Goal: Book appointment/travel/reservation

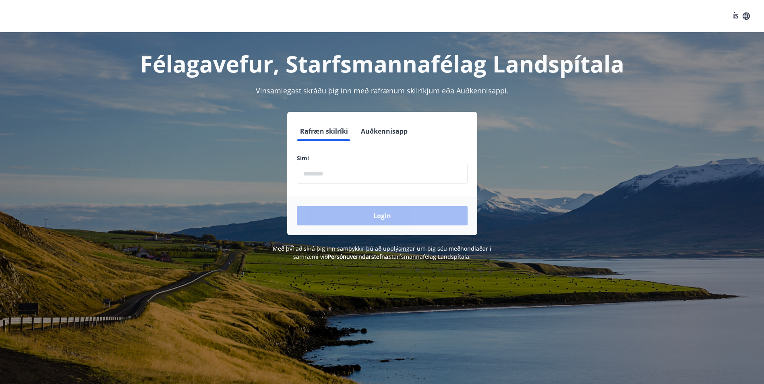
click at [440, 175] on input "phone" at bounding box center [382, 174] width 171 height 20
type input "********"
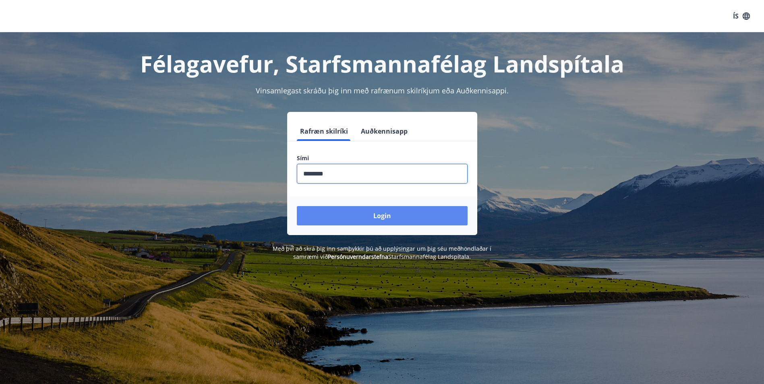
click at [361, 215] on button "Login" at bounding box center [382, 215] width 171 height 19
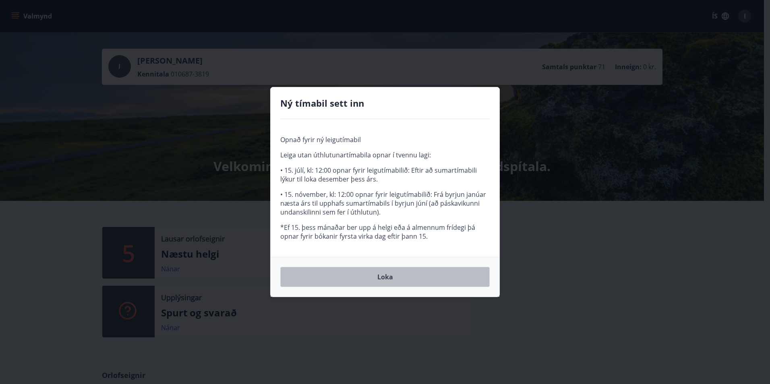
click at [396, 273] on button "Loka" at bounding box center [384, 277] width 209 height 20
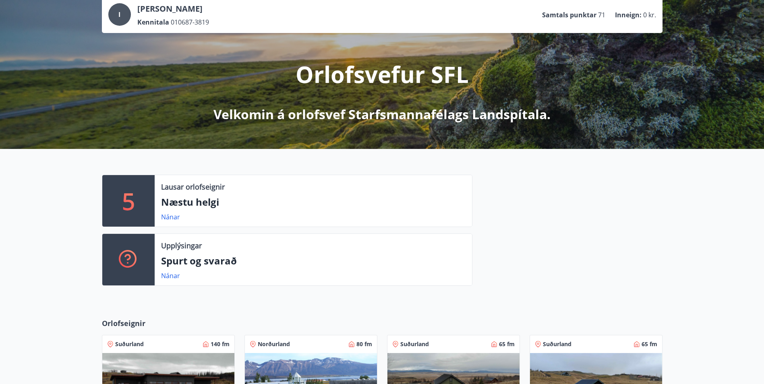
scroll to position [201, 0]
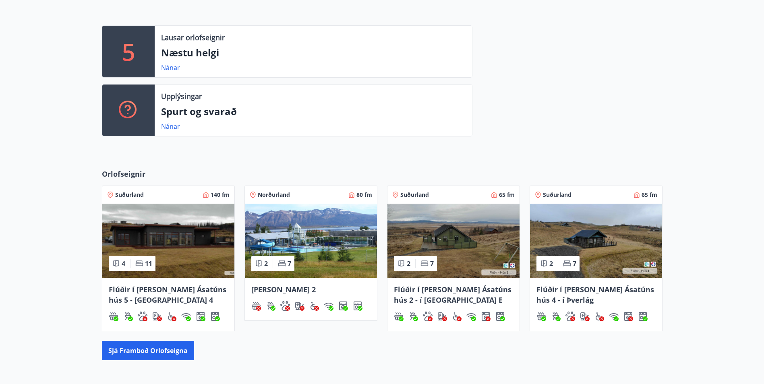
click at [176, 238] on img at bounding box center [168, 241] width 132 height 74
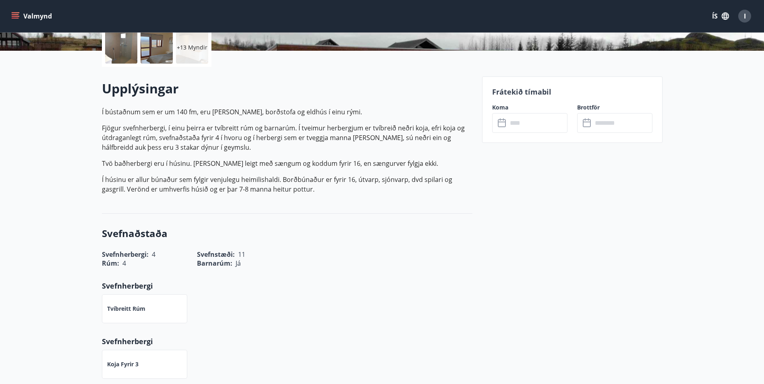
scroll to position [201, 0]
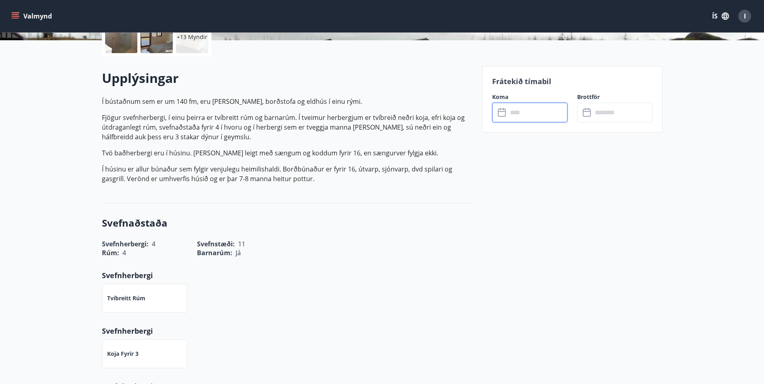
click at [548, 111] on input "text" at bounding box center [537, 113] width 60 height 20
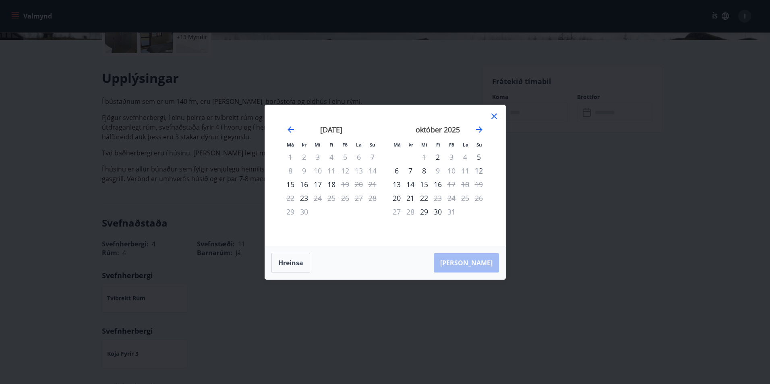
click at [496, 116] on icon at bounding box center [494, 117] width 10 height 10
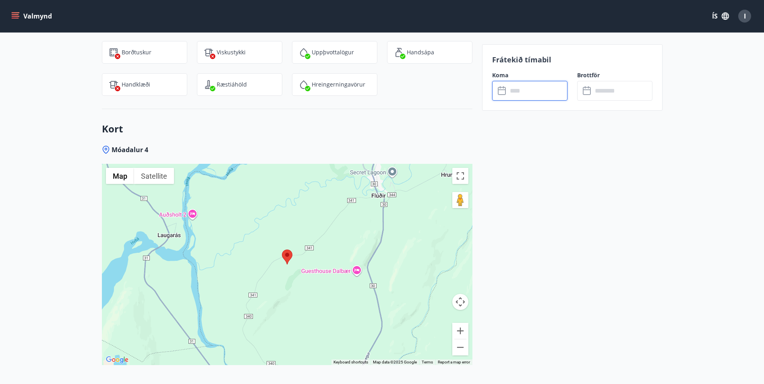
scroll to position [1255, 0]
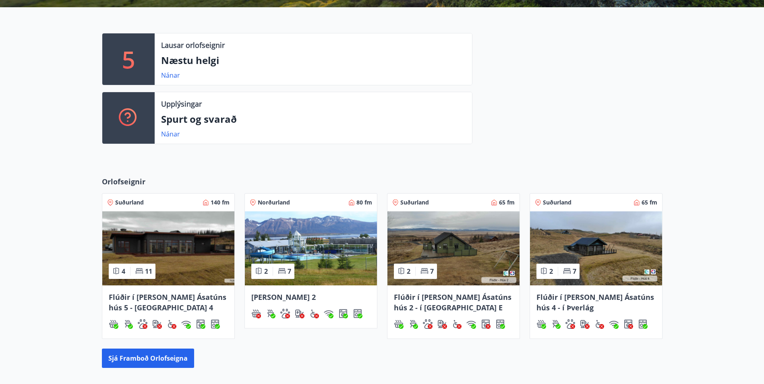
scroll to position [290, 0]
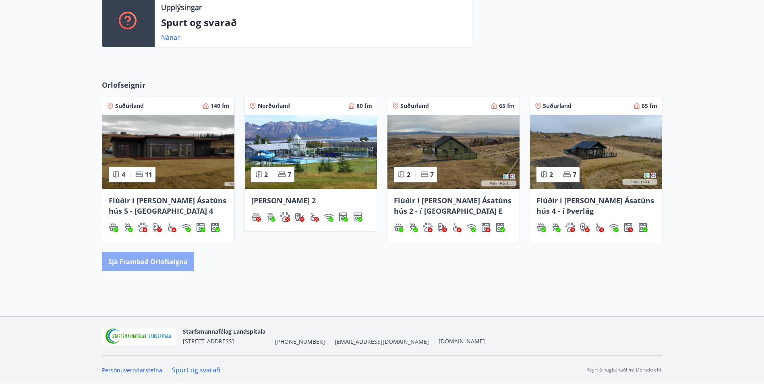
click at [159, 260] on button "Sjá framboð orlofseigna" at bounding box center [148, 261] width 92 height 19
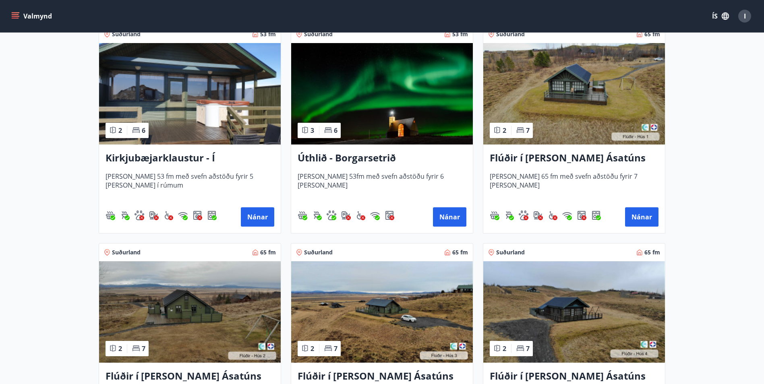
scroll to position [120, 0]
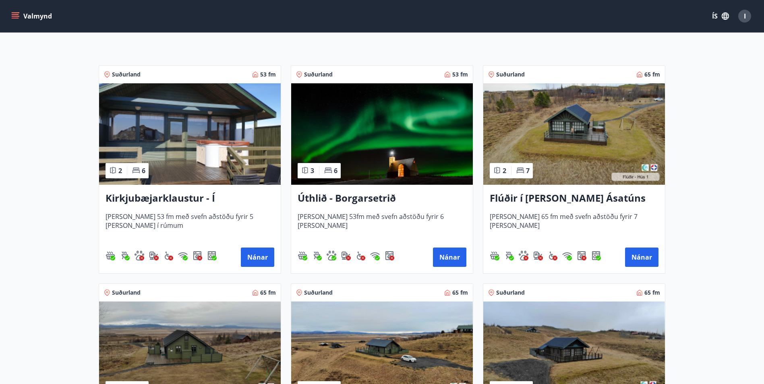
click at [364, 136] on img at bounding box center [382, 133] width 182 height 101
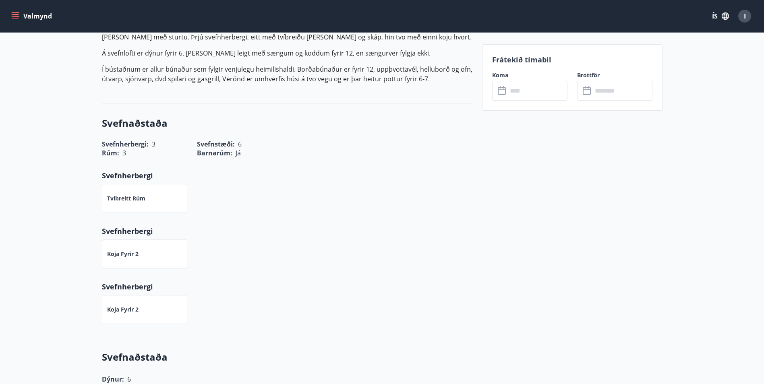
scroll to position [161, 0]
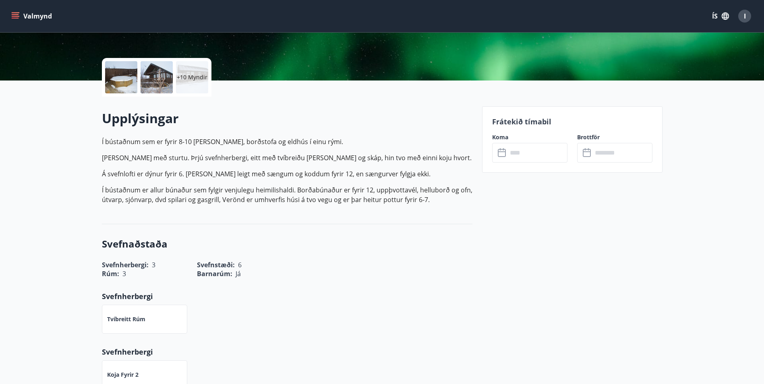
click at [124, 72] on div at bounding box center [121, 77] width 32 height 32
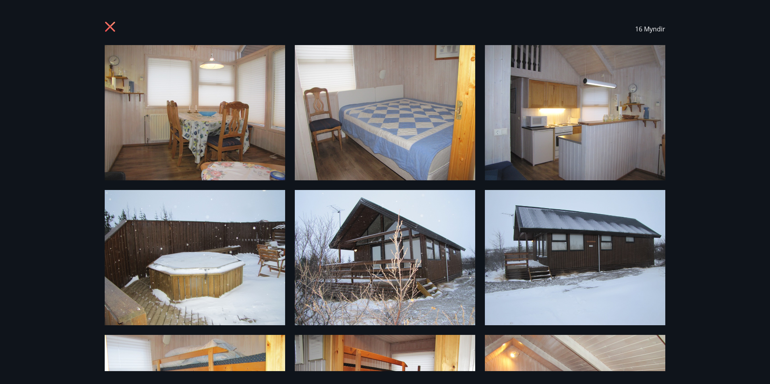
click at [104, 92] on div "16 Myndir" at bounding box center [385, 192] width 580 height 358
click at [139, 98] on img at bounding box center [195, 112] width 180 height 135
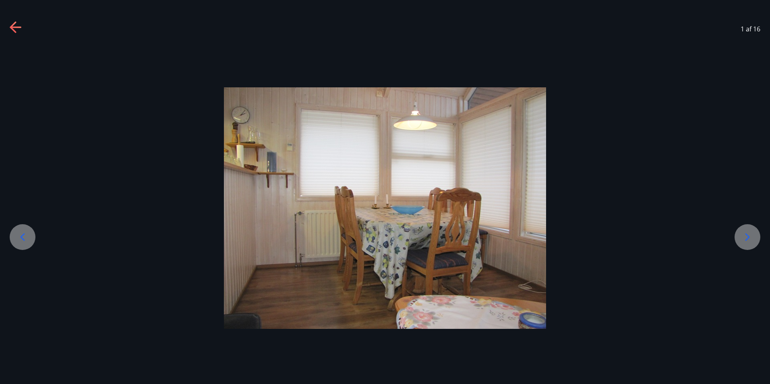
drag, startPoint x: 755, startPoint y: 240, endPoint x: 744, endPoint y: 242, distance: 11.5
click at [745, 242] on div at bounding box center [747, 237] width 26 height 26
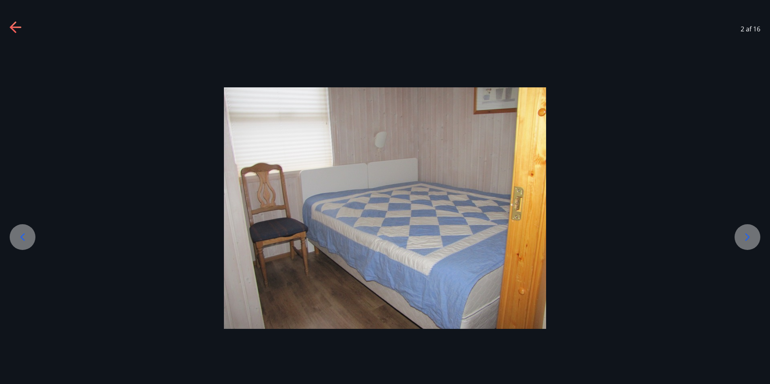
click at [740, 242] on div at bounding box center [747, 237] width 26 height 26
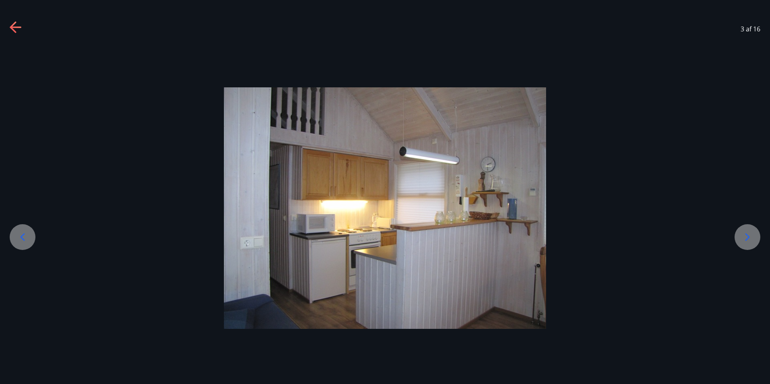
click at [745, 240] on icon at bounding box center [747, 237] width 13 height 13
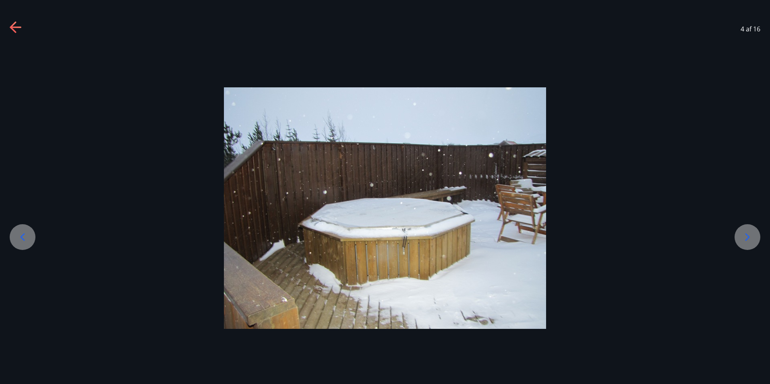
click at [745, 240] on icon at bounding box center [747, 237] width 13 height 13
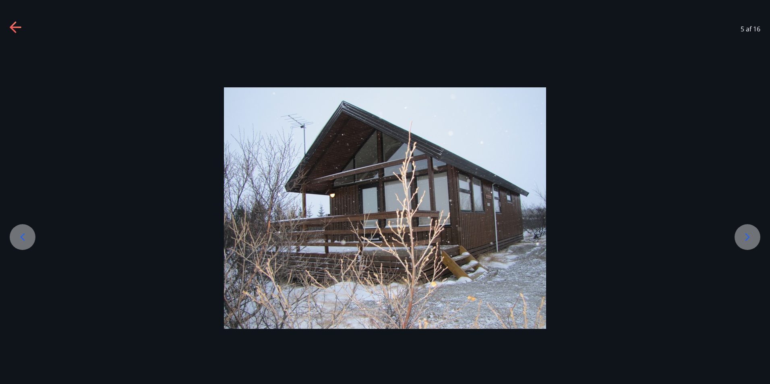
click at [745, 240] on icon at bounding box center [747, 237] width 13 height 13
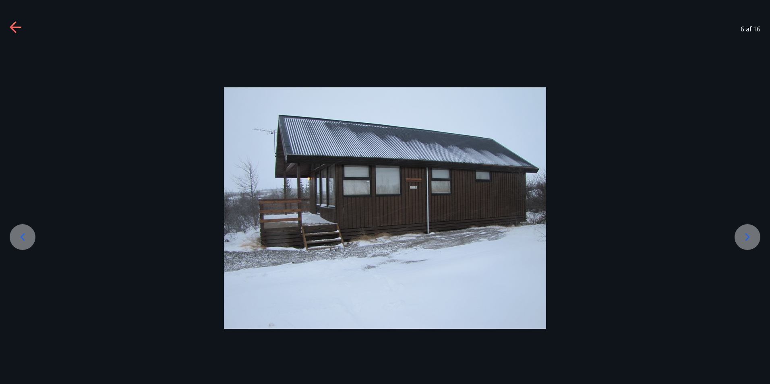
click at [745, 240] on icon at bounding box center [747, 237] width 13 height 13
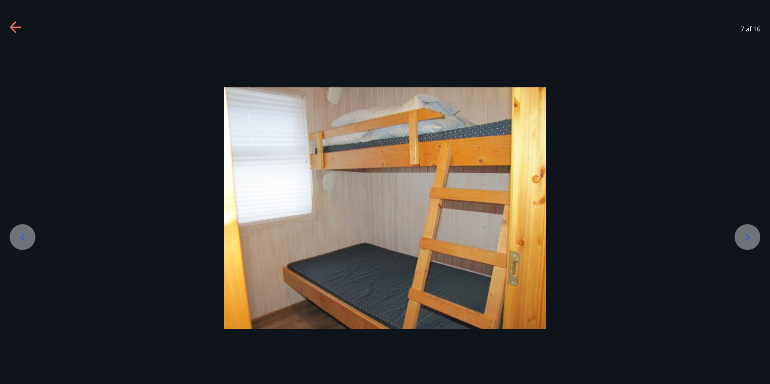
click at [745, 240] on icon at bounding box center [747, 237] width 13 height 13
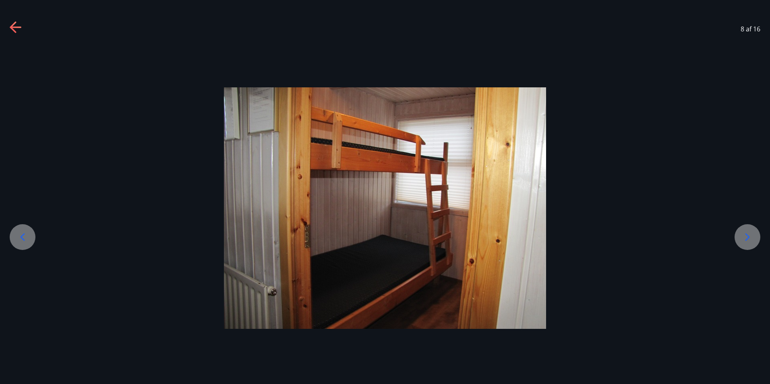
click at [745, 240] on icon at bounding box center [747, 237] width 13 height 13
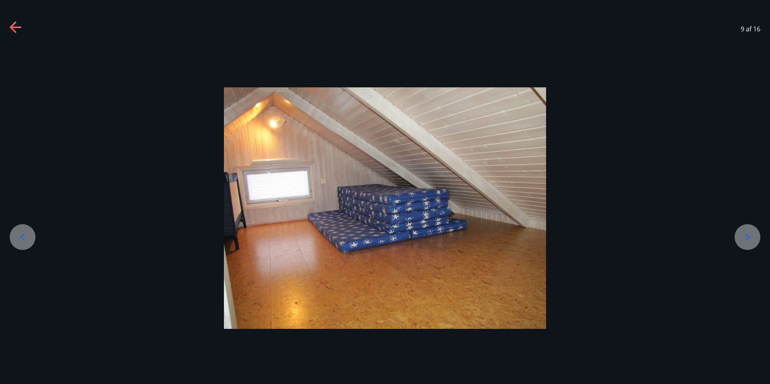
click at [745, 240] on icon at bounding box center [747, 237] width 13 height 13
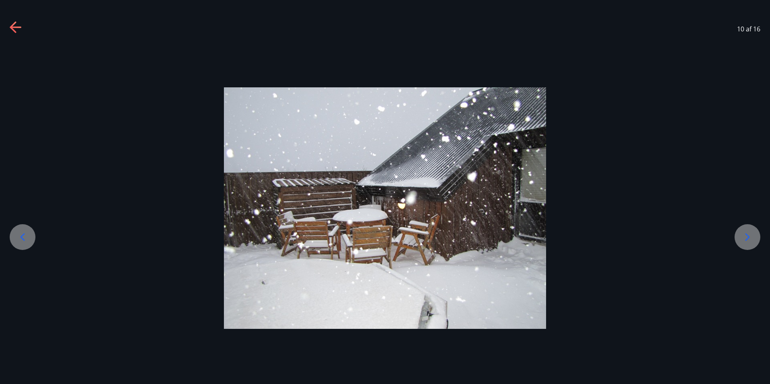
click at [746, 242] on icon at bounding box center [747, 237] width 13 height 13
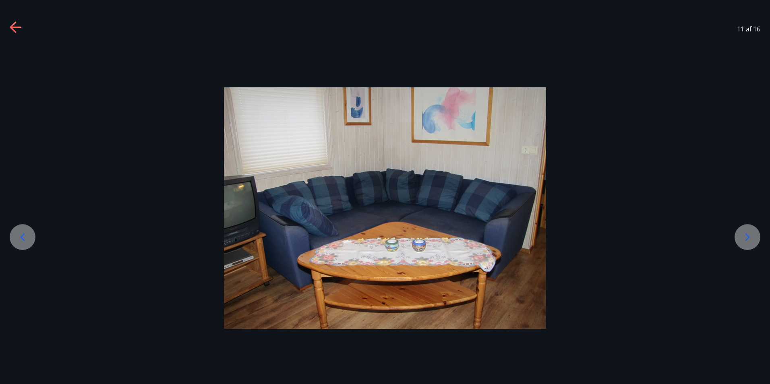
click at [746, 242] on icon at bounding box center [747, 237] width 13 height 13
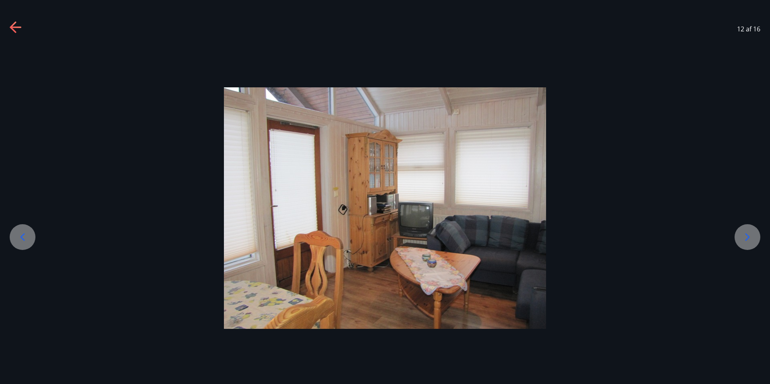
click at [14, 31] on icon at bounding box center [13, 26] width 6 height 11
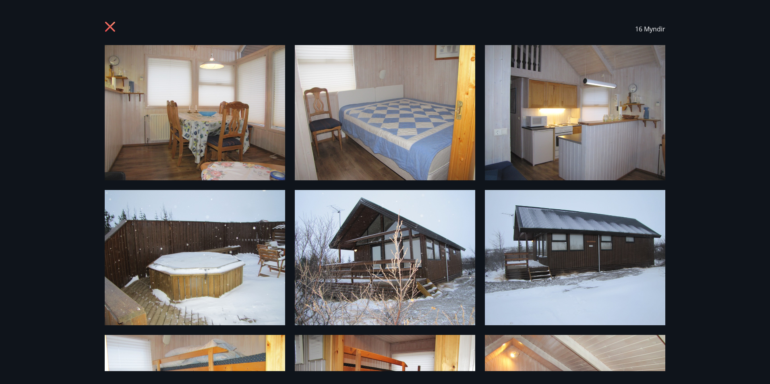
click at [104, 25] on div "16 Myndir" at bounding box center [385, 29] width 580 height 32
click at [110, 23] on icon at bounding box center [111, 27] width 13 height 13
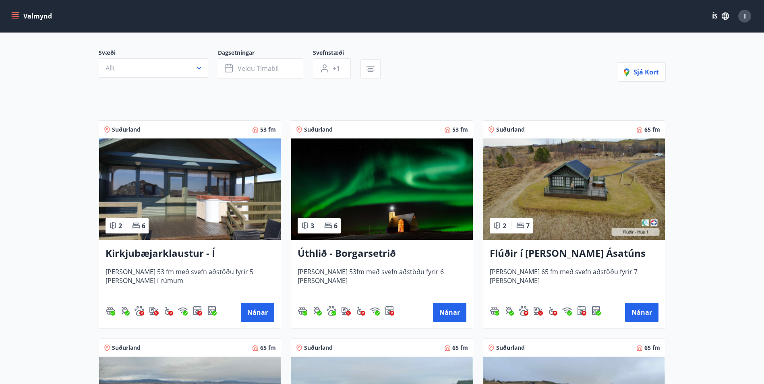
scroll to position [121, 0]
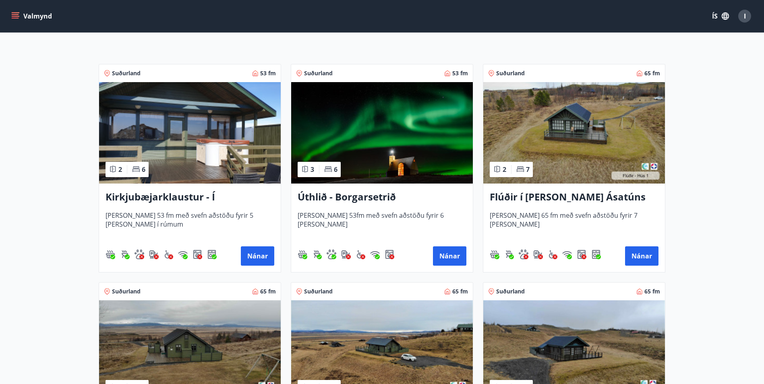
click at [544, 126] on img at bounding box center [574, 132] width 182 height 101
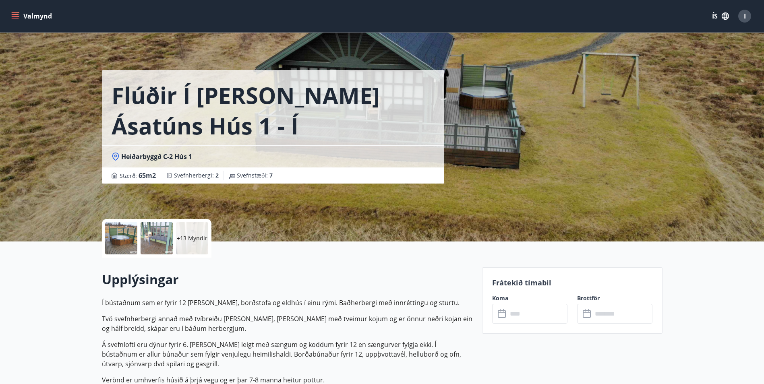
click at [114, 236] on div at bounding box center [121, 238] width 32 height 32
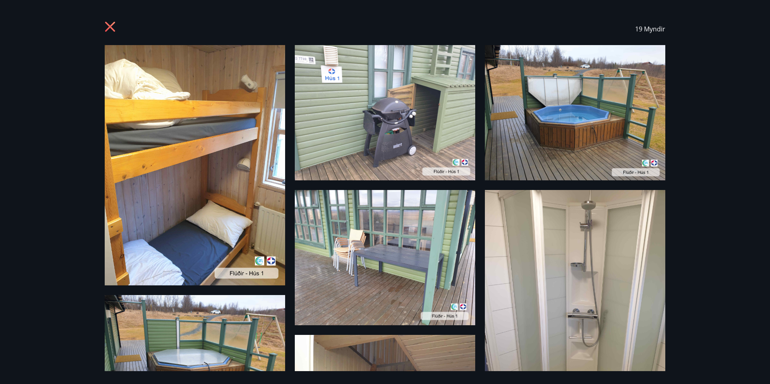
click at [220, 166] on img at bounding box center [195, 165] width 180 height 240
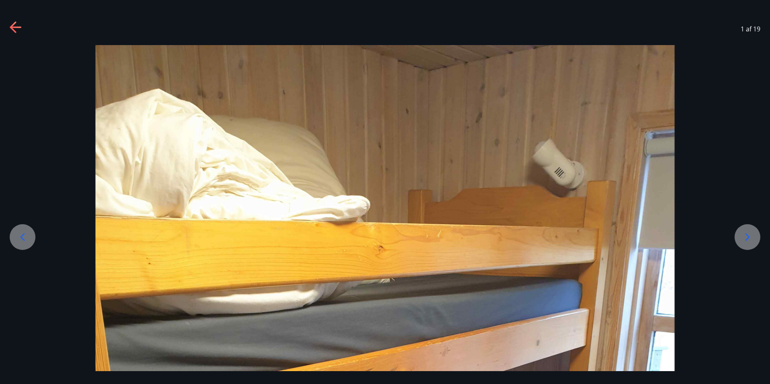
click at [743, 234] on icon at bounding box center [747, 237] width 13 height 13
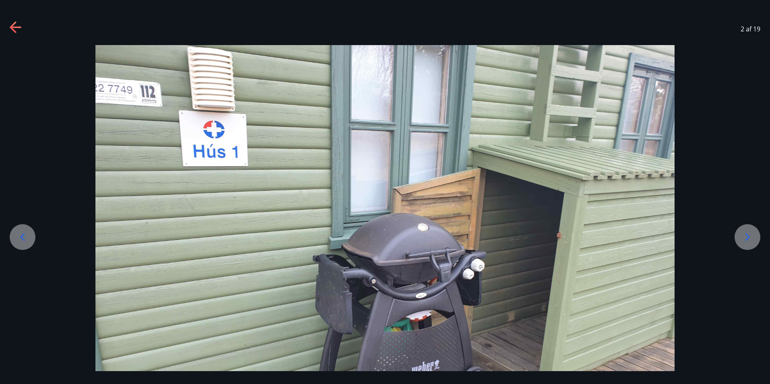
click at [743, 234] on icon at bounding box center [747, 237] width 13 height 13
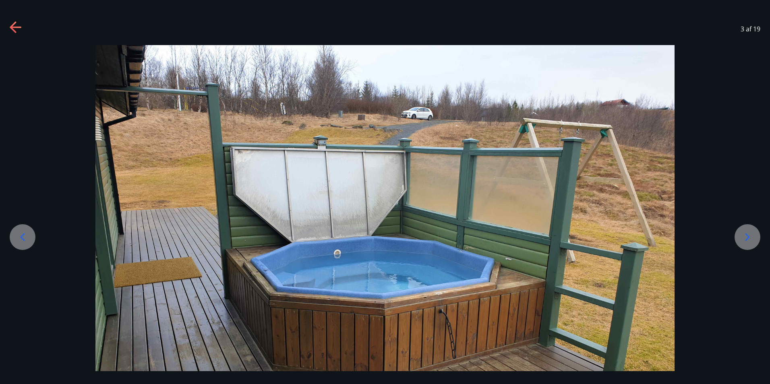
click at [743, 234] on icon at bounding box center [747, 237] width 13 height 13
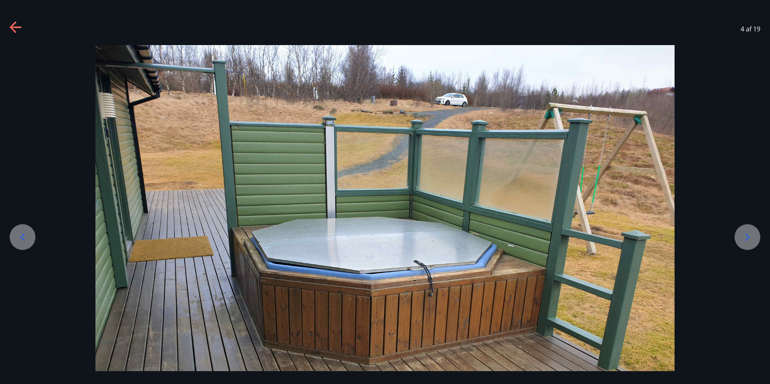
click at [743, 234] on icon at bounding box center [747, 237] width 13 height 13
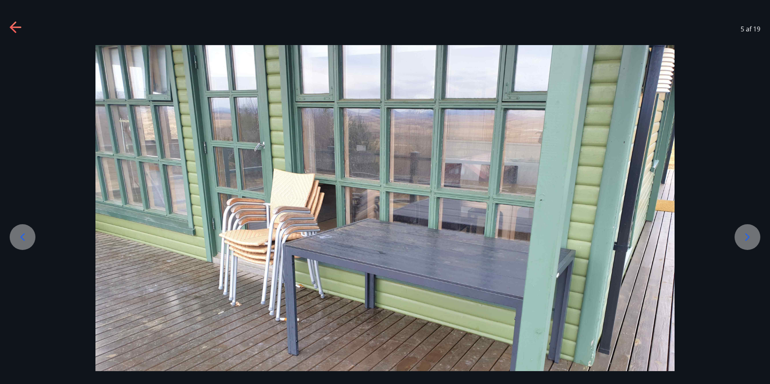
click at [31, 235] on div at bounding box center [23, 237] width 26 height 26
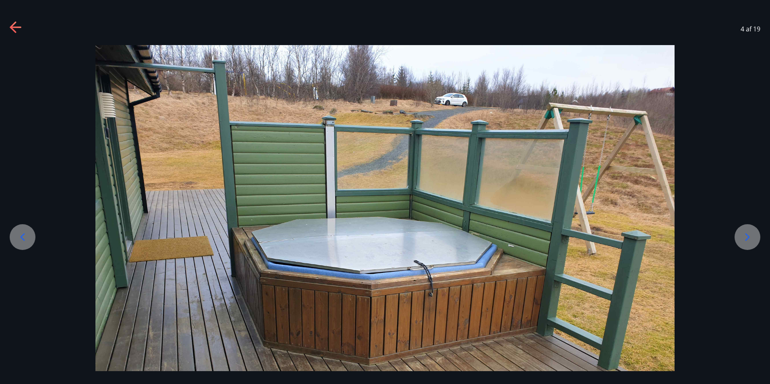
click at [746, 236] on icon at bounding box center [747, 237] width 13 height 13
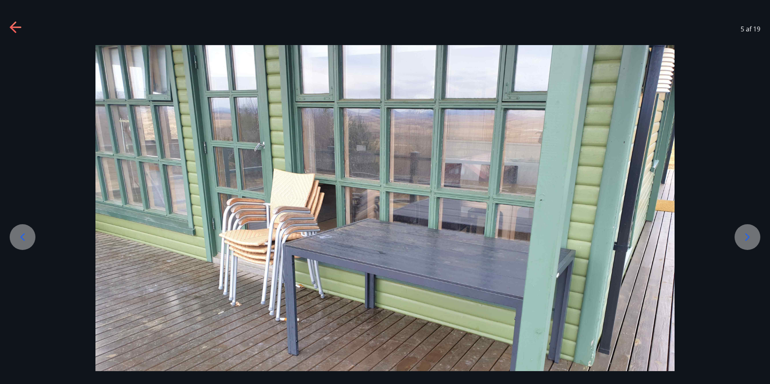
click at [742, 234] on icon at bounding box center [747, 237] width 13 height 13
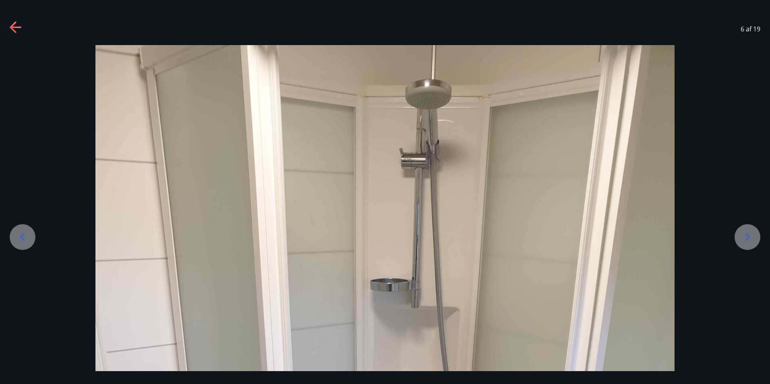
click at [742, 234] on icon at bounding box center [747, 237] width 13 height 13
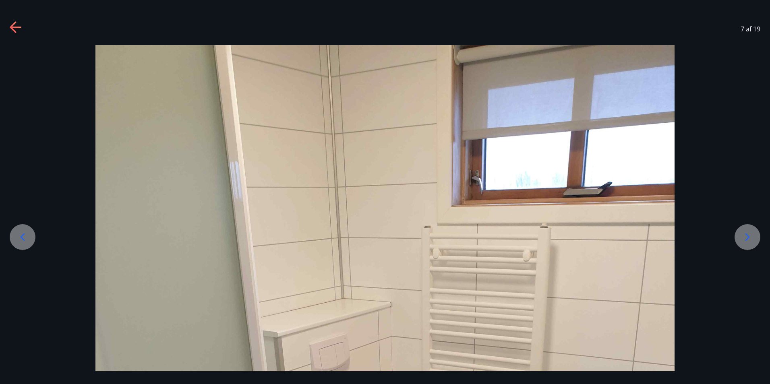
click at [742, 234] on icon at bounding box center [747, 237] width 13 height 13
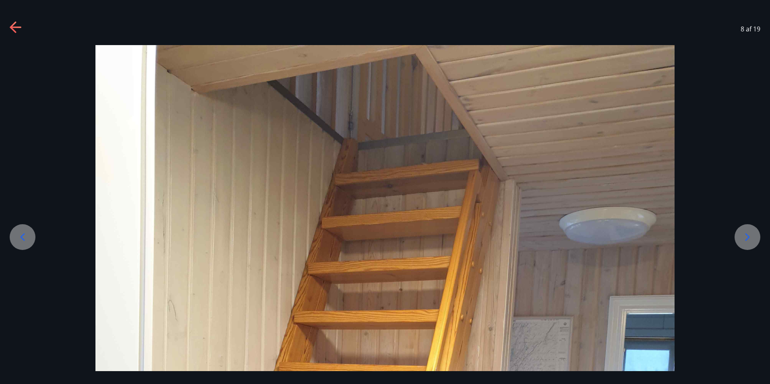
click at [742, 234] on icon at bounding box center [747, 237] width 13 height 13
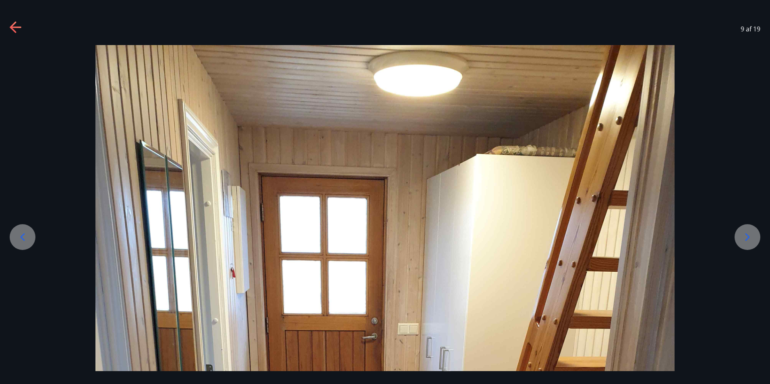
click at [742, 234] on icon at bounding box center [747, 237] width 13 height 13
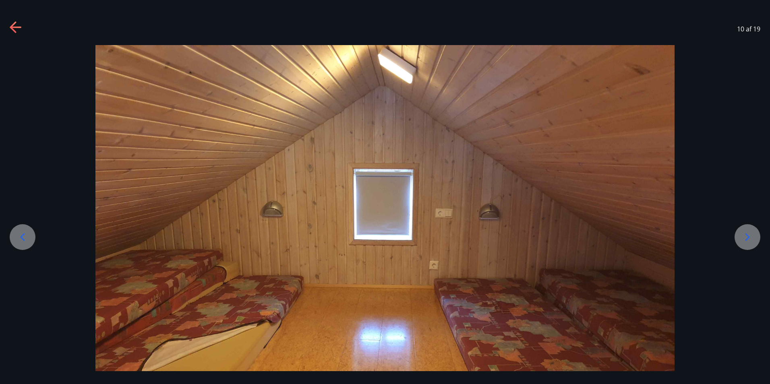
click at [741, 234] on icon at bounding box center [747, 237] width 13 height 13
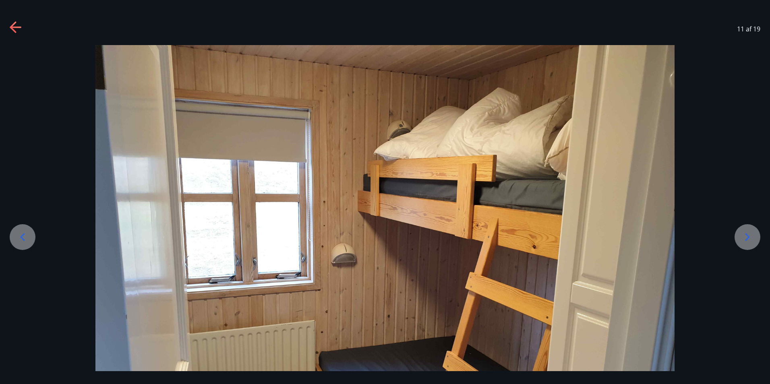
click at [741, 234] on icon at bounding box center [747, 237] width 13 height 13
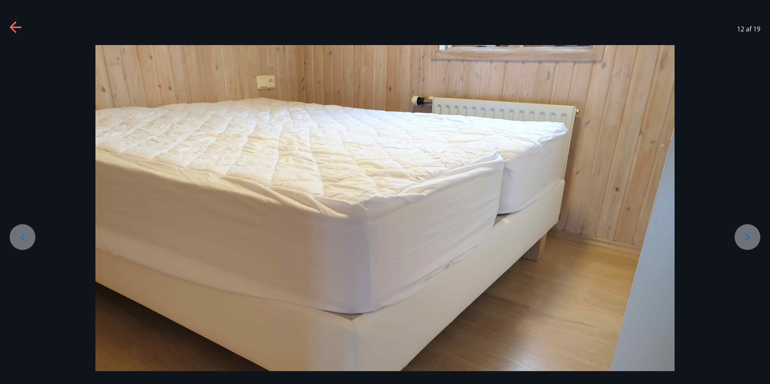
click at [741, 234] on icon at bounding box center [747, 237] width 13 height 13
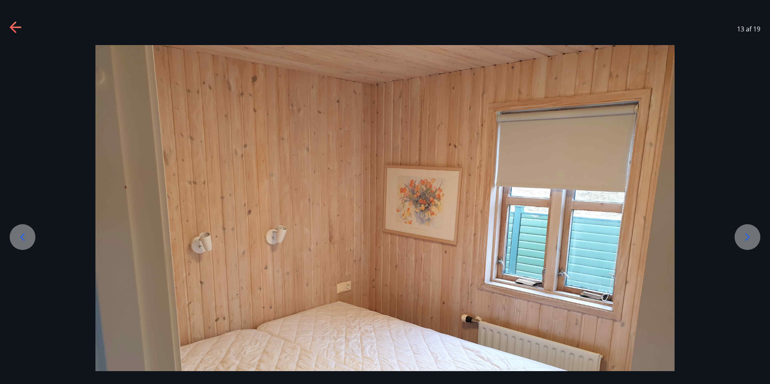
click at [741, 234] on icon at bounding box center [747, 237] width 13 height 13
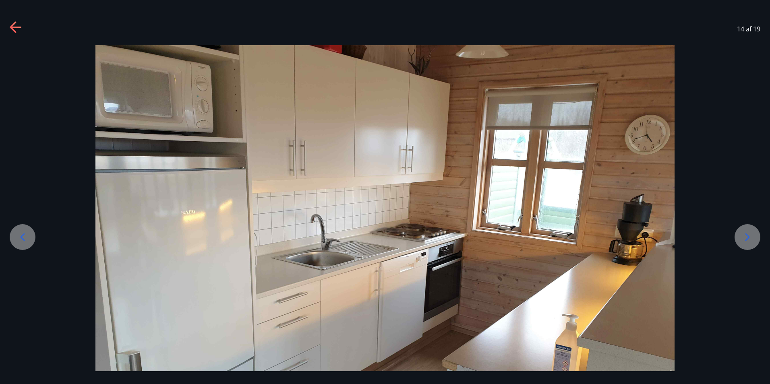
click at [741, 234] on icon at bounding box center [747, 237] width 13 height 13
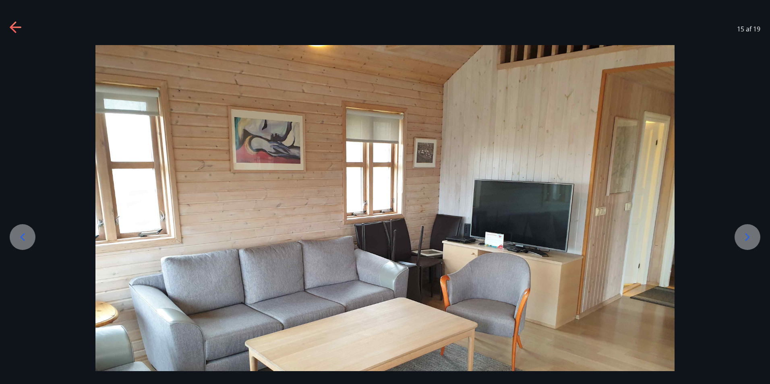
click at [741, 234] on icon at bounding box center [747, 237] width 13 height 13
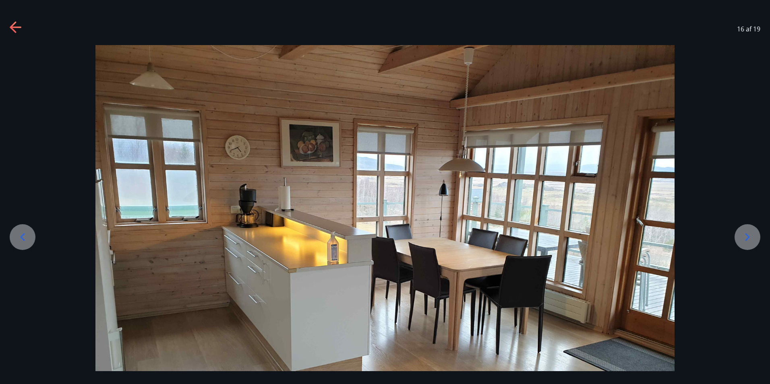
click at [741, 234] on icon at bounding box center [747, 237] width 13 height 13
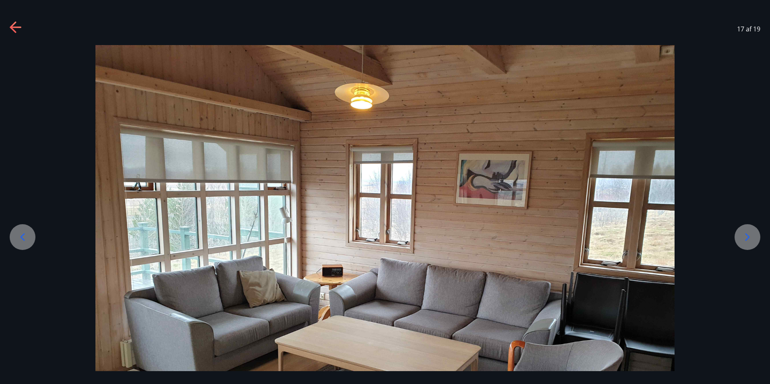
click at [741, 234] on icon at bounding box center [747, 237] width 13 height 13
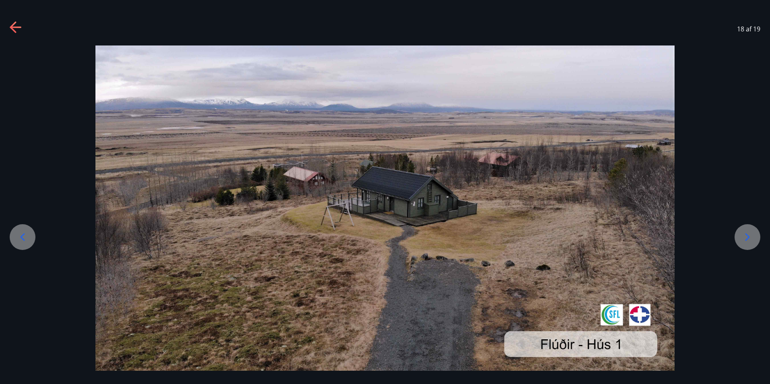
click at [741, 234] on icon at bounding box center [747, 237] width 13 height 13
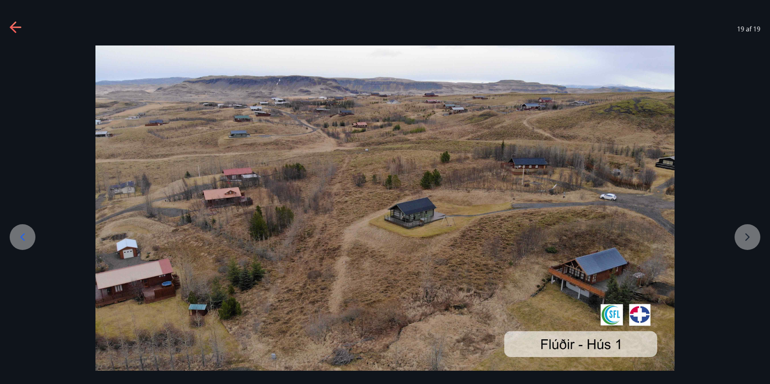
click at [741, 234] on div at bounding box center [385, 207] width 770 height 325
click at [750, 240] on div at bounding box center [385, 207] width 770 height 325
click at [13, 31] on icon at bounding box center [16, 27] width 13 height 13
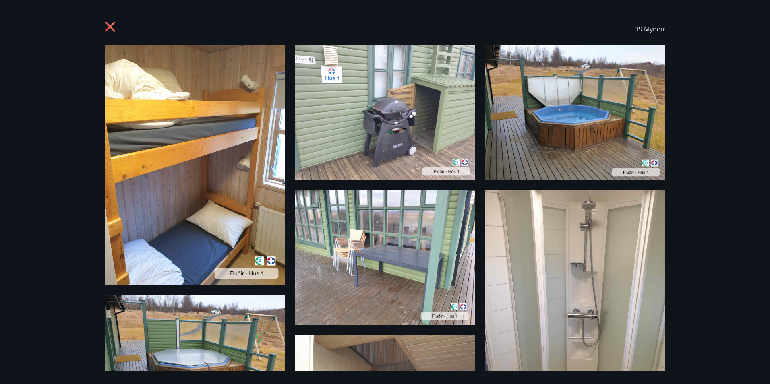
click at [110, 29] on icon at bounding box center [111, 27] width 13 height 13
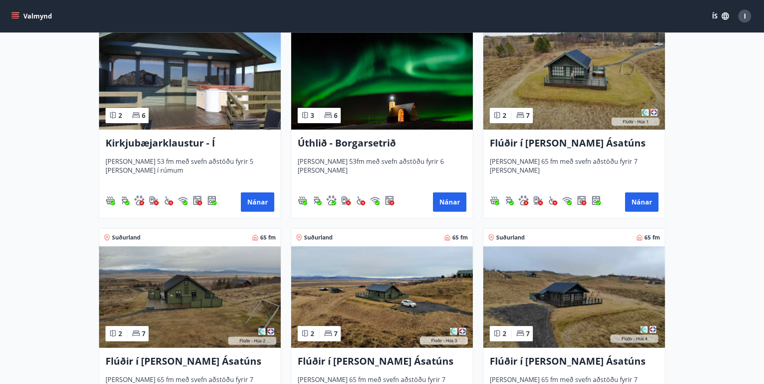
scroll to position [201, 0]
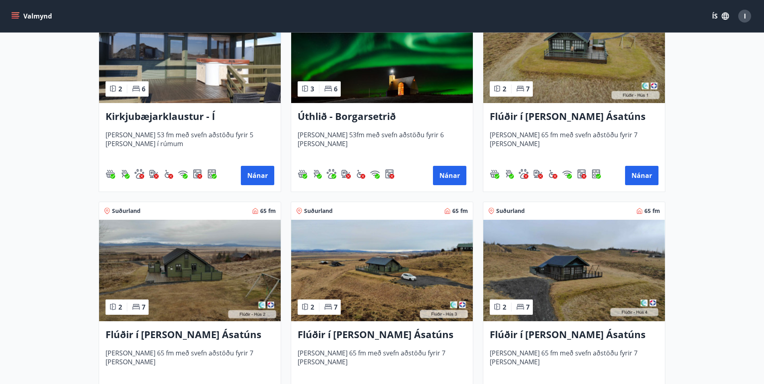
click at [195, 252] on img at bounding box center [190, 270] width 182 height 101
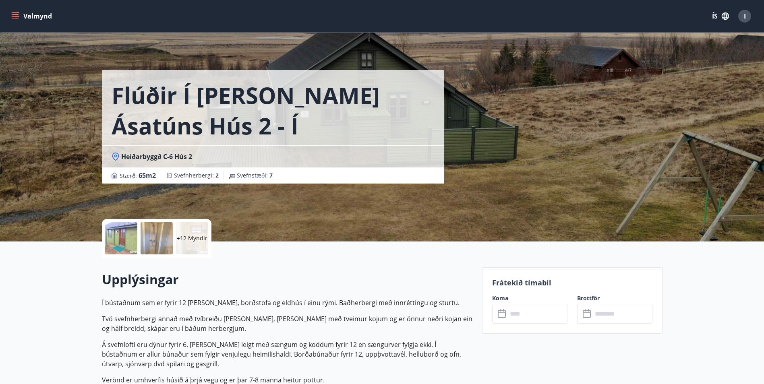
click at [126, 236] on div at bounding box center [121, 238] width 32 height 32
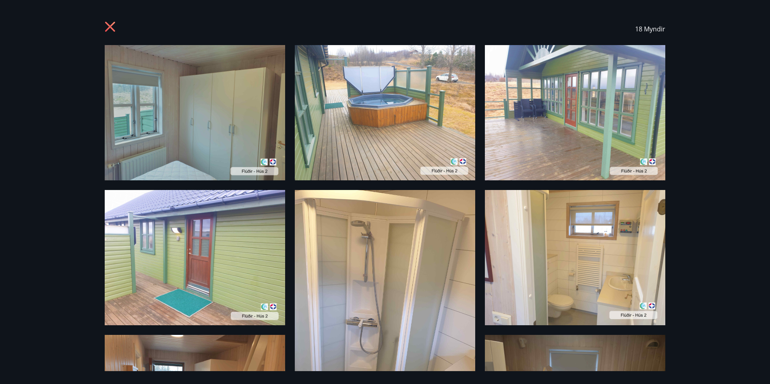
click at [177, 95] on img at bounding box center [195, 112] width 180 height 135
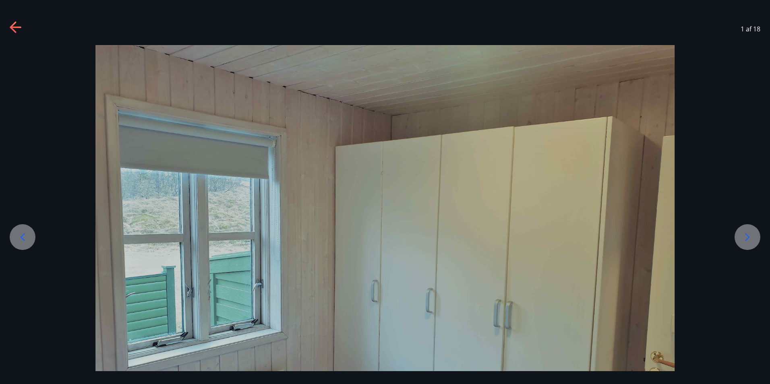
click at [756, 240] on div at bounding box center [747, 237] width 26 height 26
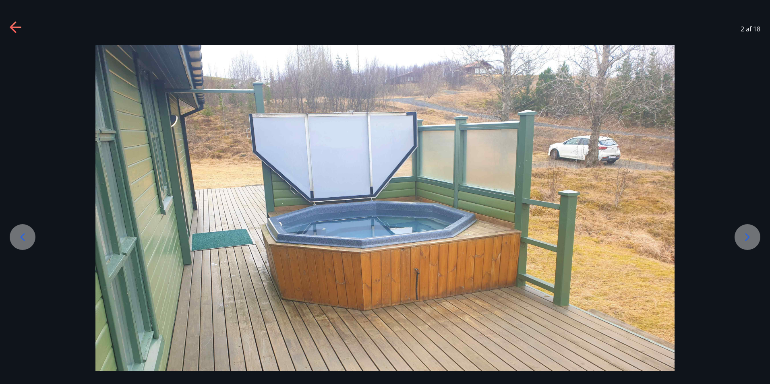
click at [756, 240] on div at bounding box center [747, 237] width 26 height 26
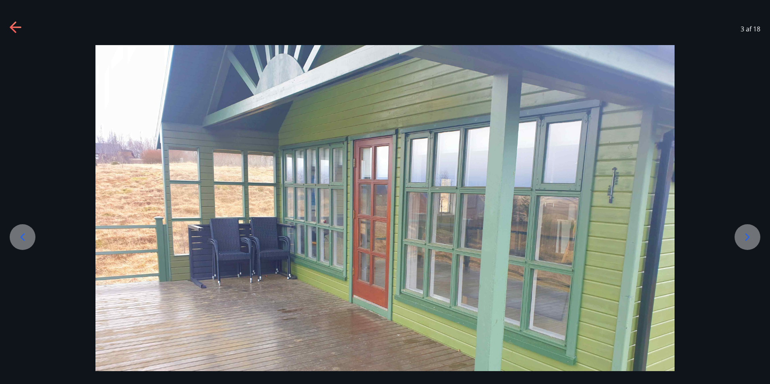
click at [756, 240] on div at bounding box center [747, 237] width 26 height 26
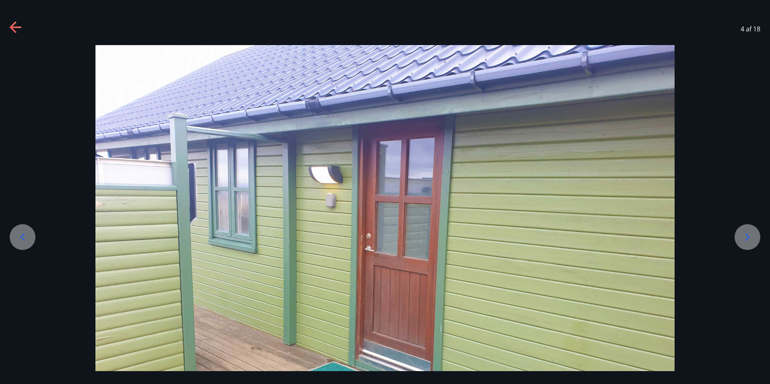
click at [749, 244] on div at bounding box center [747, 237] width 26 height 26
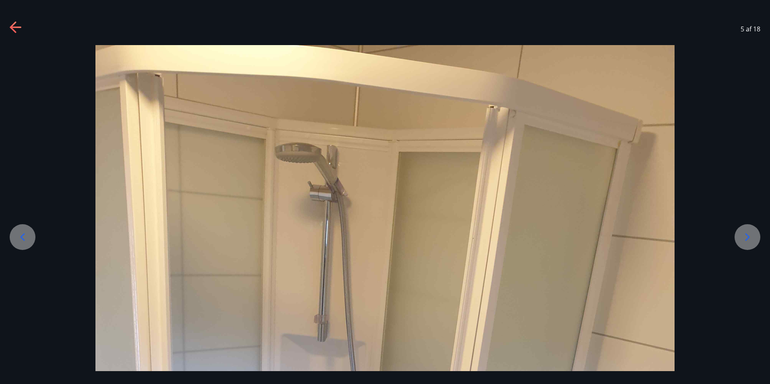
click at [748, 244] on div at bounding box center [747, 237] width 26 height 26
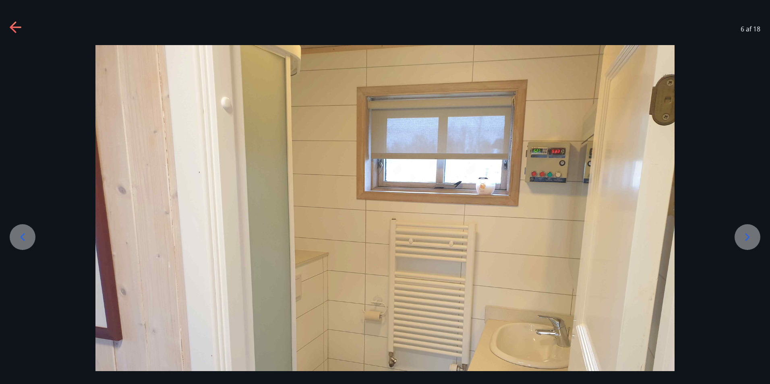
click at [748, 244] on div at bounding box center [747, 237] width 26 height 26
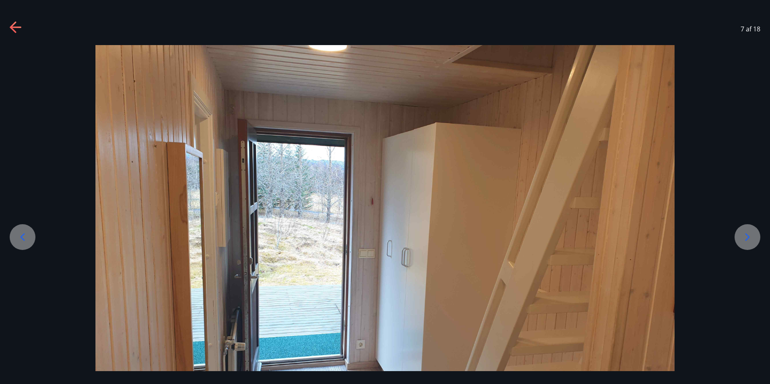
click at [748, 244] on div at bounding box center [747, 237] width 26 height 26
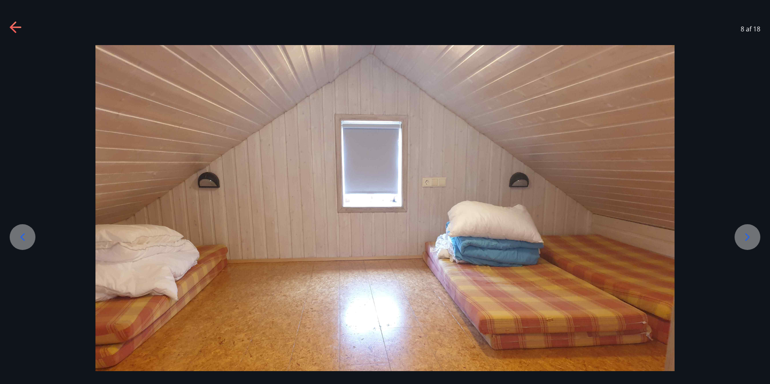
click at [748, 244] on div at bounding box center [747, 237] width 26 height 26
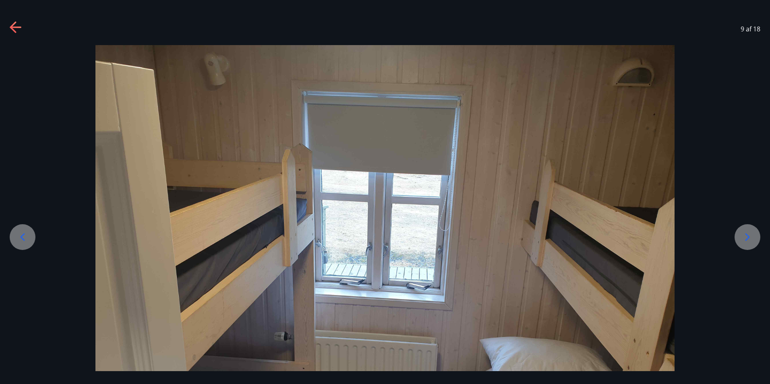
click at [748, 244] on div at bounding box center [747, 237] width 26 height 26
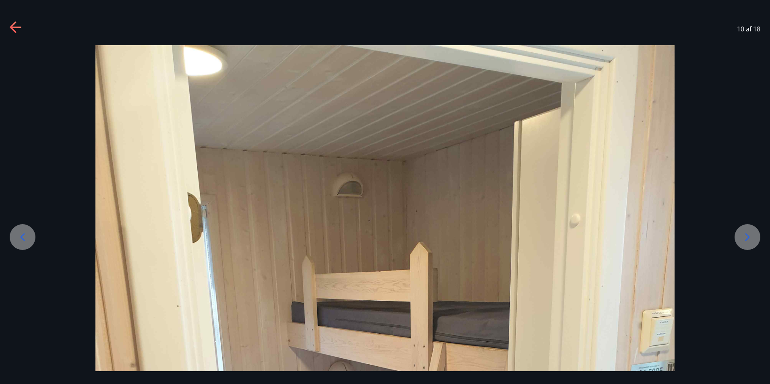
click at [748, 244] on div at bounding box center [747, 237] width 26 height 26
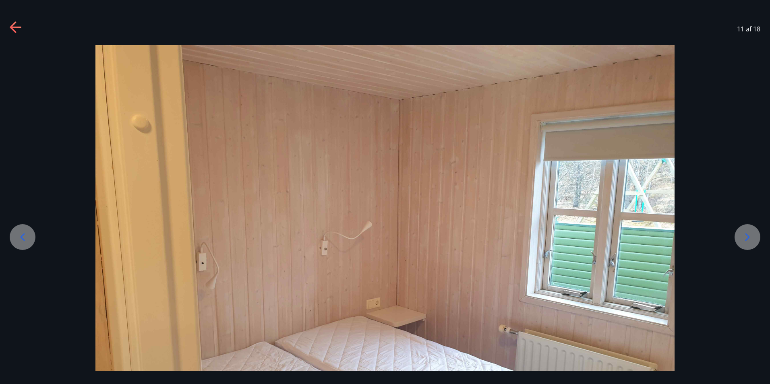
click at [748, 244] on div at bounding box center [747, 237] width 26 height 26
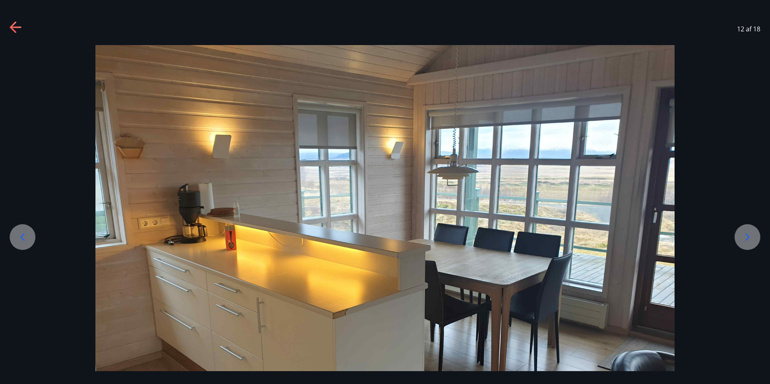
click at [748, 244] on div at bounding box center [747, 237] width 26 height 26
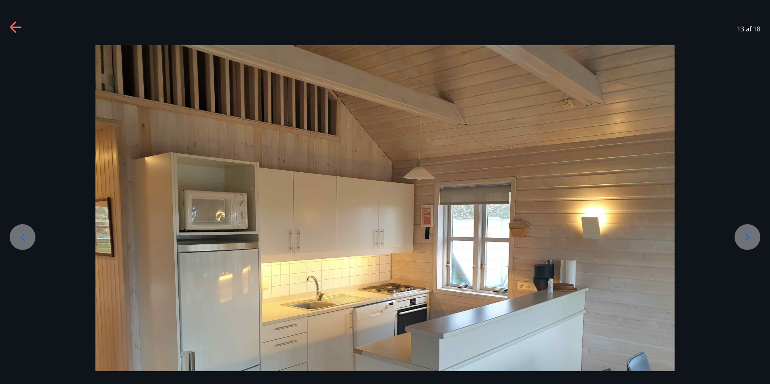
click at [748, 244] on div at bounding box center [747, 237] width 26 height 26
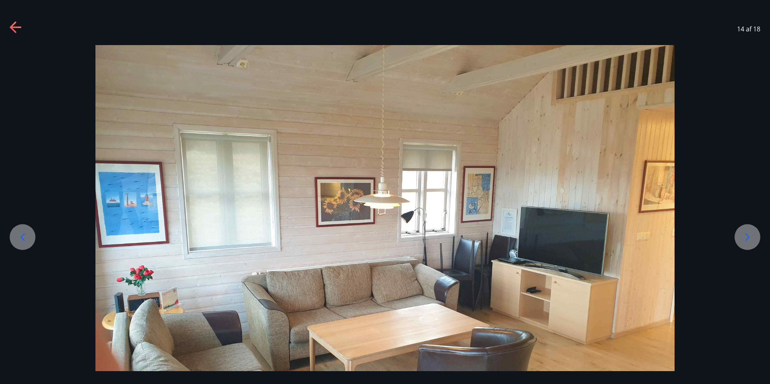
click at [748, 244] on div at bounding box center [747, 237] width 26 height 26
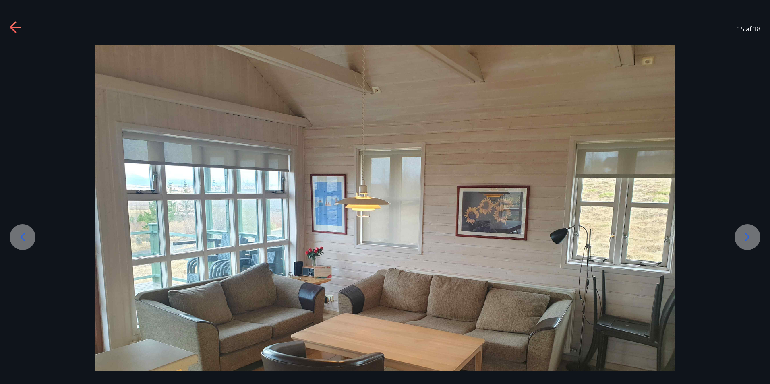
click at [748, 244] on div at bounding box center [747, 237] width 26 height 26
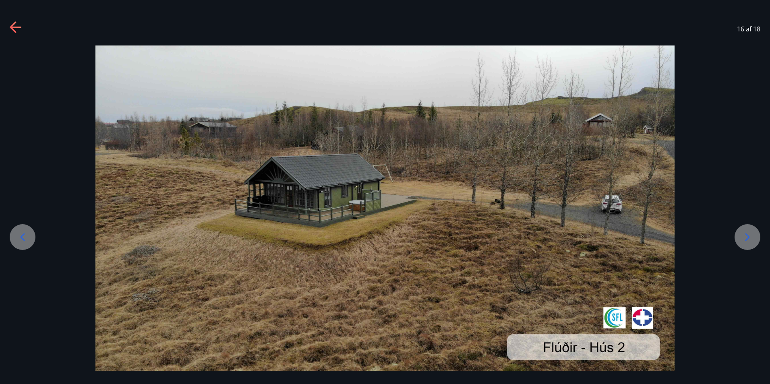
click at [748, 244] on div at bounding box center [747, 237] width 26 height 26
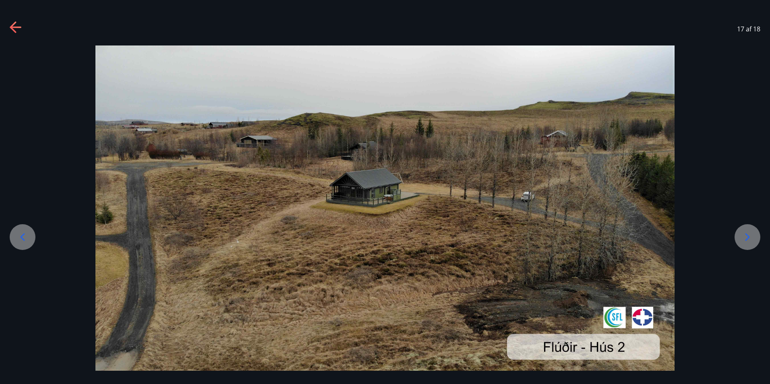
click at [748, 244] on div at bounding box center [747, 237] width 26 height 26
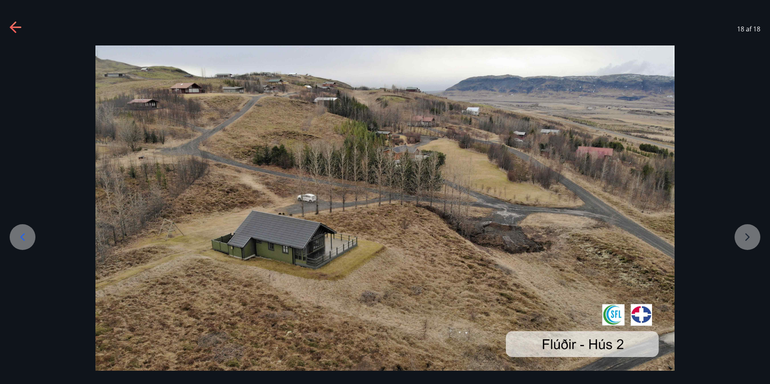
click at [748, 244] on div at bounding box center [385, 207] width 770 height 325
click at [14, 28] on icon at bounding box center [15, 28] width 11 height 2
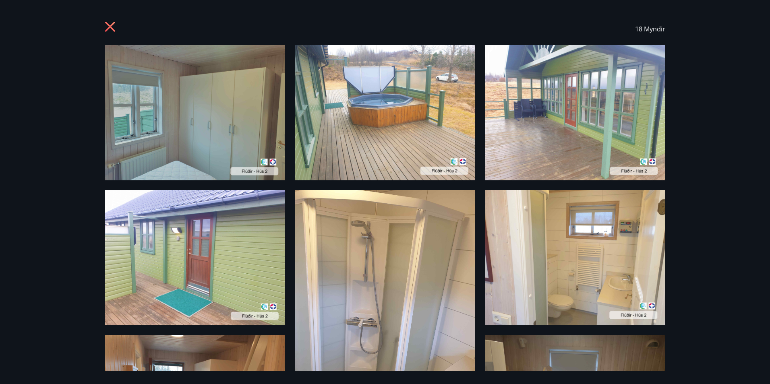
click at [109, 25] on icon at bounding box center [111, 27] width 13 height 13
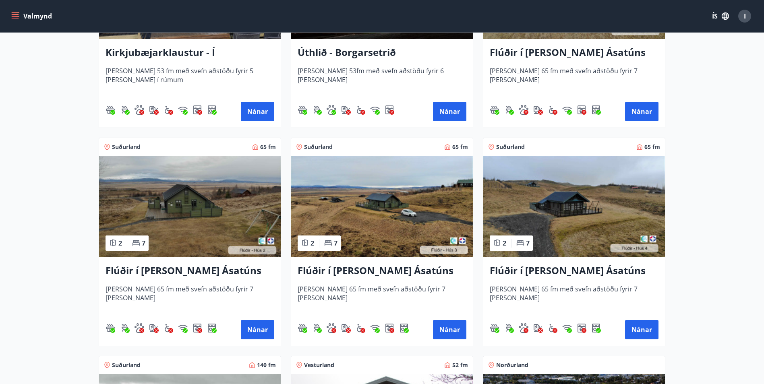
scroll to position [282, 0]
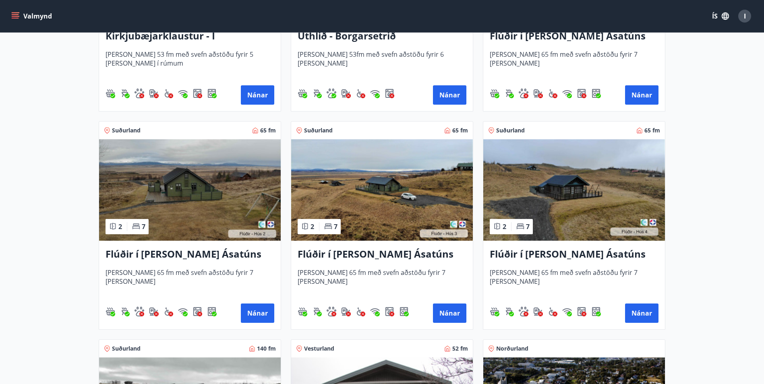
click at [427, 185] on img at bounding box center [382, 189] width 182 height 101
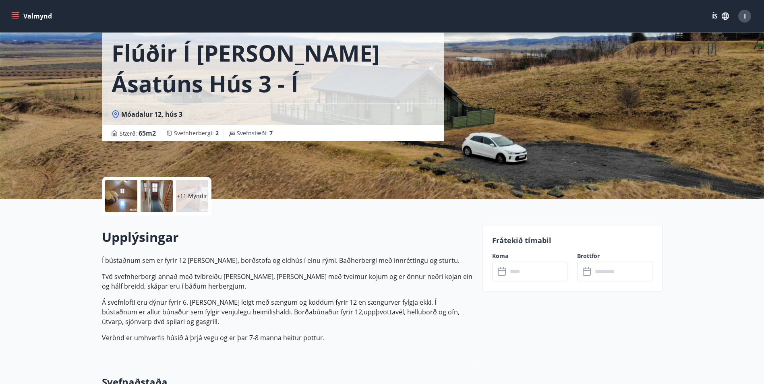
scroll to position [161, 0]
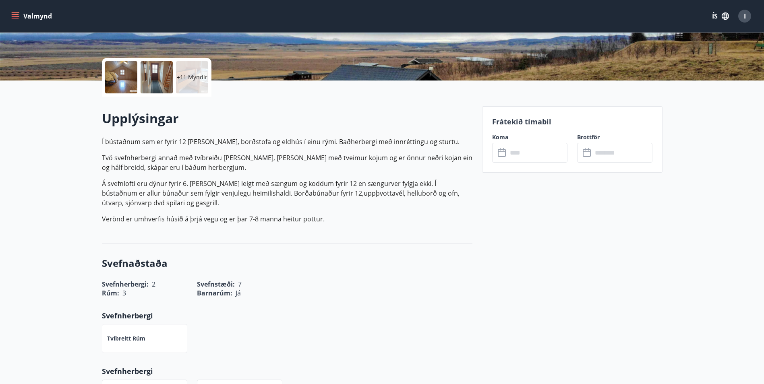
click at [122, 78] on div at bounding box center [121, 77] width 32 height 32
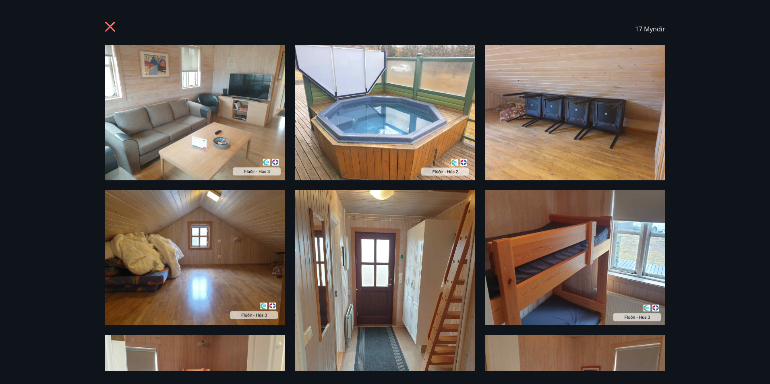
click at [218, 135] on img at bounding box center [195, 112] width 180 height 135
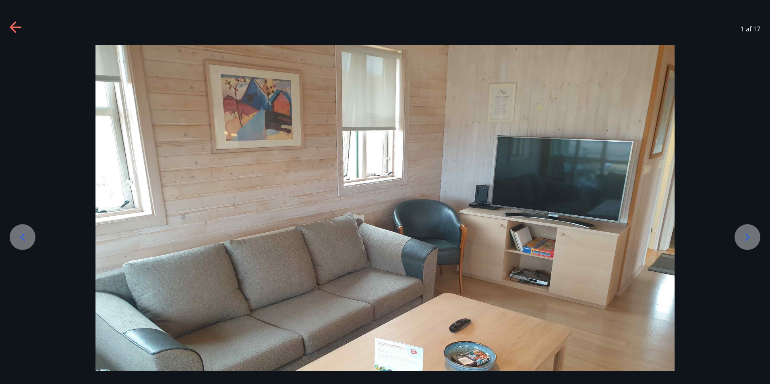
click at [747, 240] on icon at bounding box center [747, 237] width 13 height 13
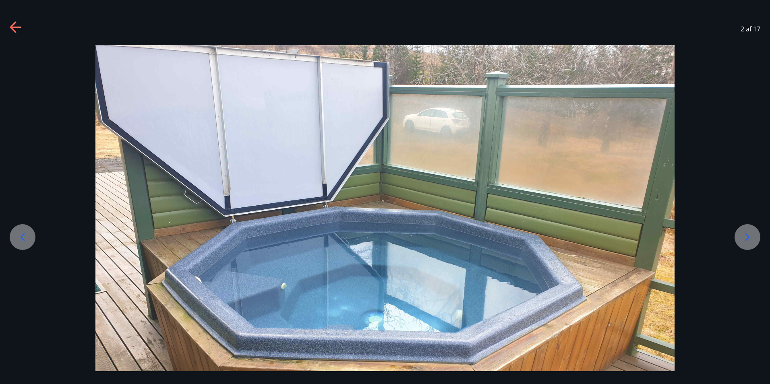
click at [747, 240] on icon at bounding box center [747, 237] width 13 height 13
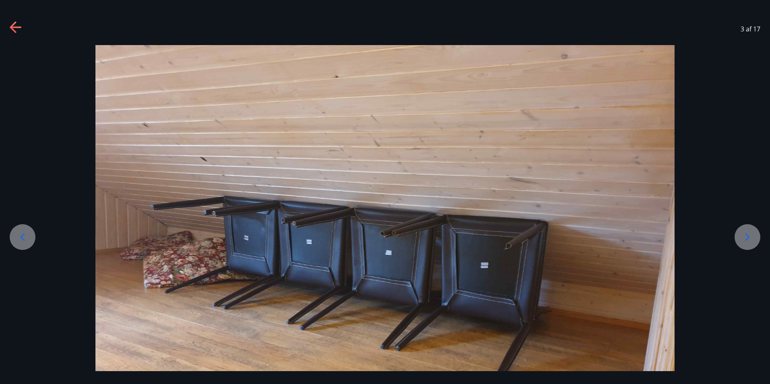
click at [747, 240] on icon at bounding box center [747, 237] width 13 height 13
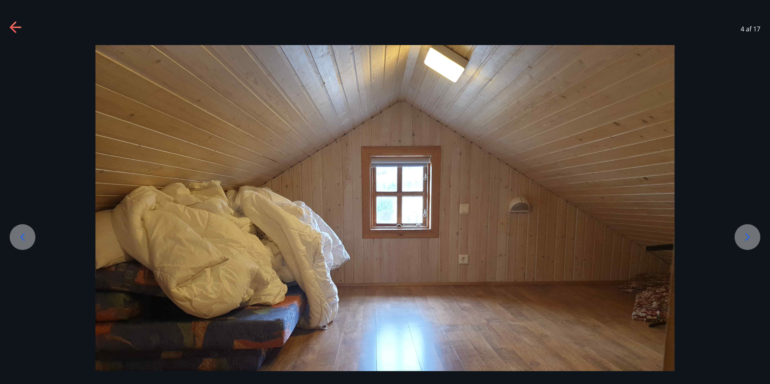
click at [747, 240] on icon at bounding box center [747, 237] width 13 height 13
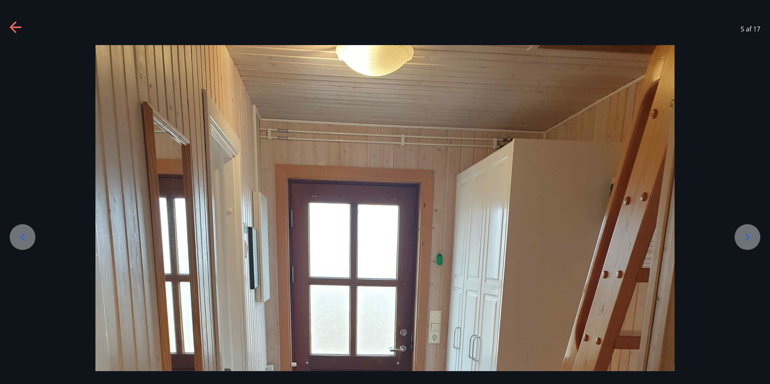
click at [747, 240] on icon at bounding box center [747, 237] width 13 height 13
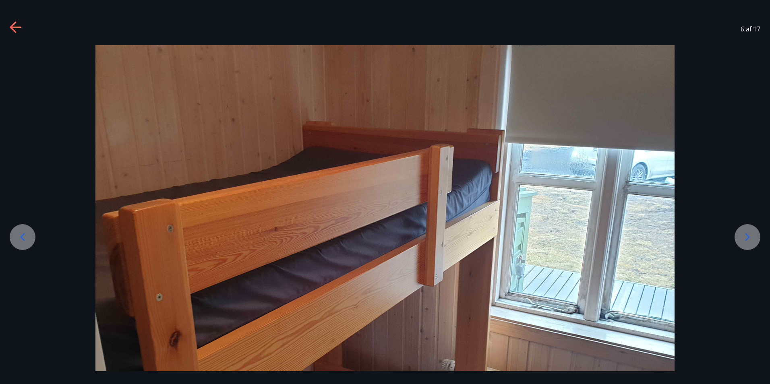
click at [747, 240] on icon at bounding box center [747, 237] width 13 height 13
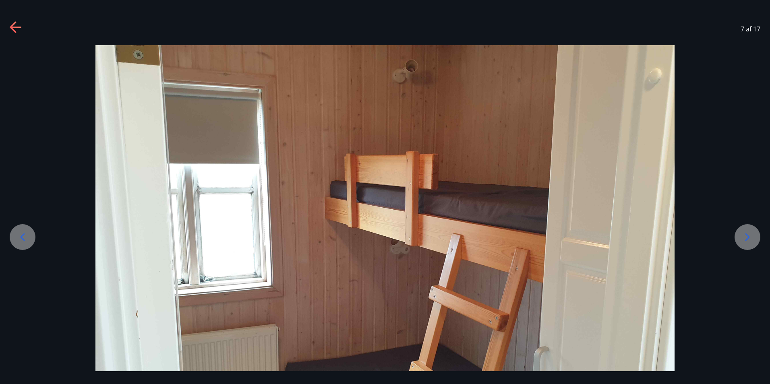
click at [747, 240] on icon at bounding box center [747, 237] width 13 height 13
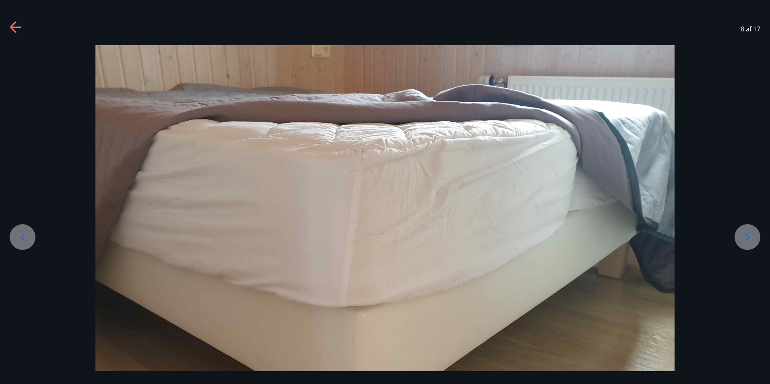
click at [747, 240] on icon at bounding box center [747, 237] width 13 height 13
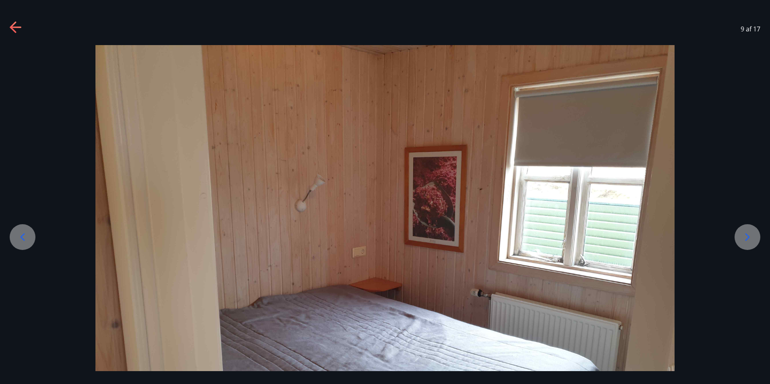
click at [747, 240] on icon at bounding box center [747, 237] width 13 height 13
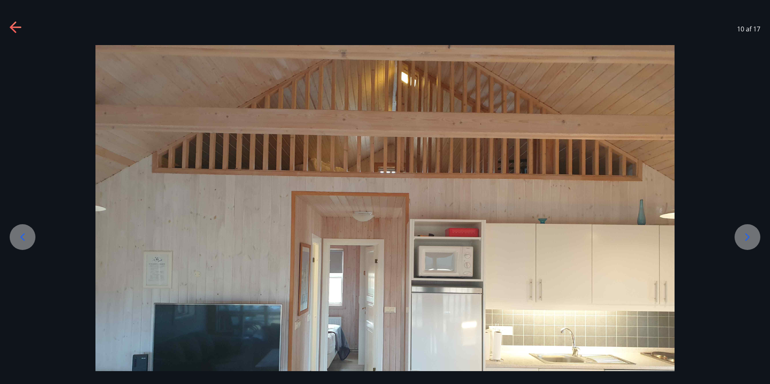
click at [747, 240] on icon at bounding box center [747, 237] width 13 height 13
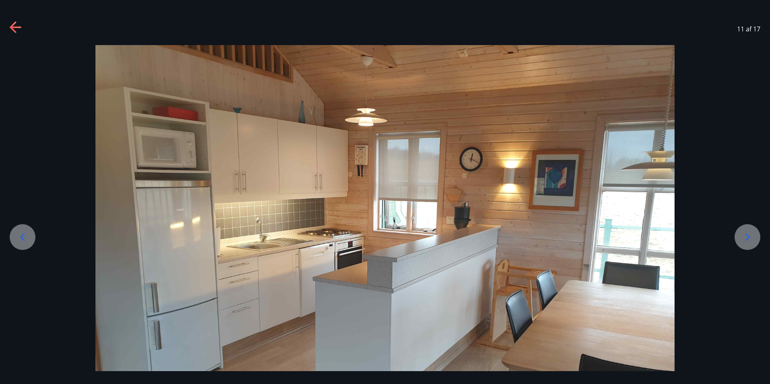
click at [747, 240] on icon at bounding box center [747, 237] width 13 height 13
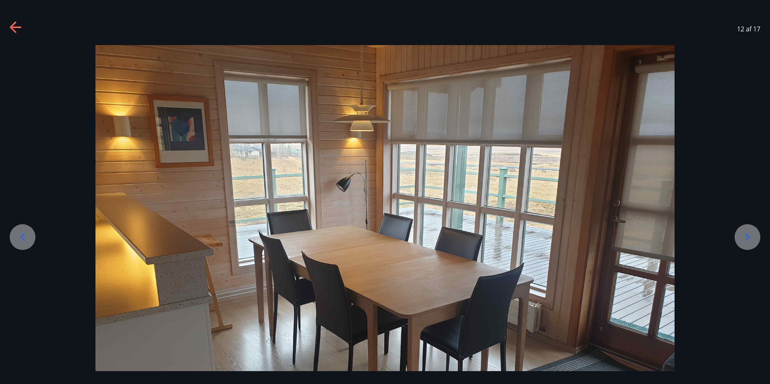
click at [747, 240] on icon at bounding box center [747, 237] width 13 height 13
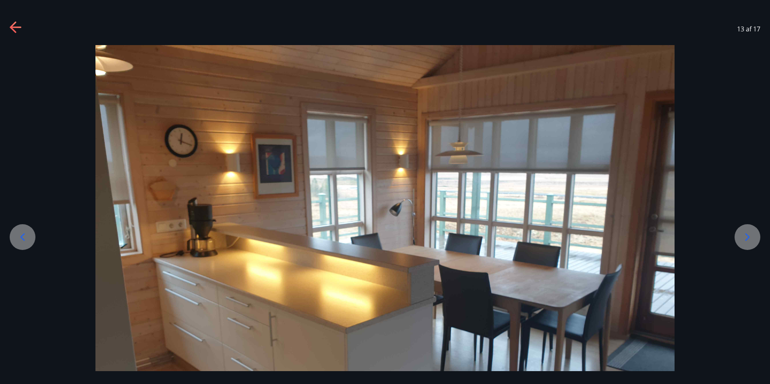
click at [747, 240] on icon at bounding box center [747, 237] width 13 height 13
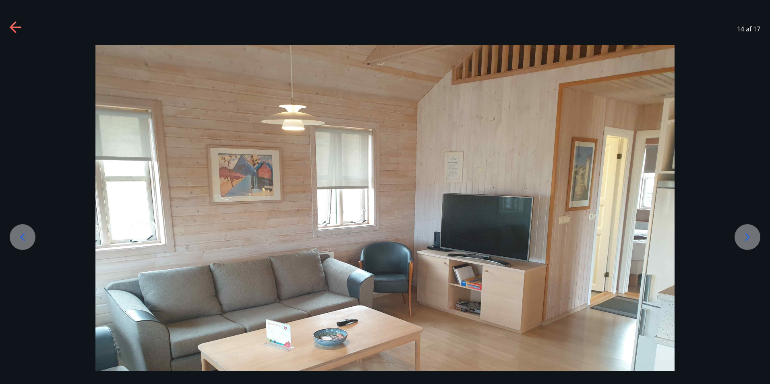
click at [747, 240] on icon at bounding box center [747, 237] width 13 height 13
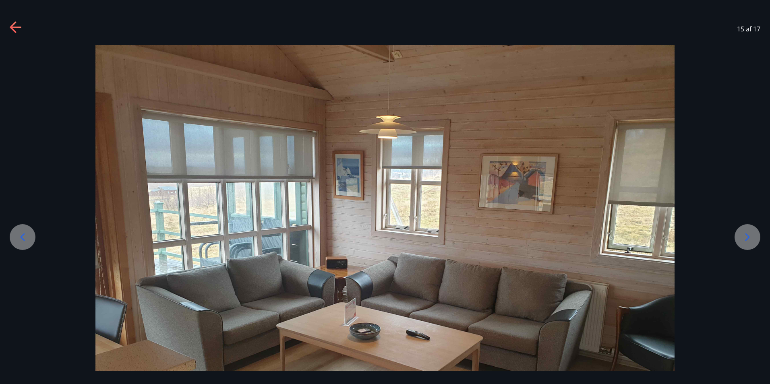
click at [747, 240] on icon at bounding box center [747, 237] width 13 height 13
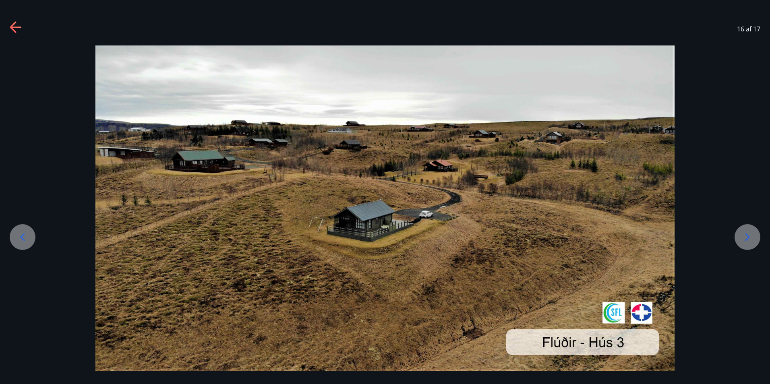
click at [747, 240] on icon at bounding box center [747, 237] width 13 height 13
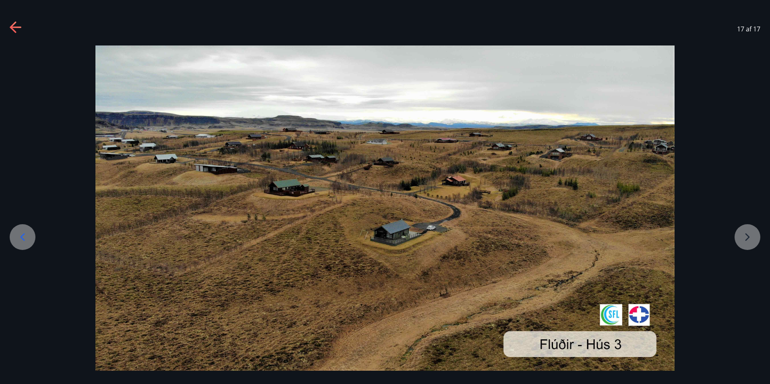
click at [29, 238] on div at bounding box center [23, 237] width 26 height 26
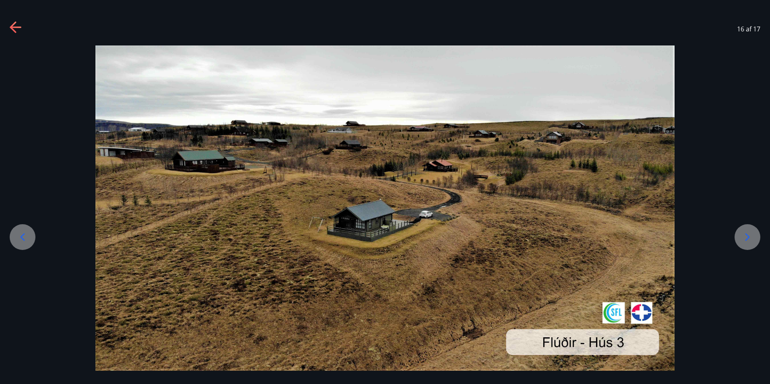
click at [741, 234] on icon at bounding box center [747, 237] width 13 height 13
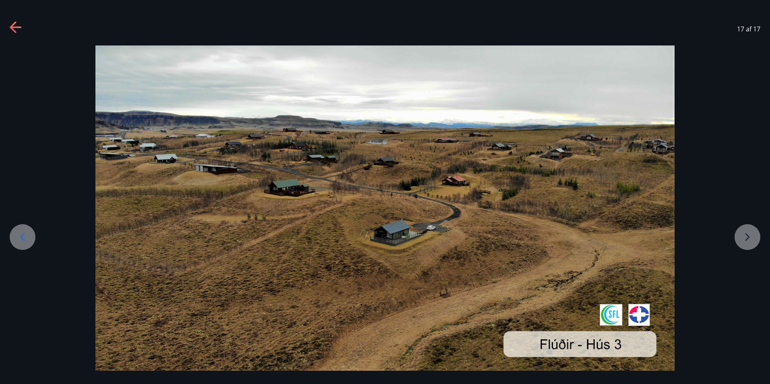
click at [741, 234] on div at bounding box center [385, 207] width 770 height 325
click at [740, 243] on div at bounding box center [385, 207] width 770 height 325
click at [17, 27] on icon at bounding box center [15, 28] width 11 height 2
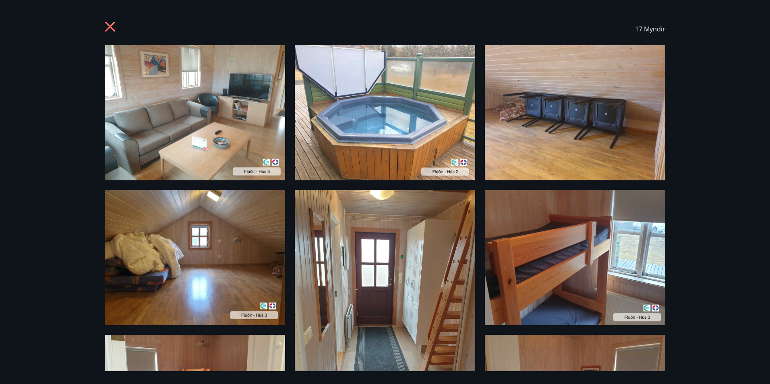
click at [112, 28] on icon at bounding box center [110, 27] width 10 height 10
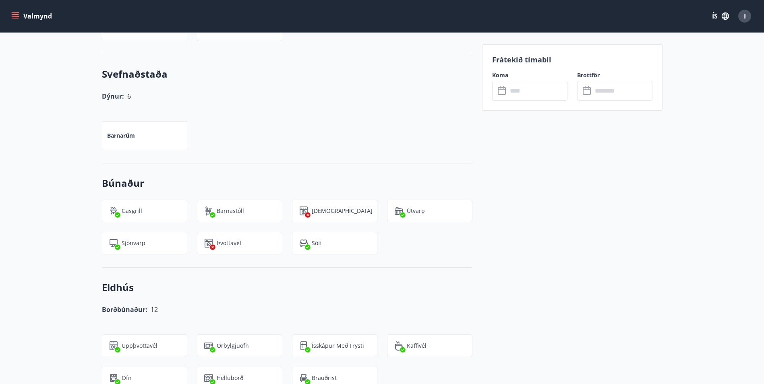
scroll to position [685, 0]
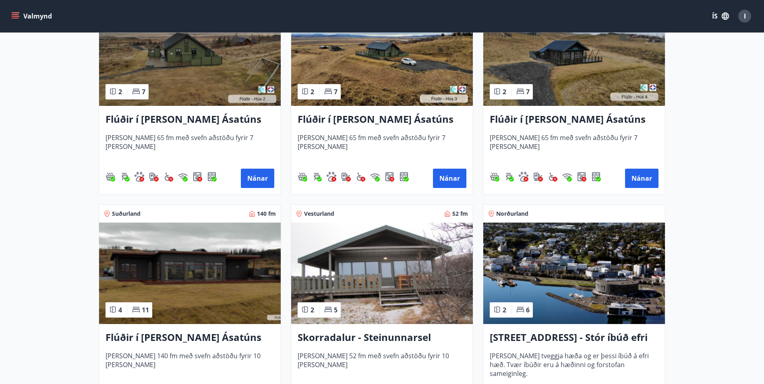
scroll to position [403, 0]
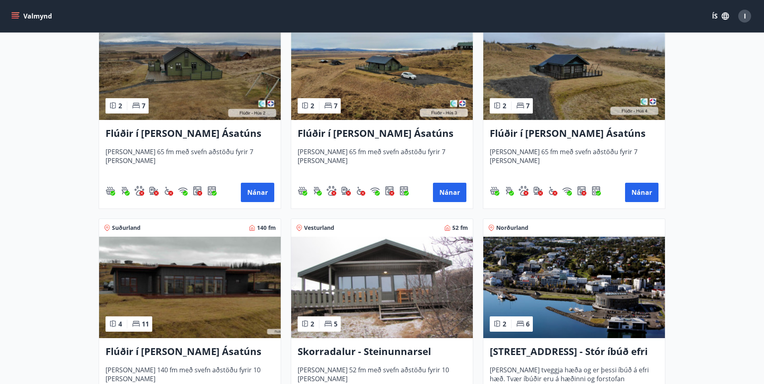
click at [606, 76] on img at bounding box center [574, 69] width 182 height 101
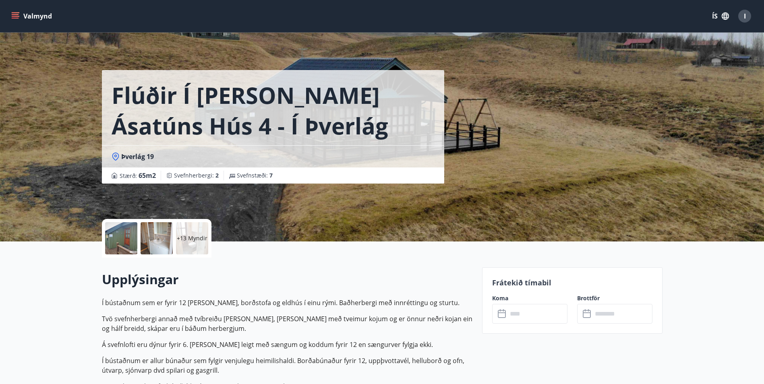
click at [122, 241] on div at bounding box center [121, 238] width 32 height 32
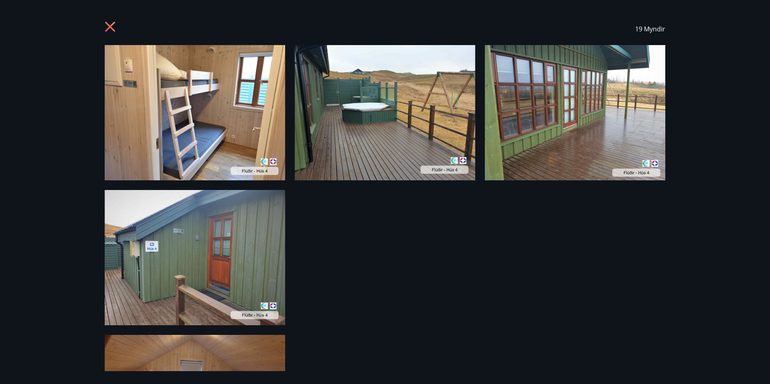
click at [212, 116] on img at bounding box center [195, 112] width 180 height 135
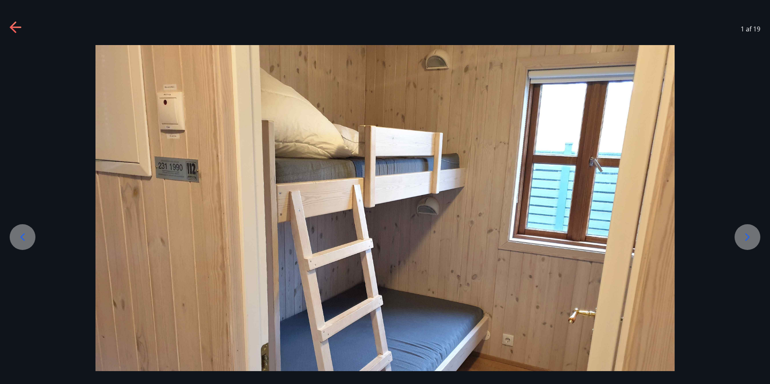
click at [749, 238] on icon at bounding box center [747, 237] width 13 height 13
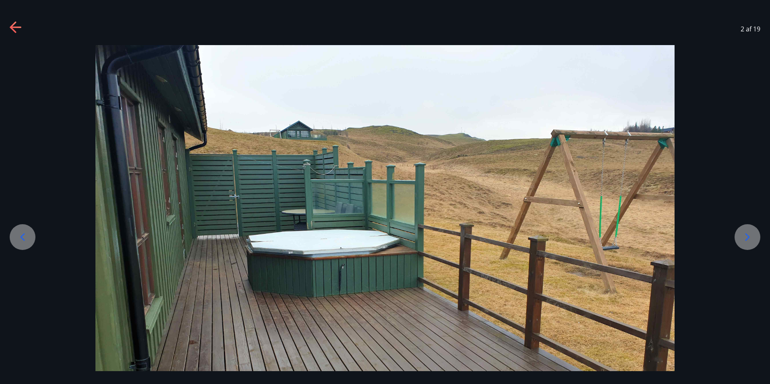
click at [750, 238] on icon at bounding box center [747, 237] width 13 height 13
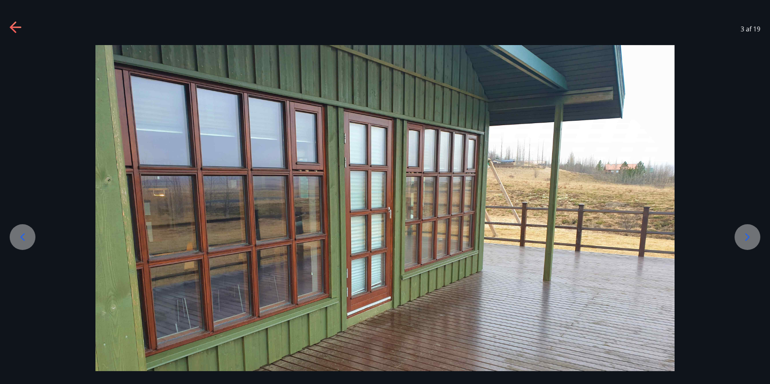
click at [750, 238] on icon at bounding box center [747, 237] width 13 height 13
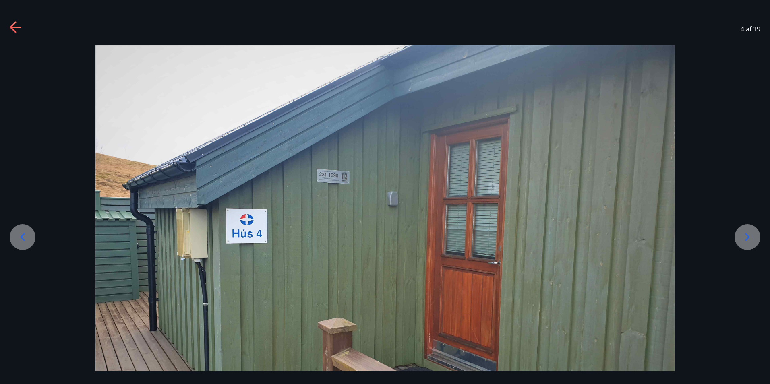
click at [750, 238] on icon at bounding box center [747, 237] width 13 height 13
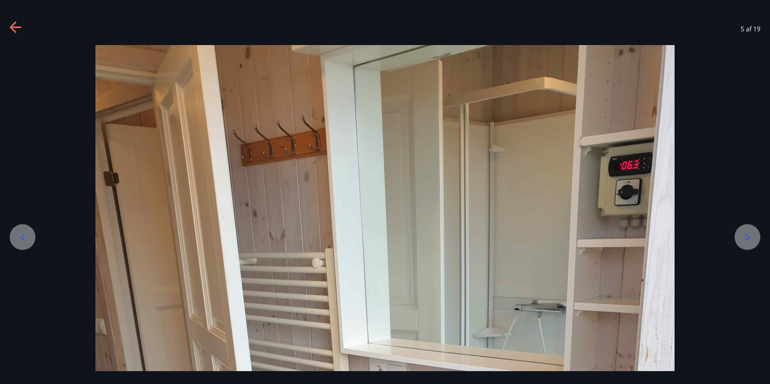
click at [746, 238] on icon at bounding box center [747, 237] width 13 height 13
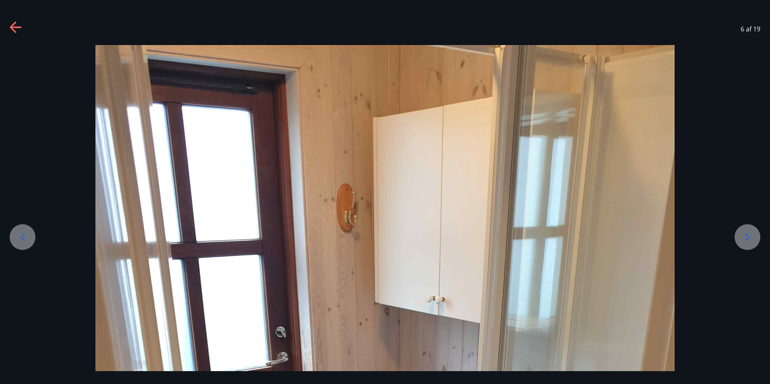
click at [745, 237] on icon at bounding box center [747, 237] width 13 height 13
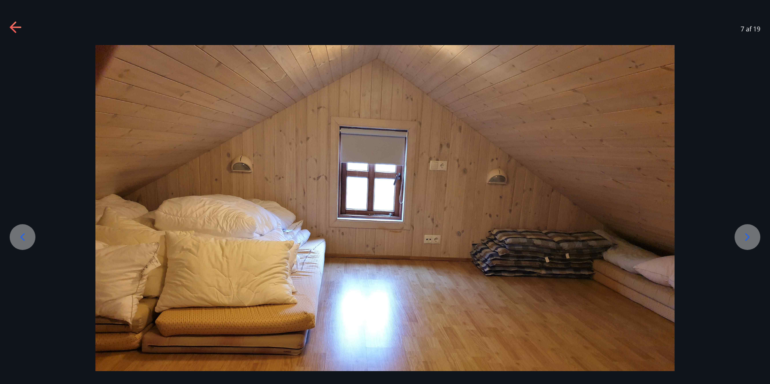
click at [744, 238] on icon at bounding box center [747, 237] width 13 height 13
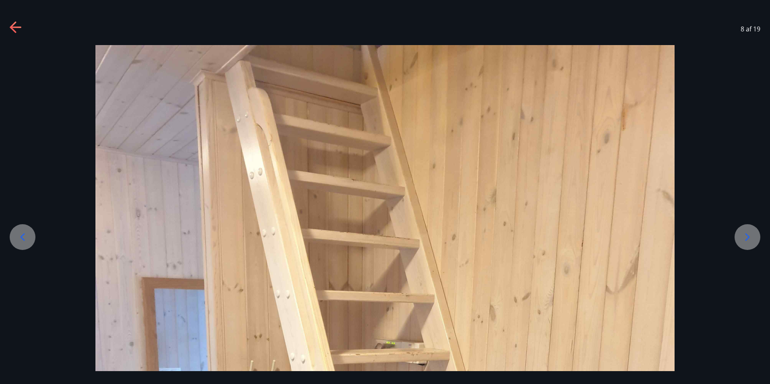
click at [744, 238] on icon at bounding box center [747, 237] width 13 height 13
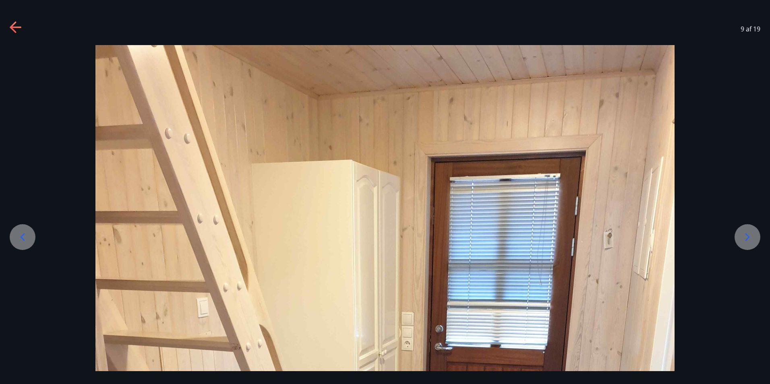
click at [744, 238] on icon at bounding box center [747, 237] width 13 height 13
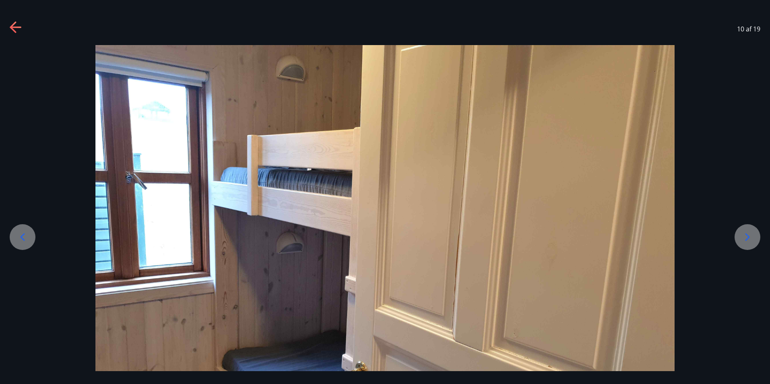
click at [744, 238] on icon at bounding box center [747, 237] width 13 height 13
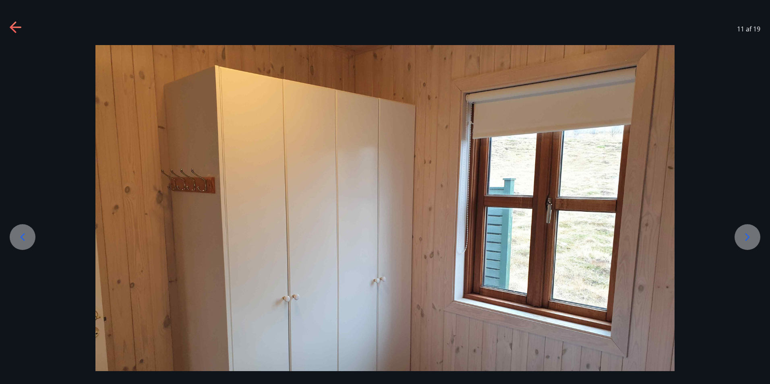
click at [744, 238] on icon at bounding box center [747, 237] width 13 height 13
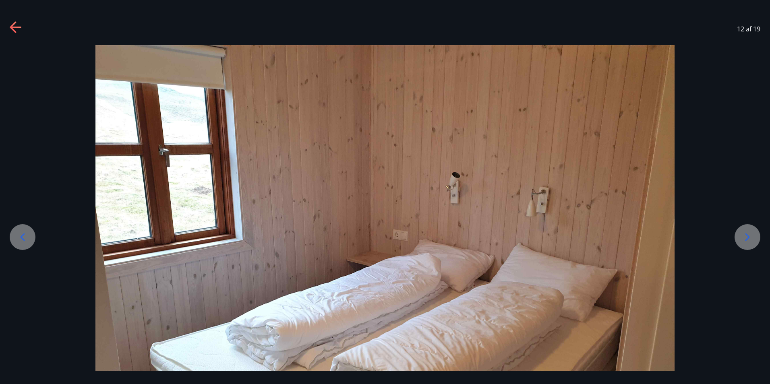
click at [744, 238] on icon at bounding box center [747, 237] width 13 height 13
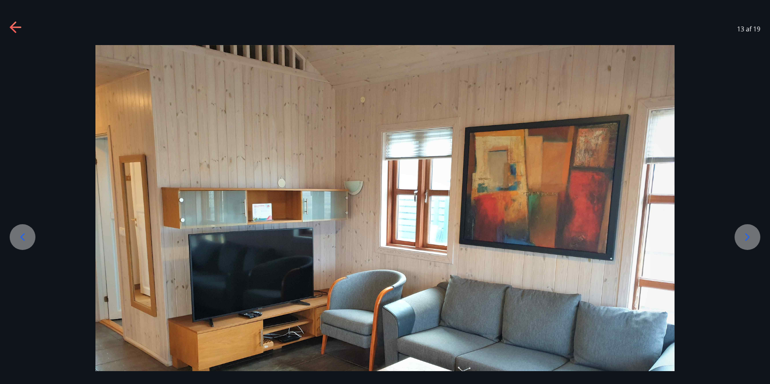
click at [744, 238] on icon at bounding box center [747, 237] width 13 height 13
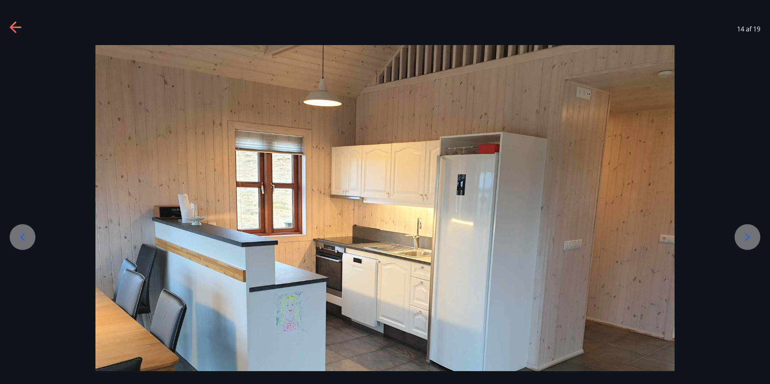
click at [744, 238] on icon at bounding box center [747, 237] width 13 height 13
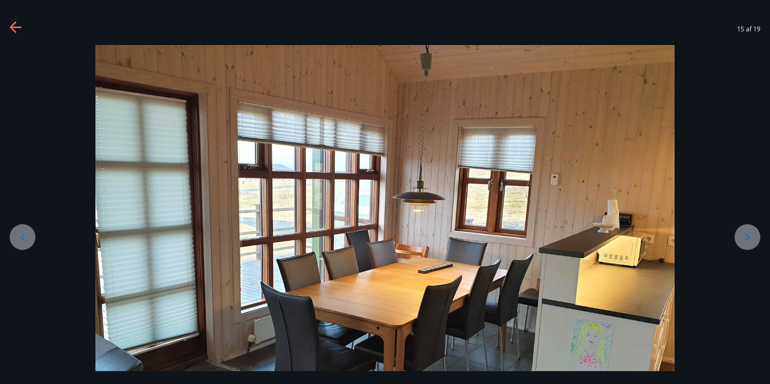
click at [744, 238] on icon at bounding box center [747, 237] width 13 height 13
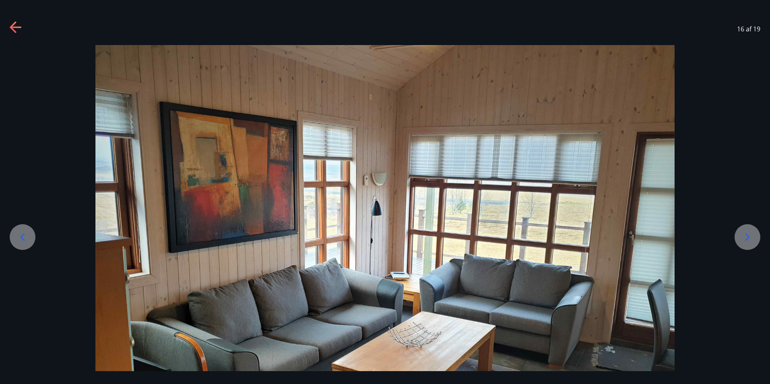
click at [748, 237] on icon at bounding box center [747, 237] width 13 height 13
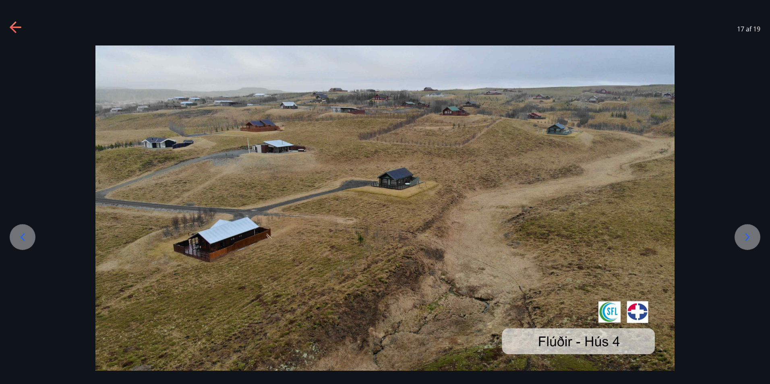
click at [756, 236] on div at bounding box center [747, 237] width 26 height 26
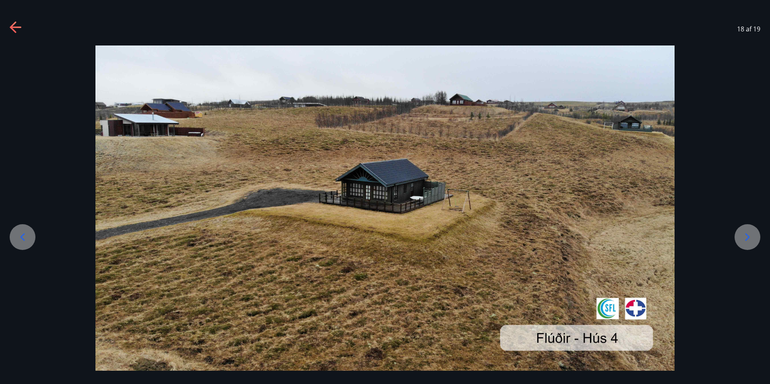
click at [756, 236] on div at bounding box center [747, 237] width 26 height 26
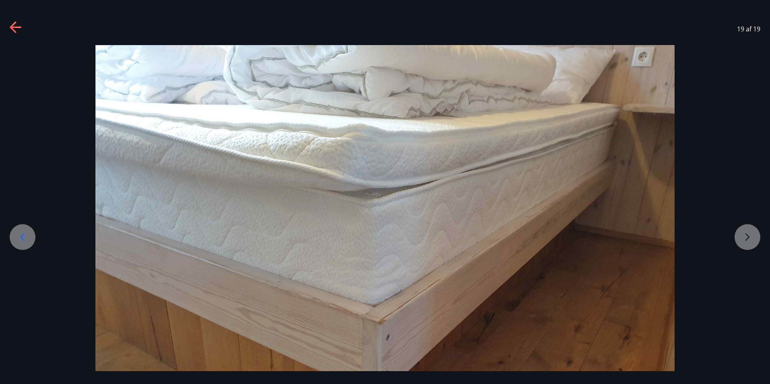
click at [756, 236] on div at bounding box center [385, 262] width 770 height 434
drag, startPoint x: 756, startPoint y: 236, endPoint x: 762, endPoint y: 238, distance: 6.3
click at [757, 236] on div at bounding box center [385, 262] width 770 height 434
click at [18, 24] on icon at bounding box center [16, 27] width 13 height 13
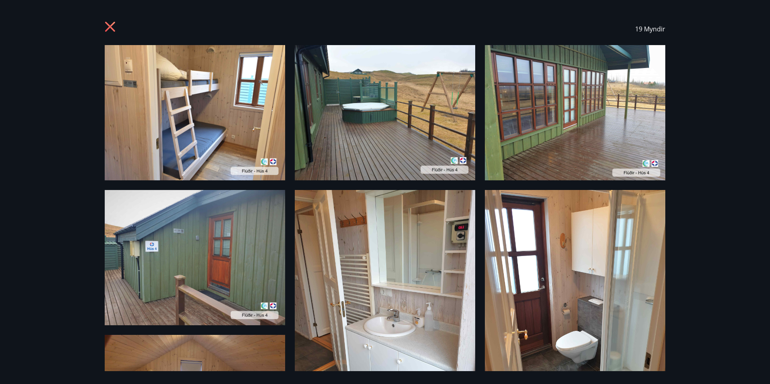
click at [114, 29] on icon at bounding box center [111, 27] width 13 height 13
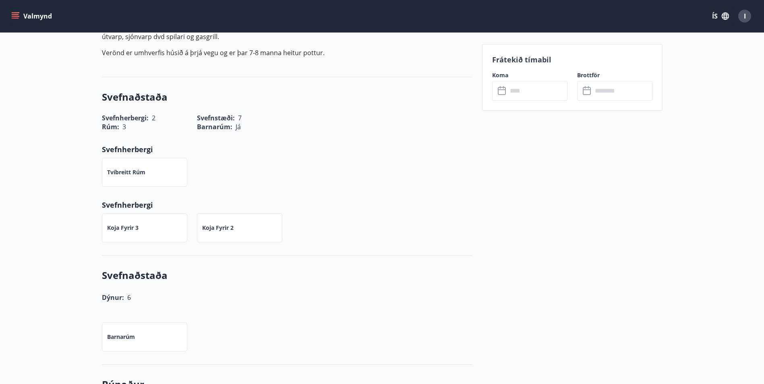
scroll to position [483, 0]
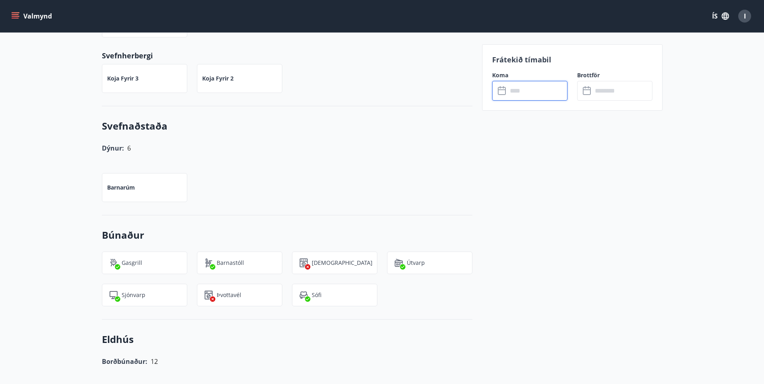
click at [525, 89] on input "text" at bounding box center [537, 91] width 60 height 20
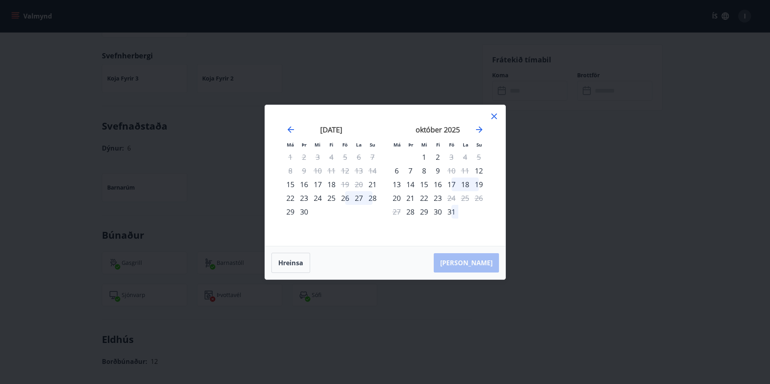
click at [347, 197] on div "26" at bounding box center [345, 198] width 14 height 14
click at [305, 213] on div "30" at bounding box center [304, 212] width 14 height 14
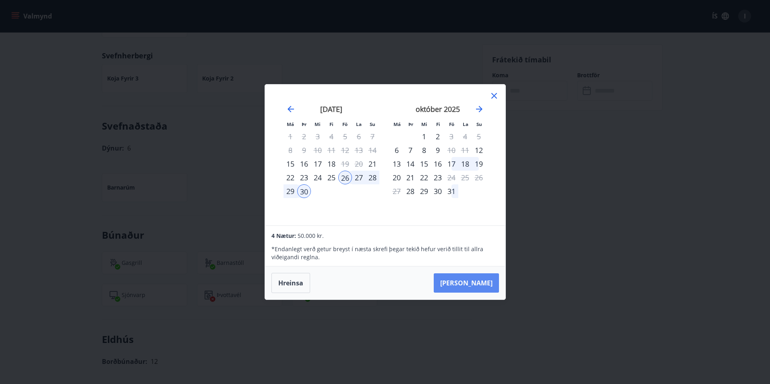
click at [489, 283] on button "[PERSON_NAME]" at bounding box center [466, 282] width 65 height 19
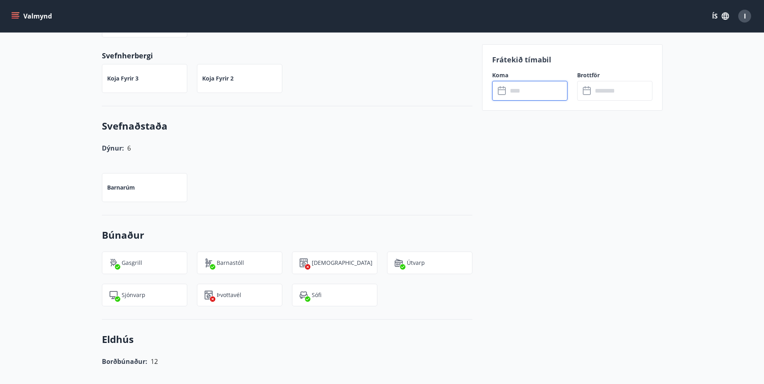
type input "******"
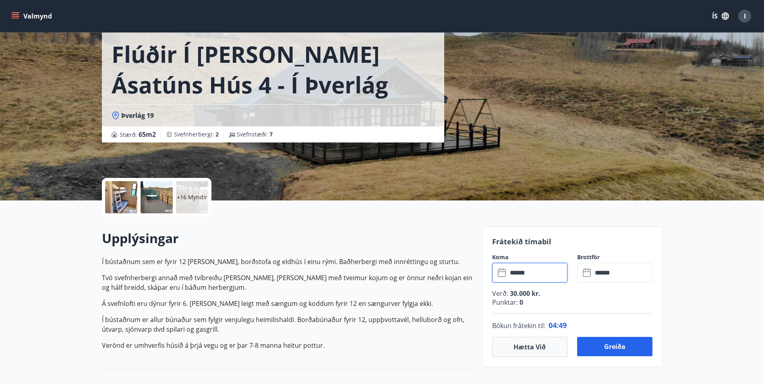
scroll to position [161, 0]
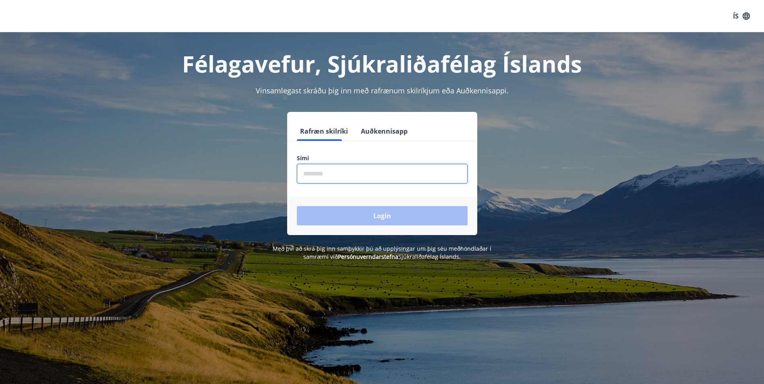
click at [358, 176] on input "phone" at bounding box center [382, 174] width 171 height 20
type input "********"
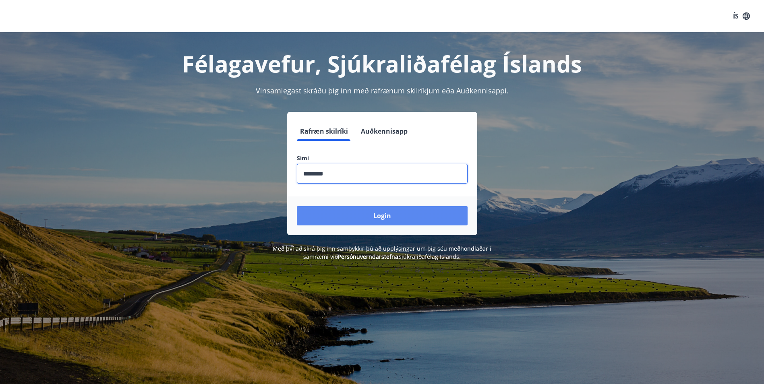
click at [338, 213] on button "Login" at bounding box center [382, 215] width 171 height 19
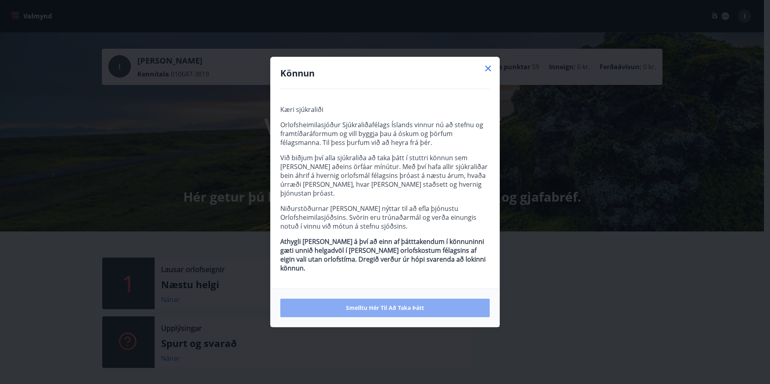
click at [422, 304] on span "Smelltu hér til að taka þátt" at bounding box center [385, 308] width 78 height 8
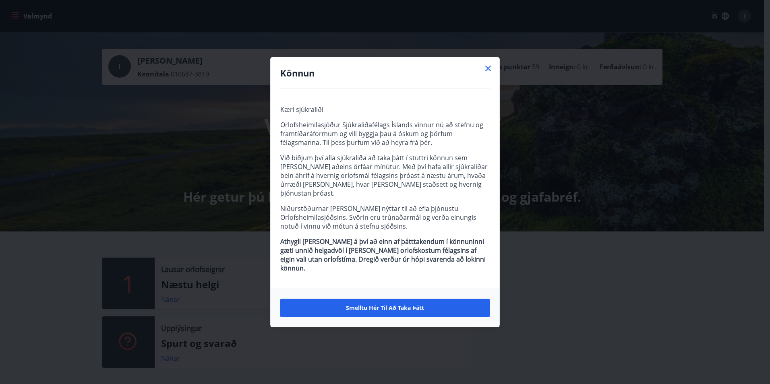
click at [497, 76] on div "Könnun" at bounding box center [385, 73] width 229 height 32
click at [484, 73] on icon at bounding box center [488, 69] width 10 height 10
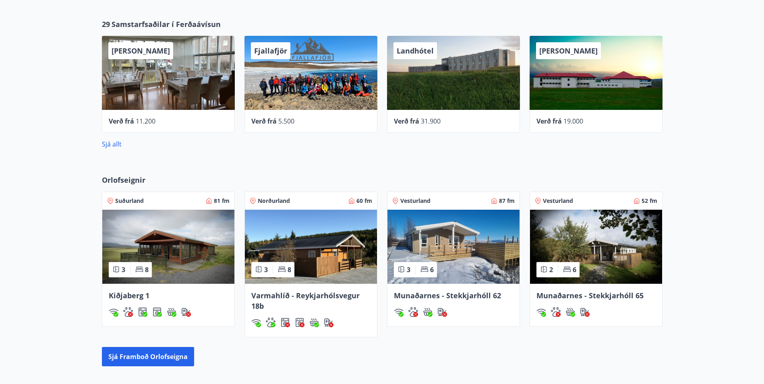
scroll to position [362, 0]
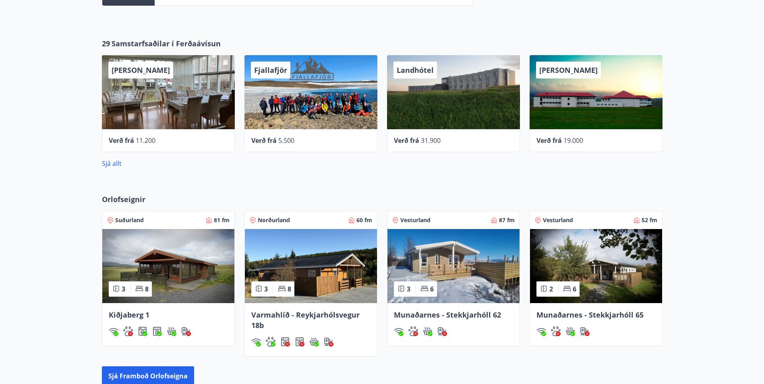
click at [175, 104] on div "[PERSON_NAME]" at bounding box center [168, 92] width 133 height 74
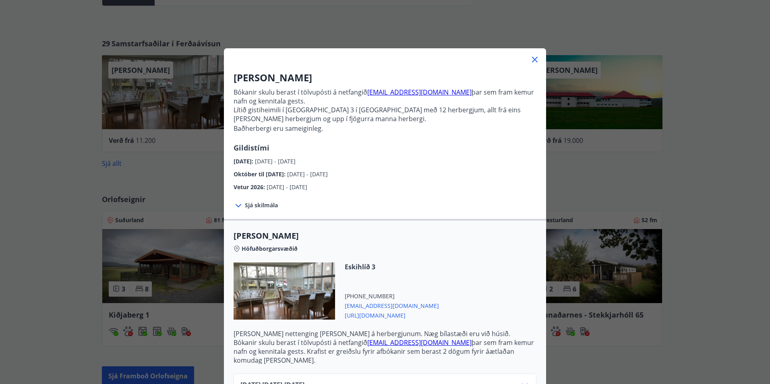
click at [534, 60] on icon at bounding box center [534, 59] width 1 height 1
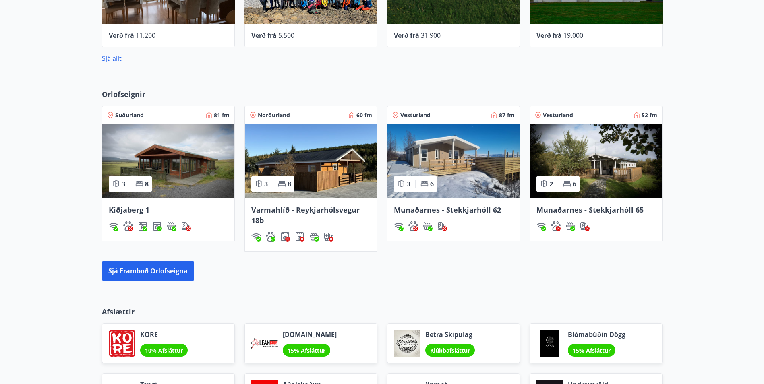
scroll to position [483, 0]
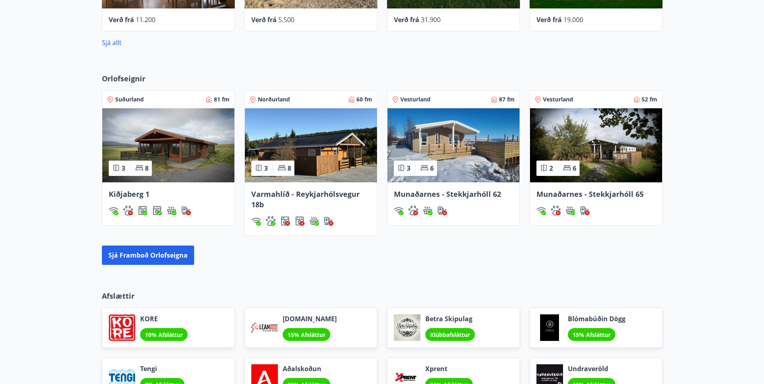
click at [476, 145] on img at bounding box center [453, 145] width 132 height 74
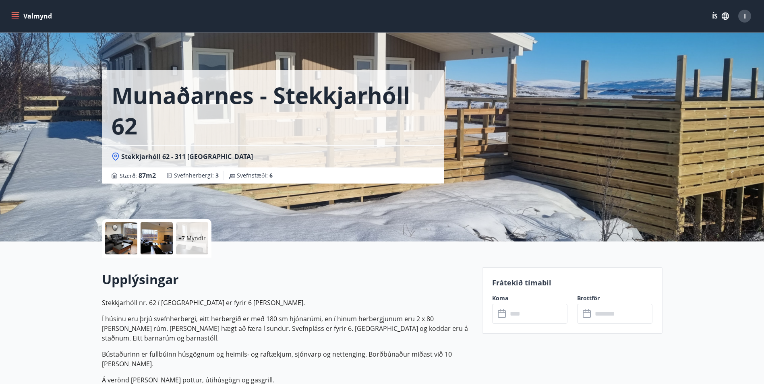
click at [120, 230] on div at bounding box center [121, 238] width 32 height 32
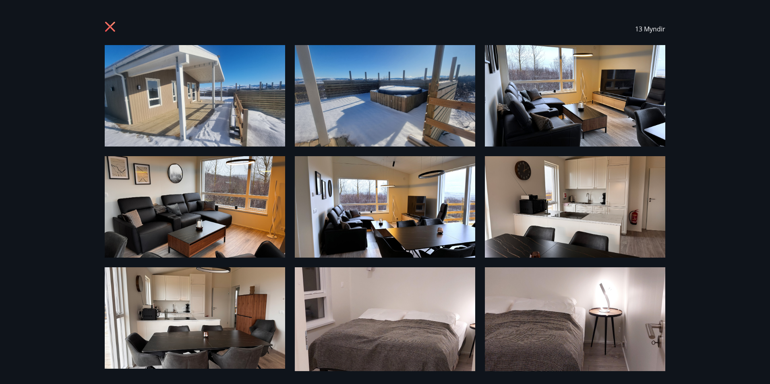
click at [161, 103] on img at bounding box center [195, 95] width 180 height 101
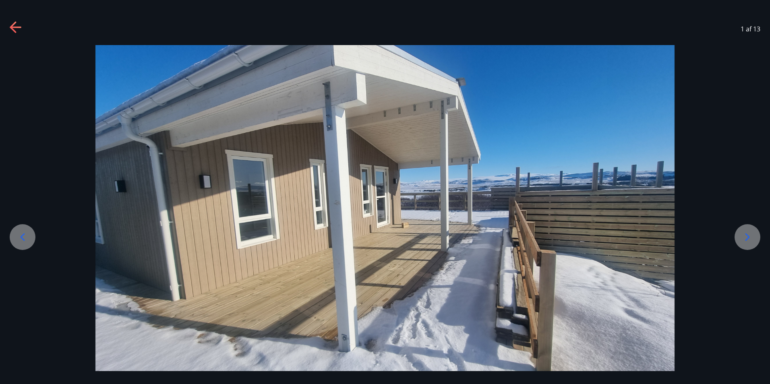
click at [747, 239] on icon at bounding box center [747, 238] width 4 height 8
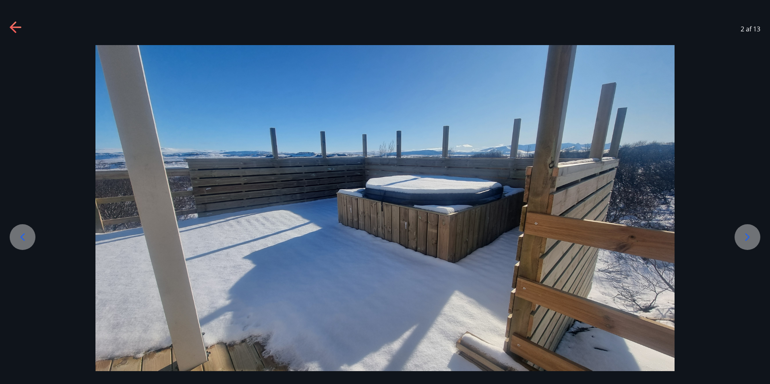
click at [747, 239] on icon at bounding box center [747, 238] width 4 height 8
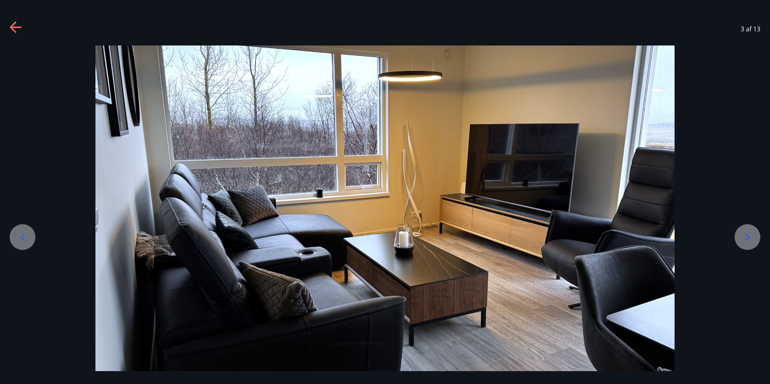
click at [747, 239] on icon at bounding box center [747, 238] width 4 height 8
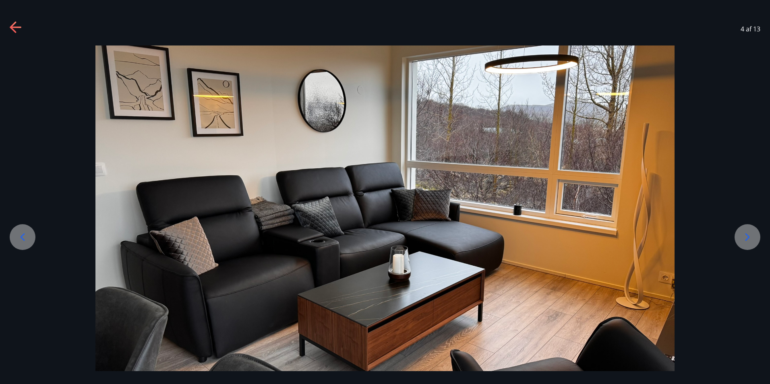
click at [747, 239] on icon at bounding box center [747, 238] width 4 height 8
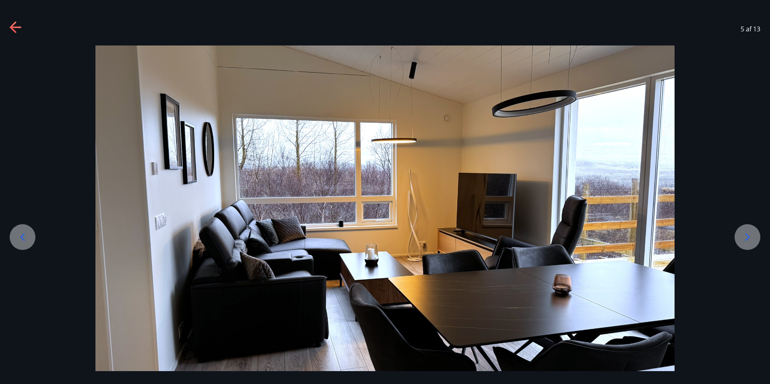
click at [747, 239] on icon at bounding box center [747, 238] width 4 height 8
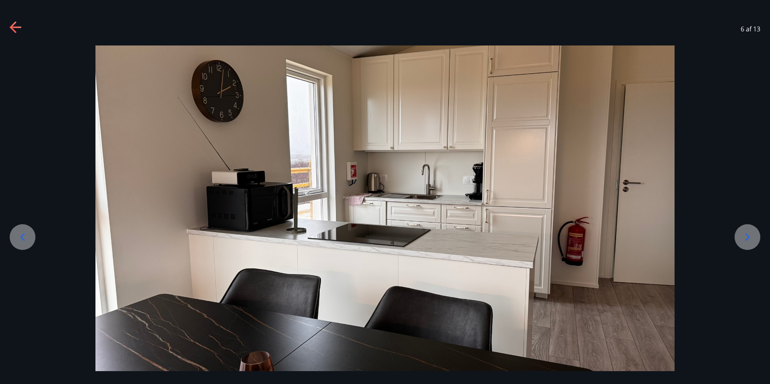
click at [747, 239] on icon at bounding box center [747, 238] width 4 height 8
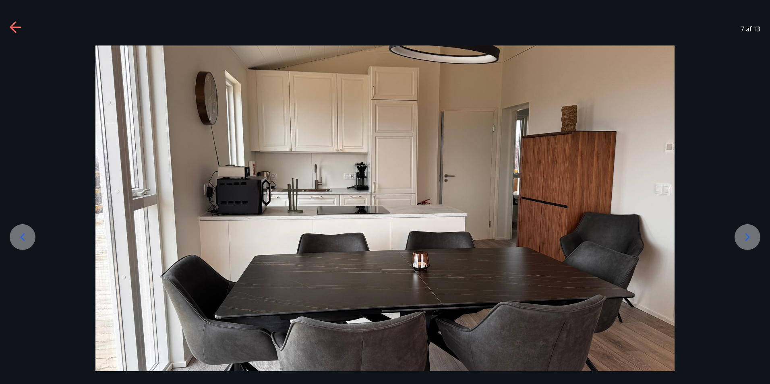
click at [747, 239] on icon at bounding box center [747, 238] width 4 height 8
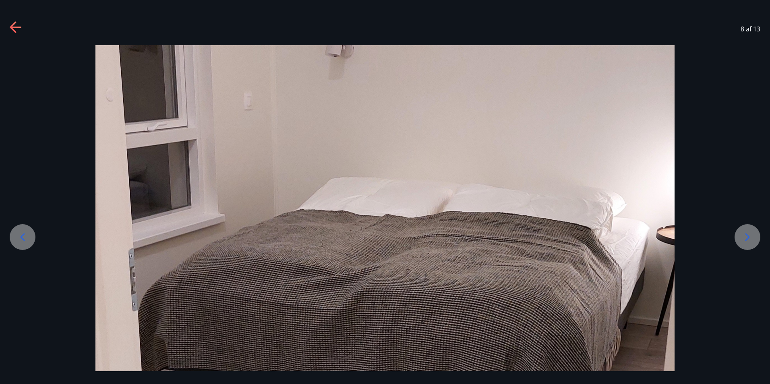
click at [747, 239] on icon at bounding box center [747, 238] width 4 height 8
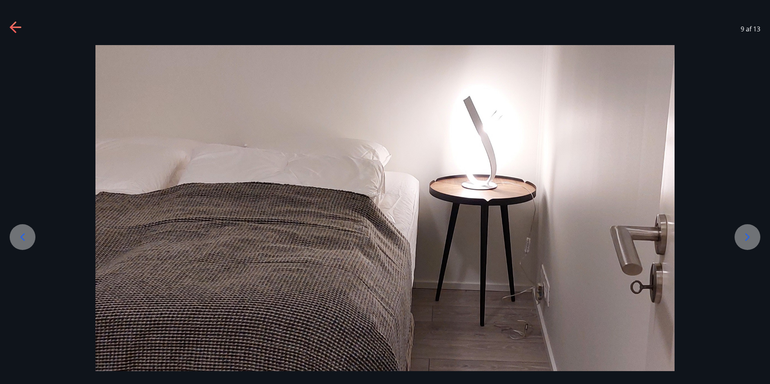
click at [747, 239] on icon at bounding box center [747, 238] width 4 height 8
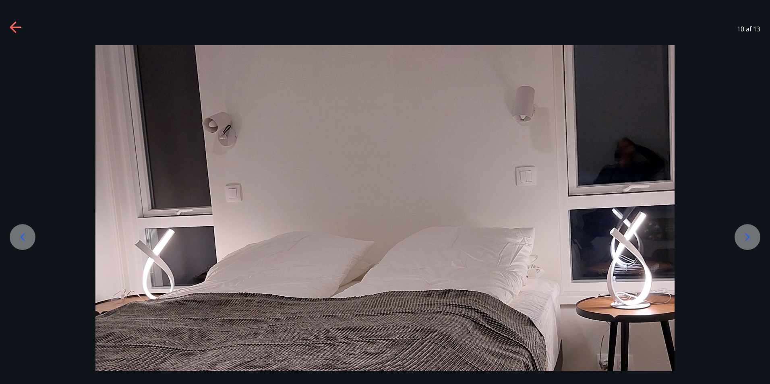
click at [746, 238] on icon at bounding box center [747, 237] width 13 height 13
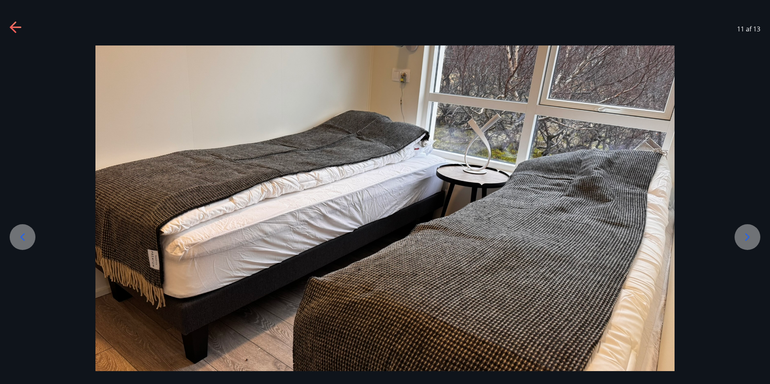
click at [746, 238] on icon at bounding box center [747, 237] width 13 height 13
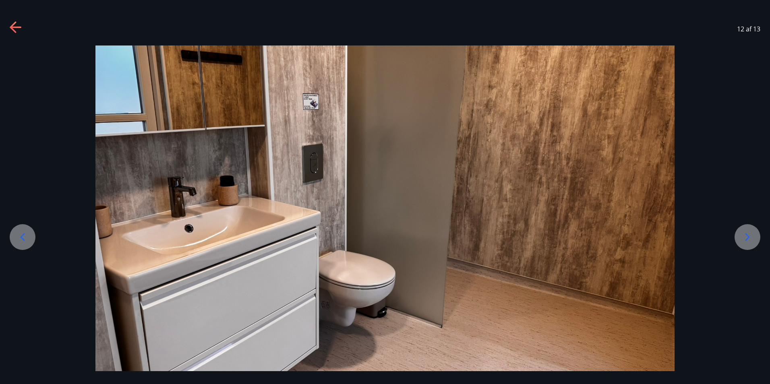
click at [746, 238] on icon at bounding box center [747, 237] width 13 height 13
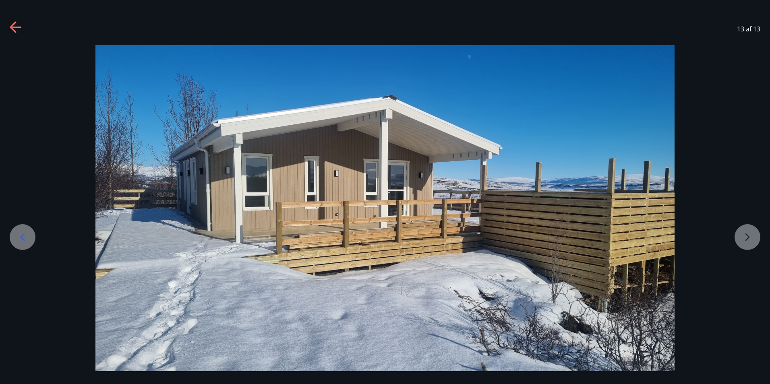
click at [746, 238] on div at bounding box center [385, 208] width 770 height 326
click at [14, 27] on icon at bounding box center [15, 28] width 11 height 2
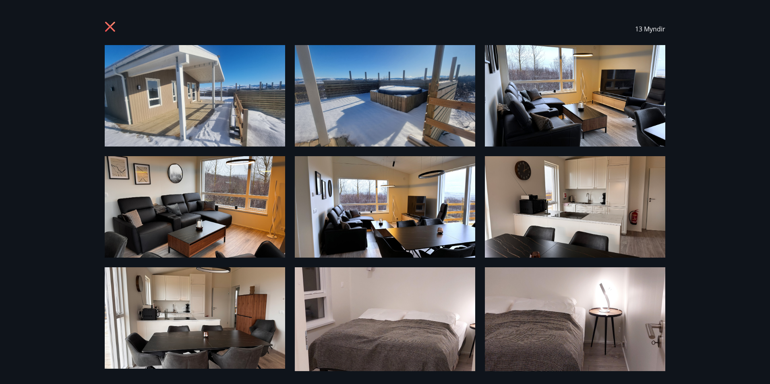
click at [113, 27] on icon at bounding box center [111, 27] width 13 height 13
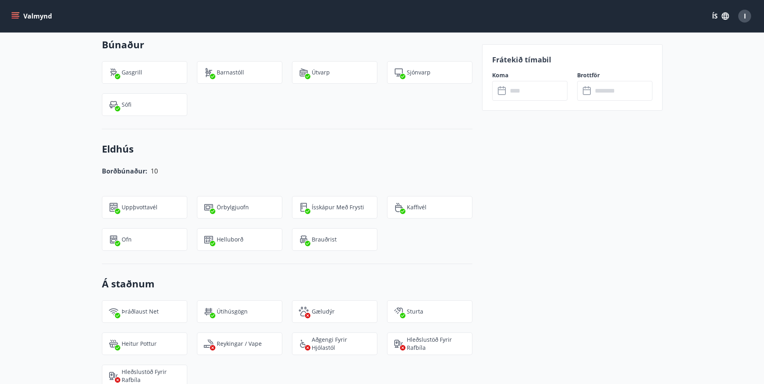
scroll to position [846, 0]
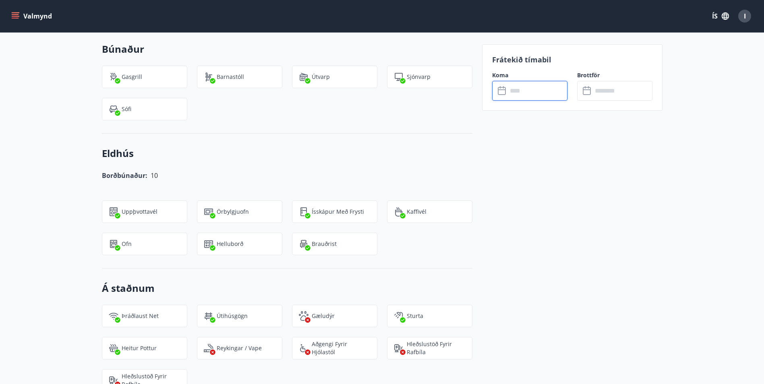
click at [535, 97] on input "text" at bounding box center [537, 91] width 60 height 20
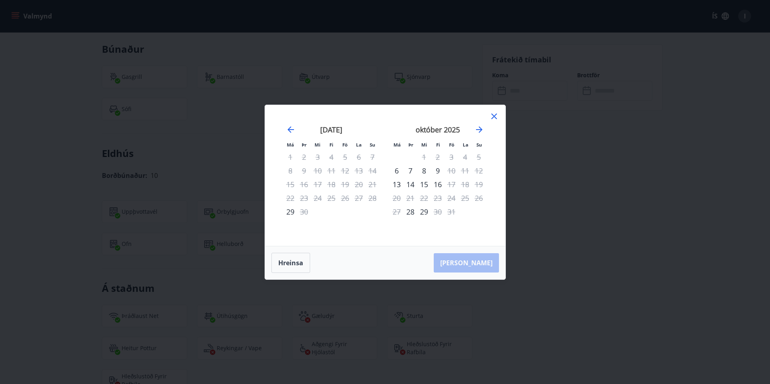
click at [496, 116] on icon at bounding box center [494, 117] width 10 height 10
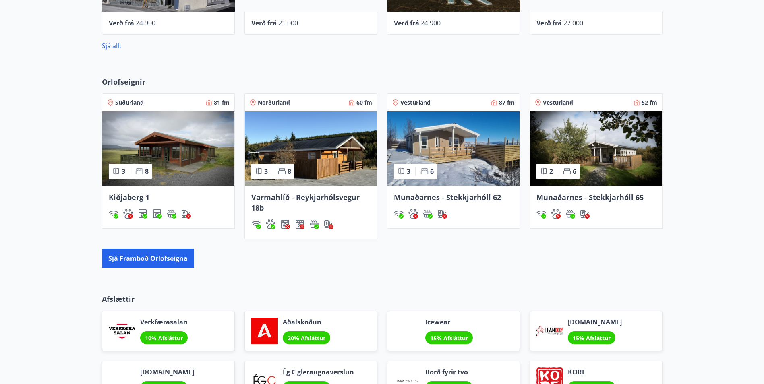
scroll to position [483, 0]
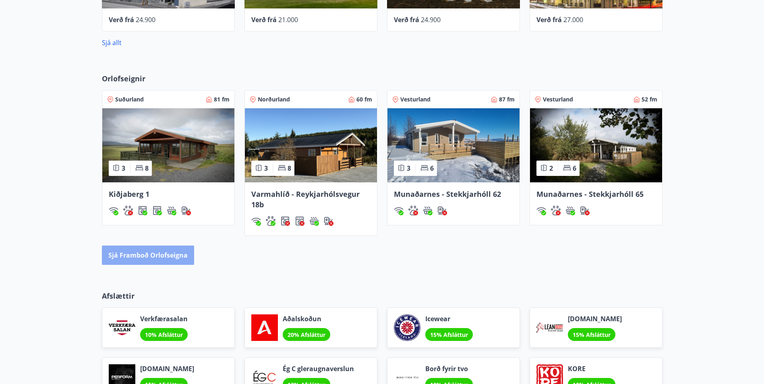
click at [180, 256] on button "Sjá framboð orlofseigna" at bounding box center [148, 255] width 92 height 19
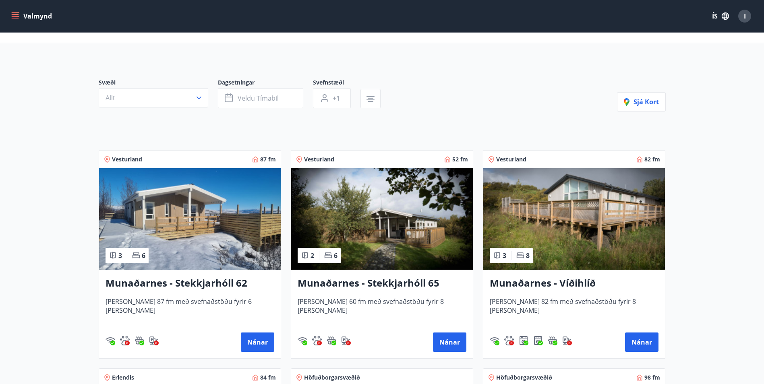
scroll to position [161, 0]
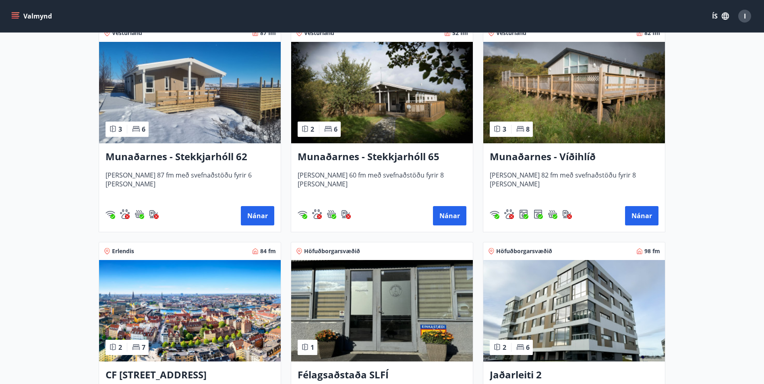
click at [388, 94] on img at bounding box center [382, 92] width 182 height 101
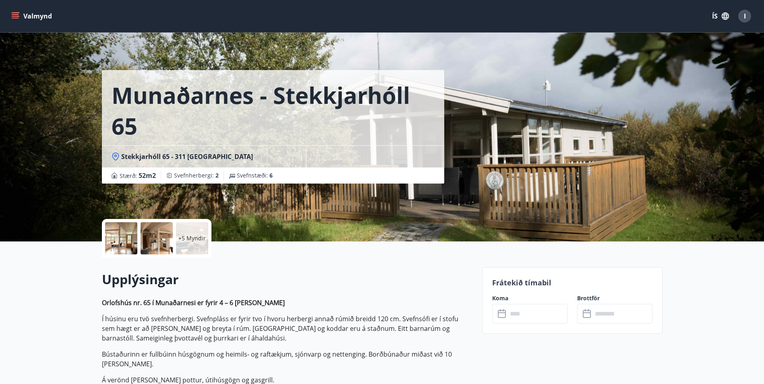
drag, startPoint x: 124, startPoint y: 237, endPoint x: 118, endPoint y: 242, distance: 8.0
click at [118, 242] on div at bounding box center [121, 238] width 32 height 32
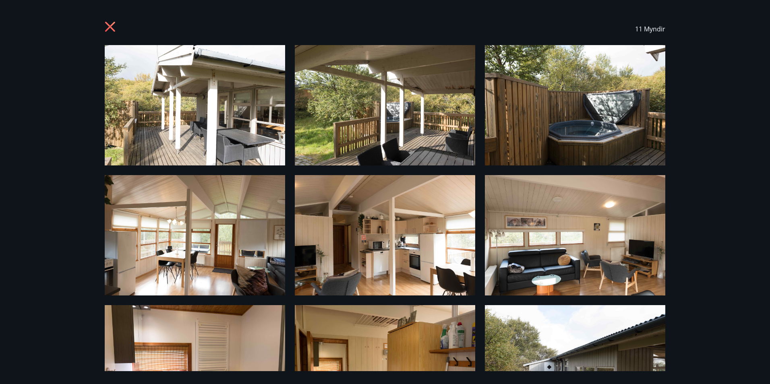
click at [200, 85] on img at bounding box center [195, 105] width 180 height 120
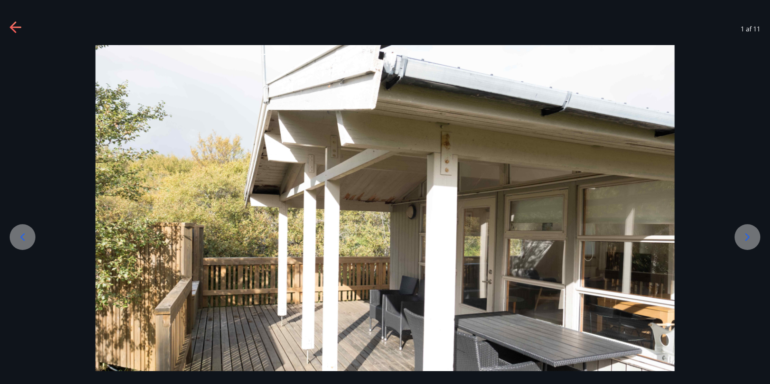
click at [746, 238] on icon at bounding box center [747, 237] width 13 height 13
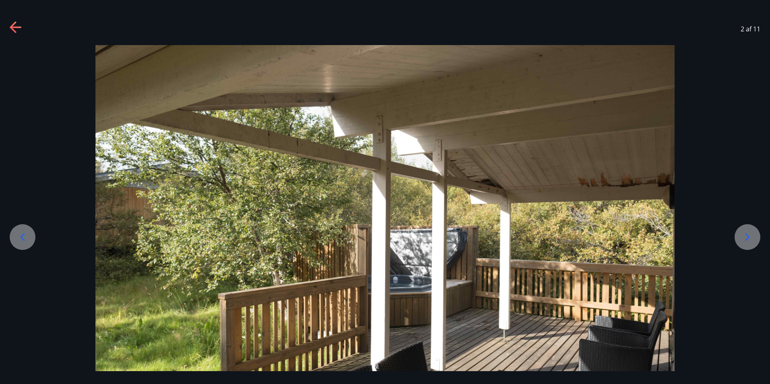
click at [746, 238] on icon at bounding box center [747, 237] width 13 height 13
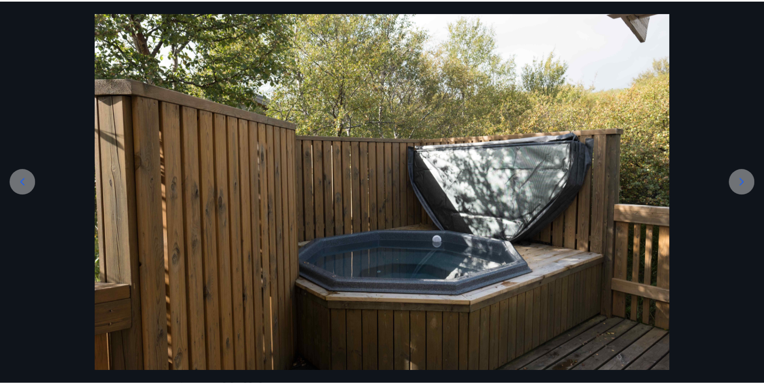
scroll to position [60, 0]
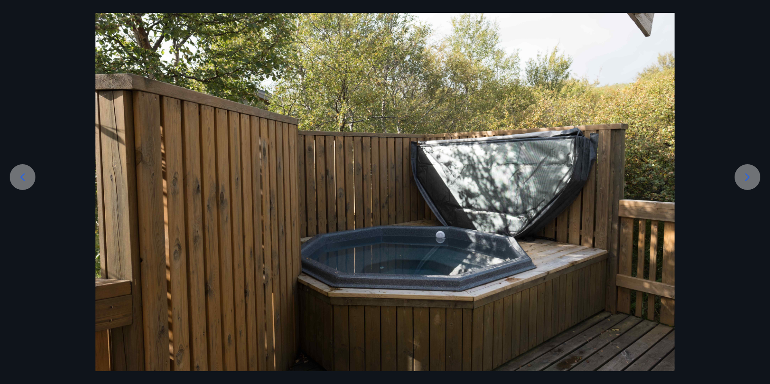
click at [747, 178] on icon at bounding box center [747, 177] width 13 height 13
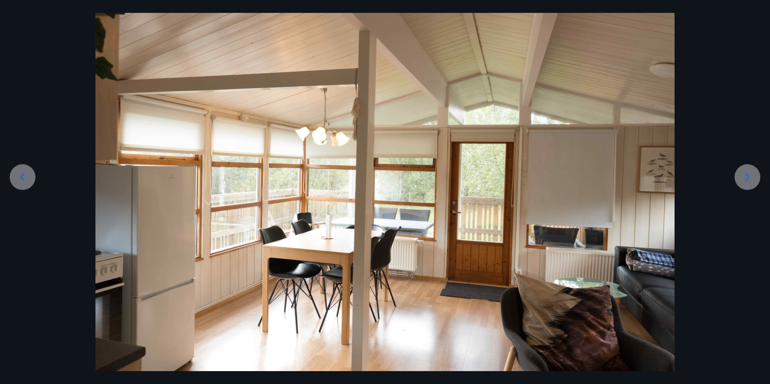
click at [747, 178] on icon at bounding box center [747, 177] width 13 height 13
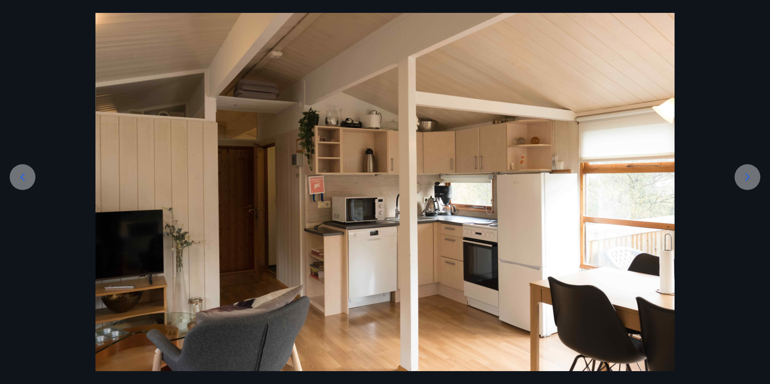
click at [747, 178] on icon at bounding box center [747, 177] width 13 height 13
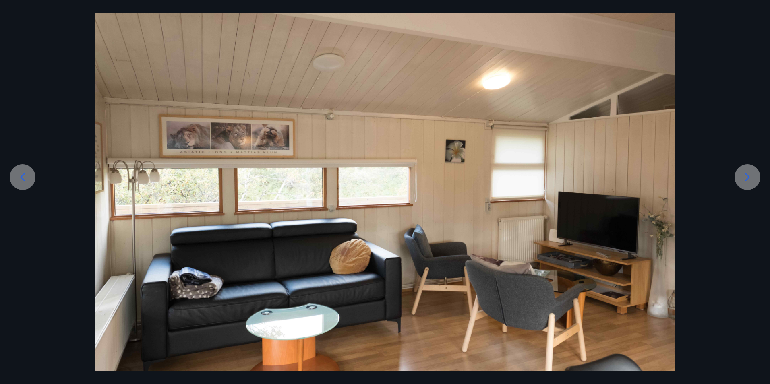
click at [747, 178] on icon at bounding box center [747, 177] width 13 height 13
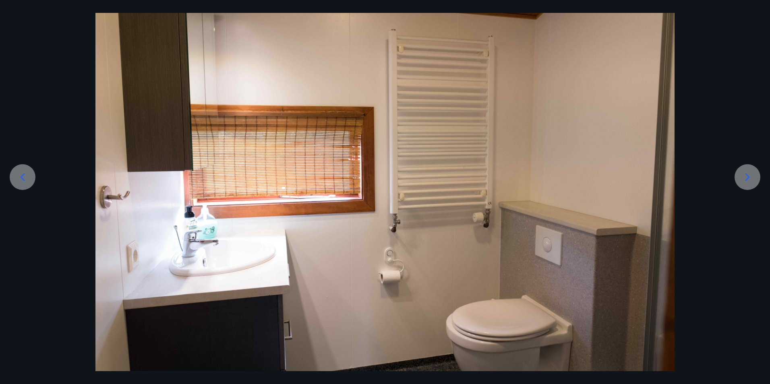
click at [747, 178] on icon at bounding box center [747, 177] width 13 height 13
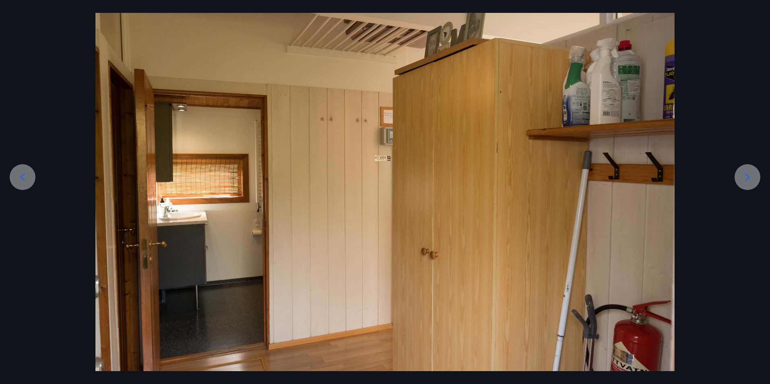
click at [747, 178] on icon at bounding box center [747, 177] width 13 height 13
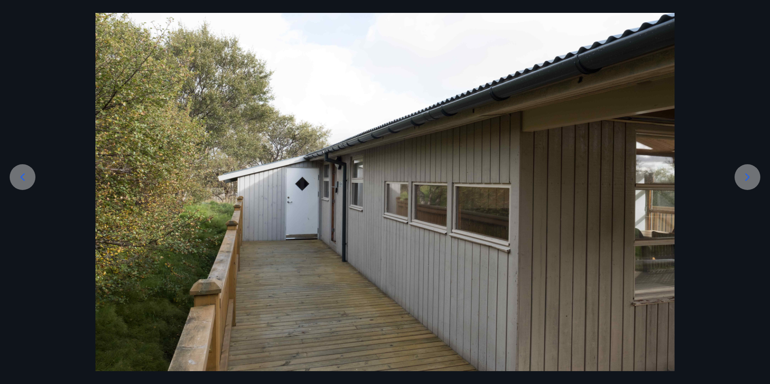
click at [747, 178] on icon at bounding box center [747, 177] width 13 height 13
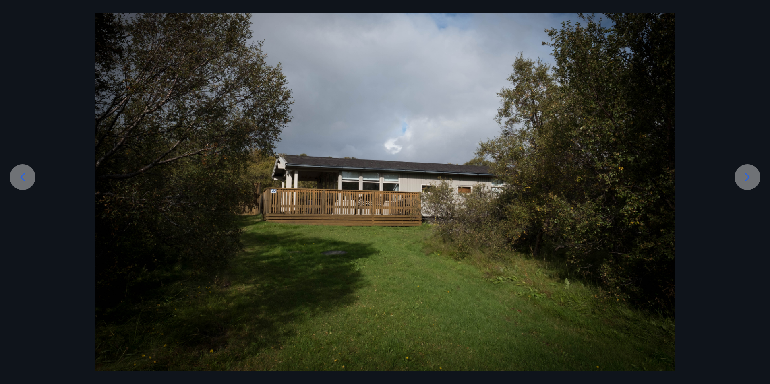
click at [747, 178] on icon at bounding box center [747, 177] width 13 height 13
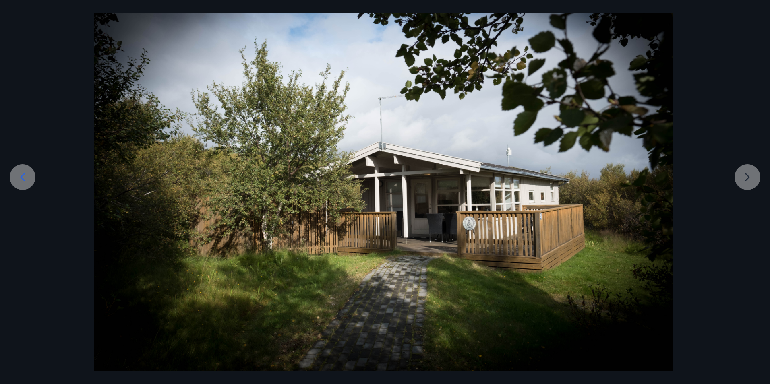
drag, startPoint x: 747, startPoint y: 178, endPoint x: 742, endPoint y: 182, distance: 5.7
click at [743, 181] on div at bounding box center [384, 178] width 770 height 386
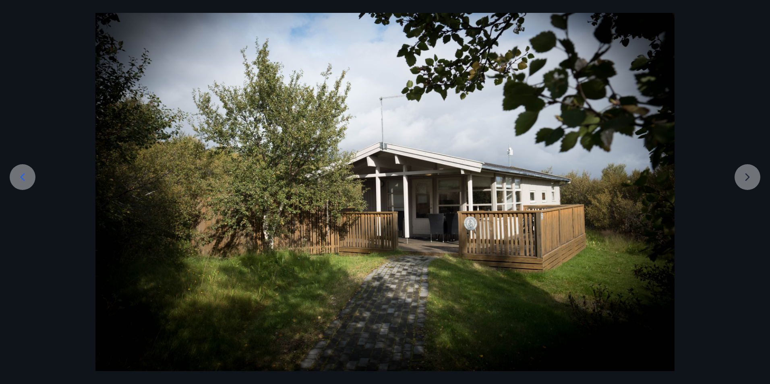
click at [742, 182] on div at bounding box center [385, 178] width 770 height 386
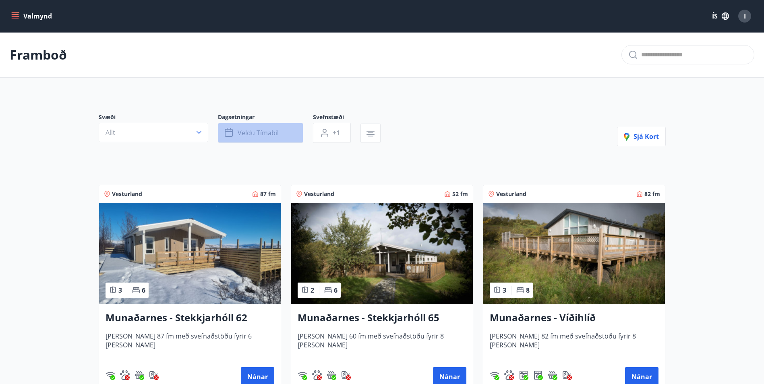
click at [278, 130] on span "Veldu tímabil" at bounding box center [258, 132] width 41 height 9
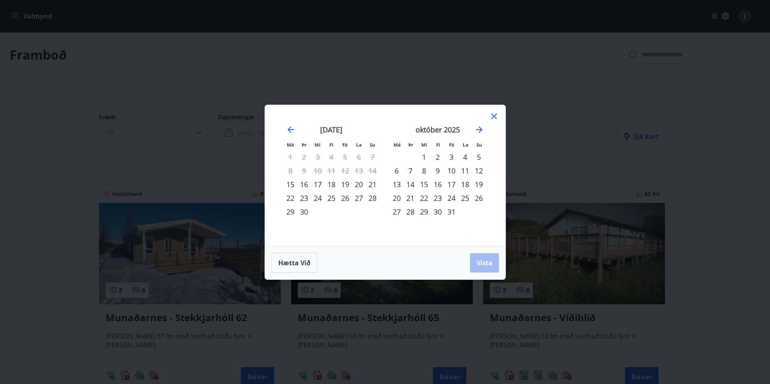
click at [343, 194] on div "26" at bounding box center [345, 198] width 14 height 14
click at [306, 211] on div "30" at bounding box center [304, 212] width 14 height 14
click at [490, 259] on span "Vista" at bounding box center [484, 263] width 16 height 9
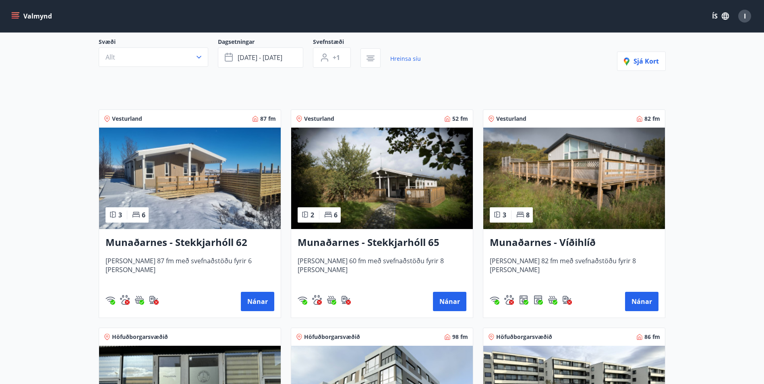
scroll to position [81, 0]
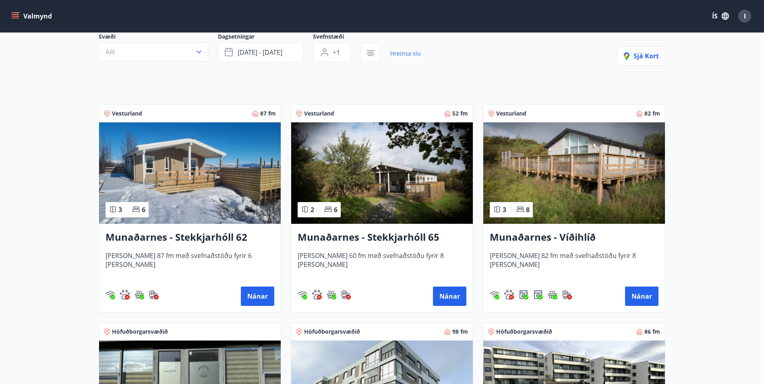
click at [186, 194] on img at bounding box center [190, 172] width 182 height 101
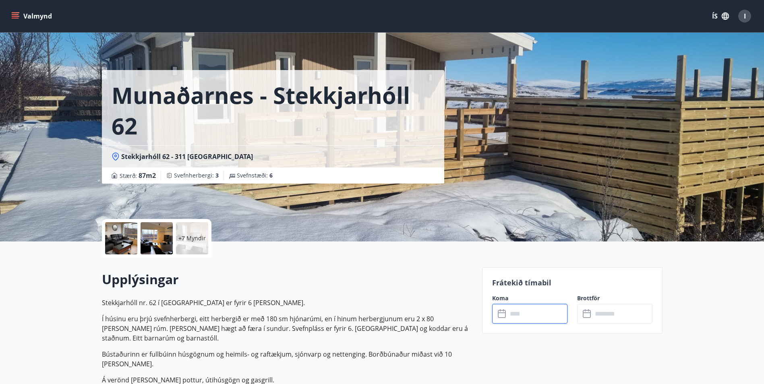
click at [507, 315] on input "text" at bounding box center [537, 314] width 60 height 20
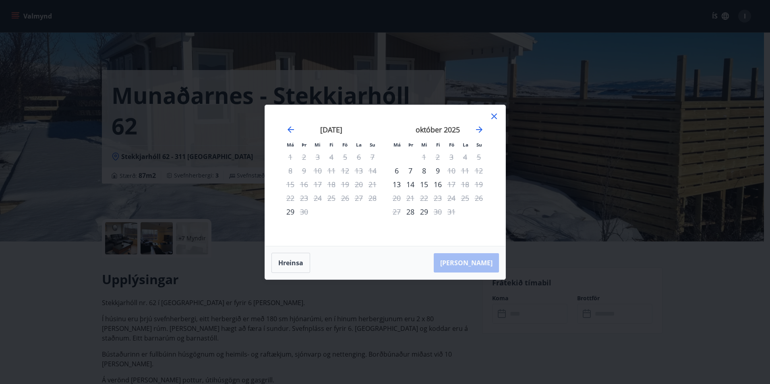
click at [494, 116] on icon at bounding box center [493, 116] width 1 height 1
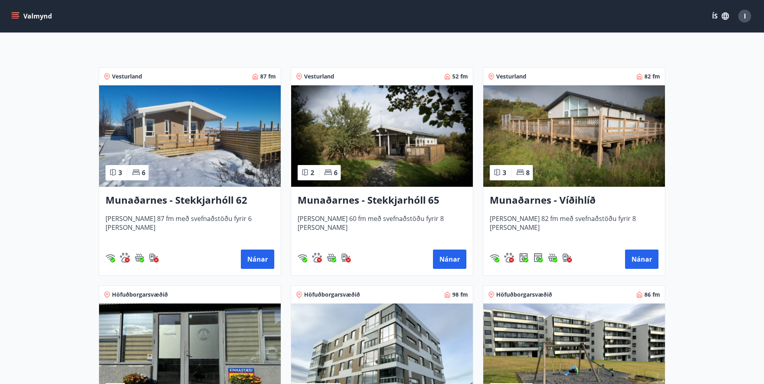
scroll to position [121, 0]
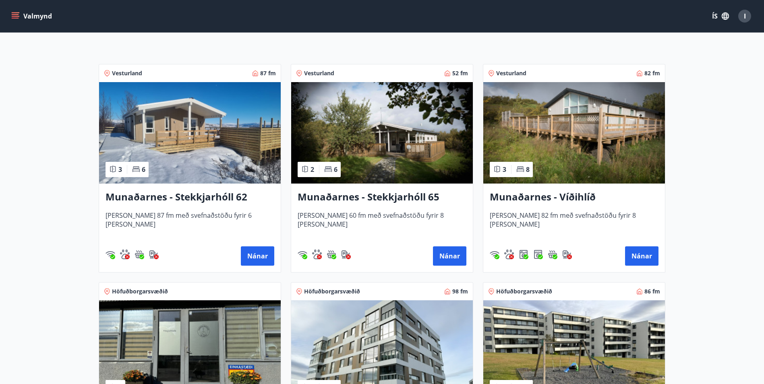
click at [582, 120] on img at bounding box center [574, 132] width 182 height 101
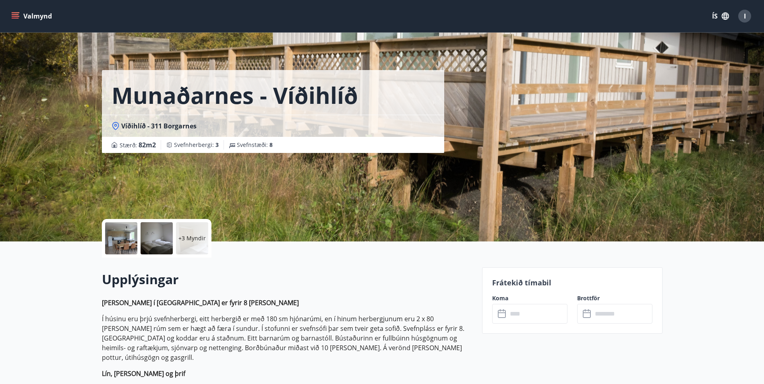
click at [123, 235] on div at bounding box center [121, 238] width 32 height 32
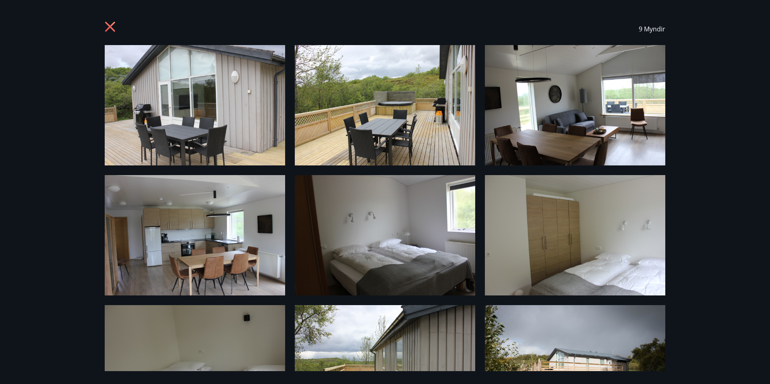
click at [180, 83] on img at bounding box center [195, 105] width 180 height 120
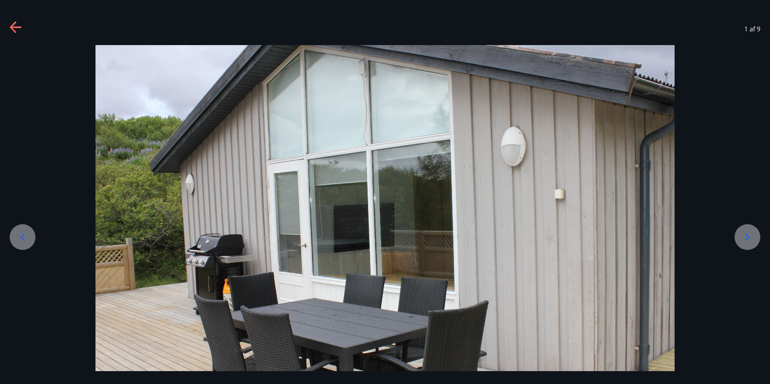
click at [740, 239] on div at bounding box center [747, 237] width 26 height 26
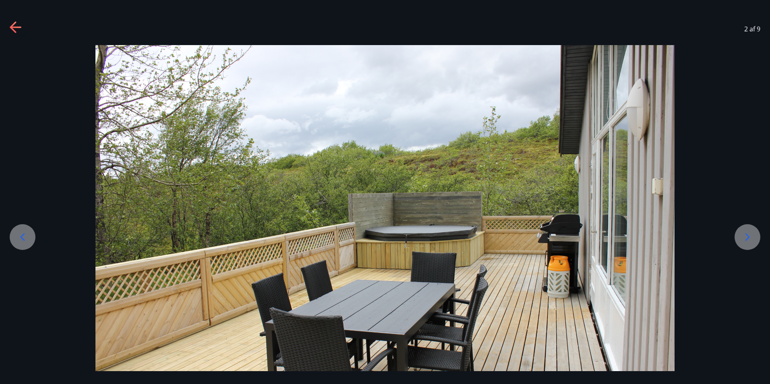
click at [740, 239] on div at bounding box center [747, 237] width 26 height 26
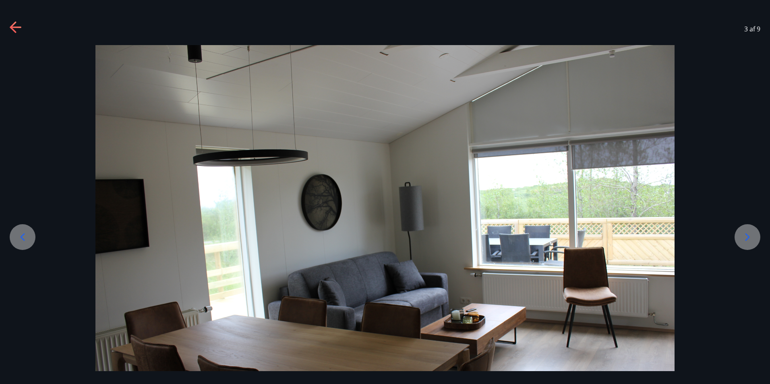
click at [740, 239] on div at bounding box center [747, 237] width 26 height 26
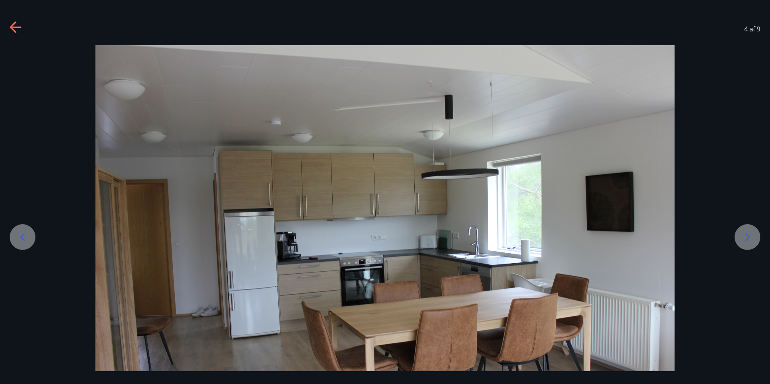
click at [740, 239] on div at bounding box center [747, 237] width 26 height 26
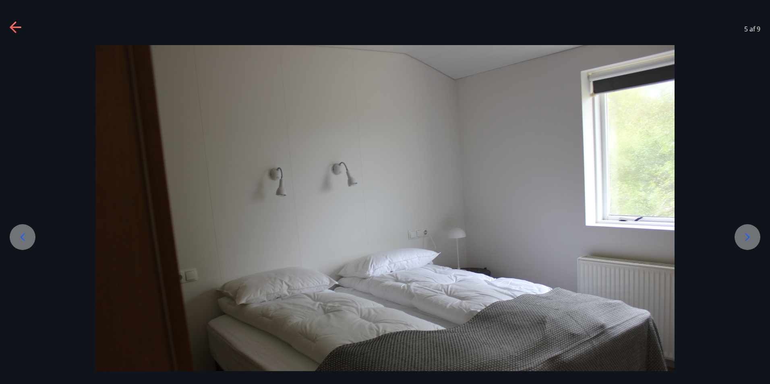
click at [740, 239] on div at bounding box center [747, 237] width 26 height 26
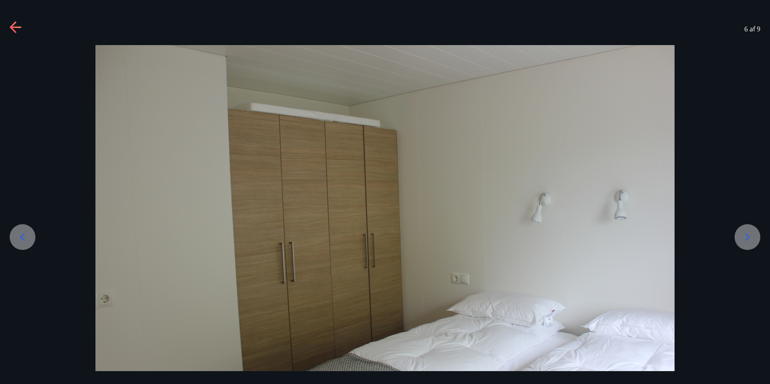
click at [740, 239] on div at bounding box center [747, 237] width 26 height 26
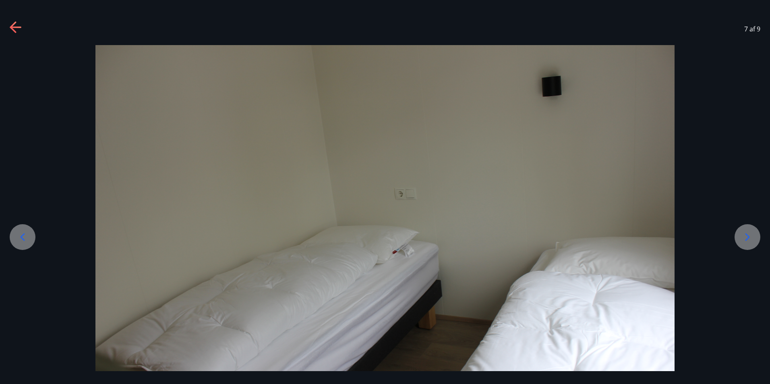
click at [740, 239] on div at bounding box center [747, 237] width 26 height 26
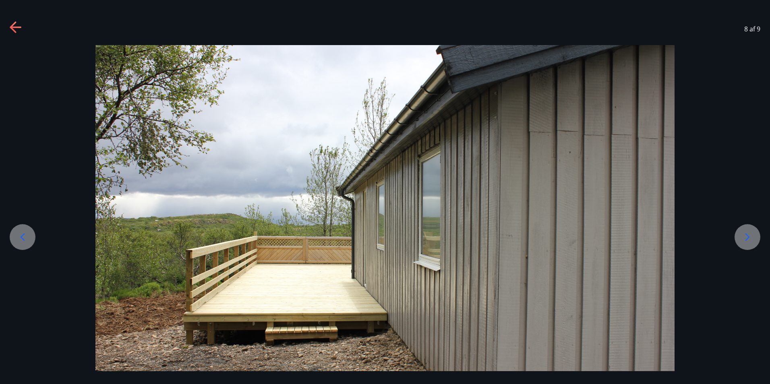
click at [740, 239] on div at bounding box center [747, 237] width 26 height 26
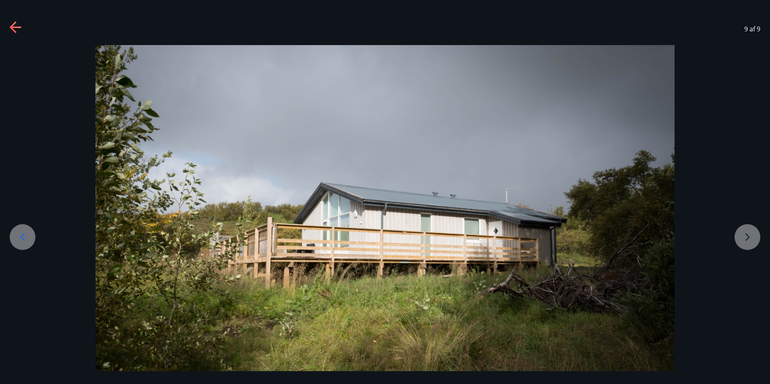
click at [740, 239] on div at bounding box center [385, 238] width 770 height 386
click at [15, 29] on icon at bounding box center [16, 27] width 13 height 13
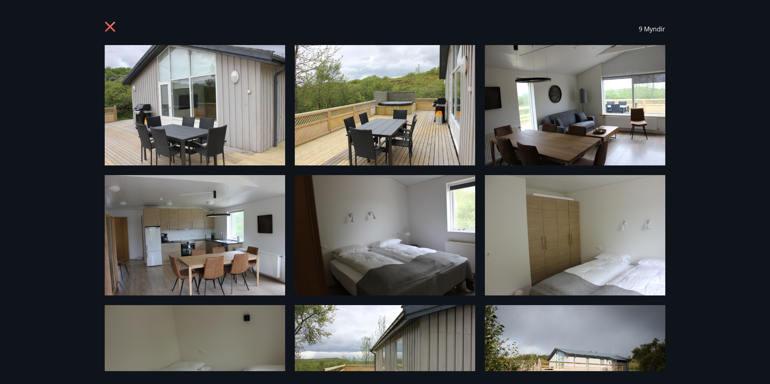
click at [110, 25] on icon at bounding box center [111, 27] width 13 height 13
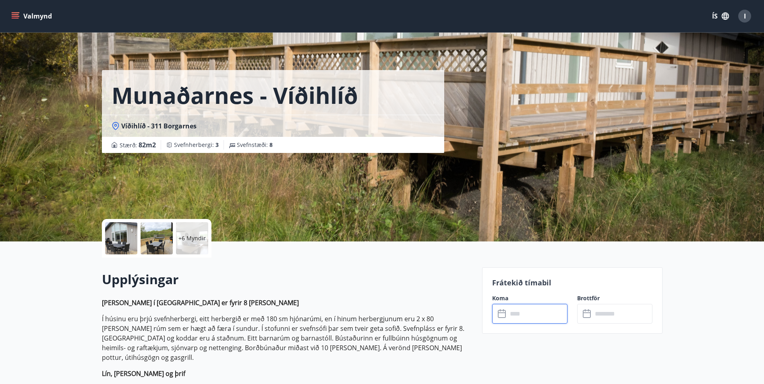
click at [523, 318] on input "text" at bounding box center [537, 314] width 60 height 20
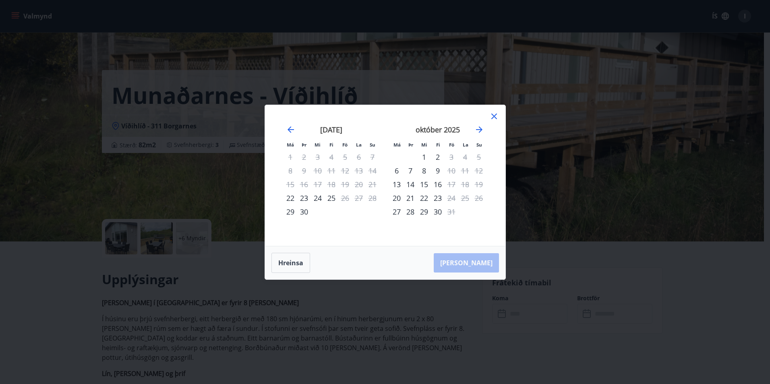
click at [493, 119] on icon at bounding box center [494, 117] width 10 height 10
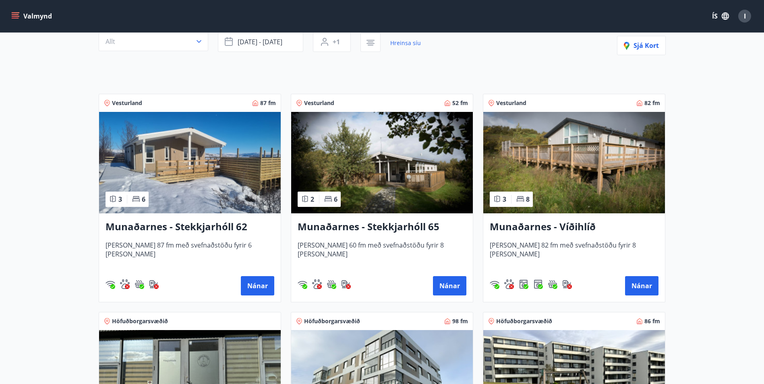
scroll to position [40, 0]
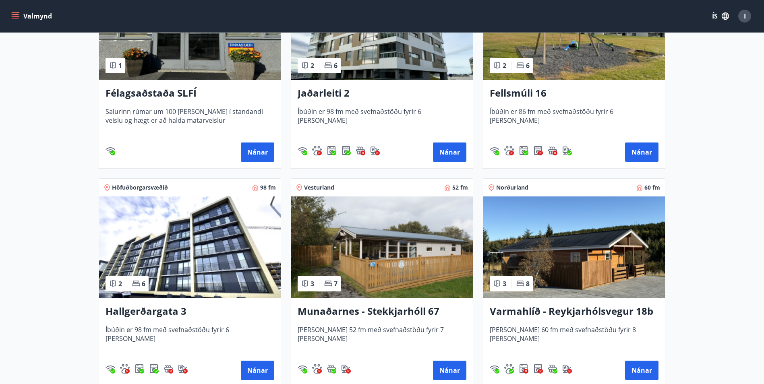
click at [415, 267] on img at bounding box center [382, 246] width 182 height 101
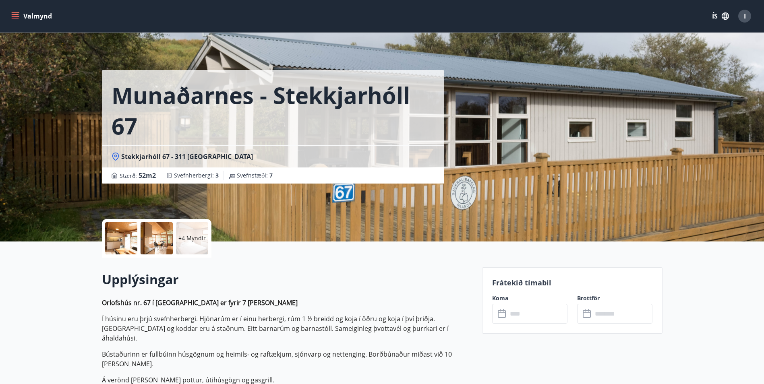
click at [118, 239] on div at bounding box center [121, 238] width 32 height 32
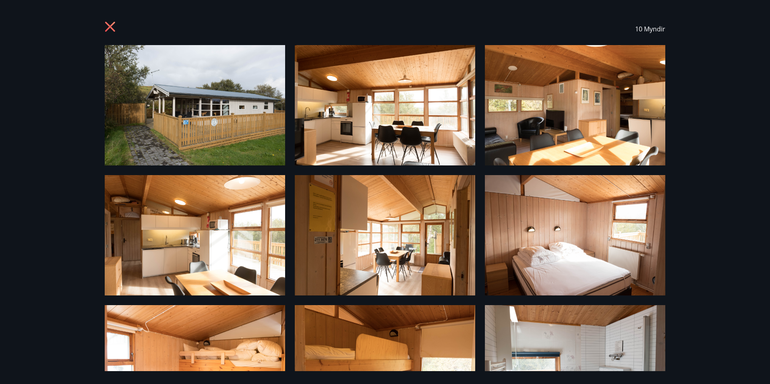
click at [196, 76] on img at bounding box center [195, 105] width 180 height 120
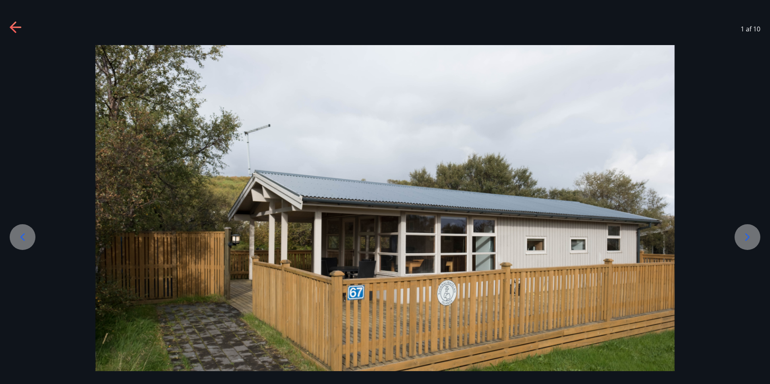
click at [750, 239] on icon at bounding box center [747, 237] width 13 height 13
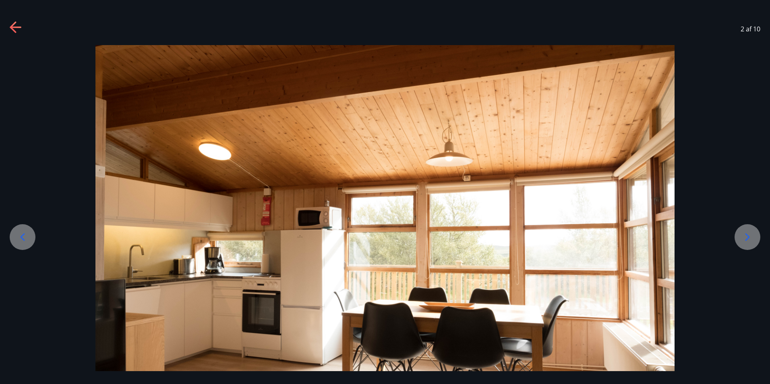
click at [750, 239] on icon at bounding box center [747, 237] width 13 height 13
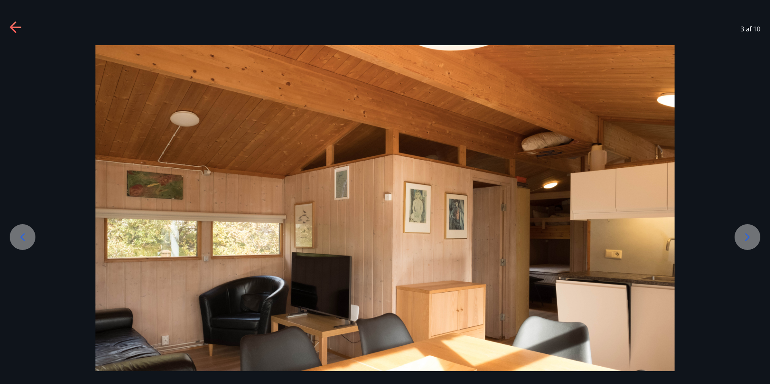
click at [750, 239] on icon at bounding box center [747, 237] width 13 height 13
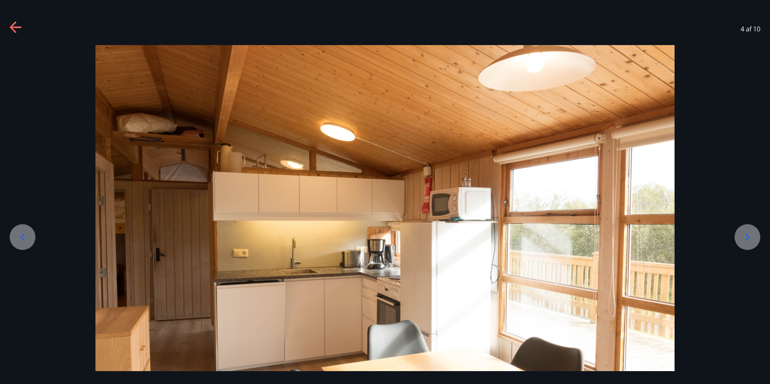
click at [750, 239] on icon at bounding box center [747, 237] width 13 height 13
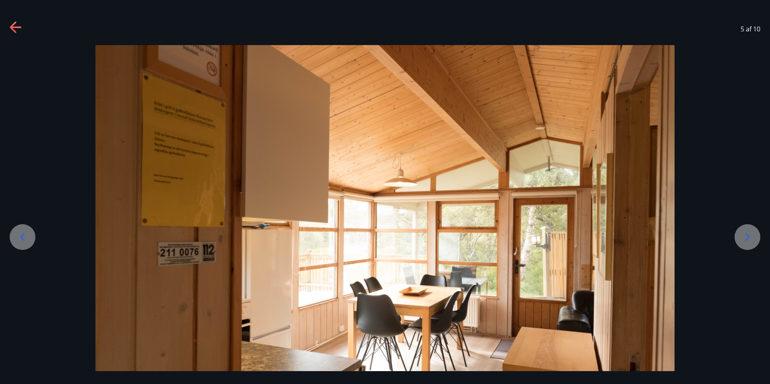
click at [750, 239] on icon at bounding box center [747, 237] width 13 height 13
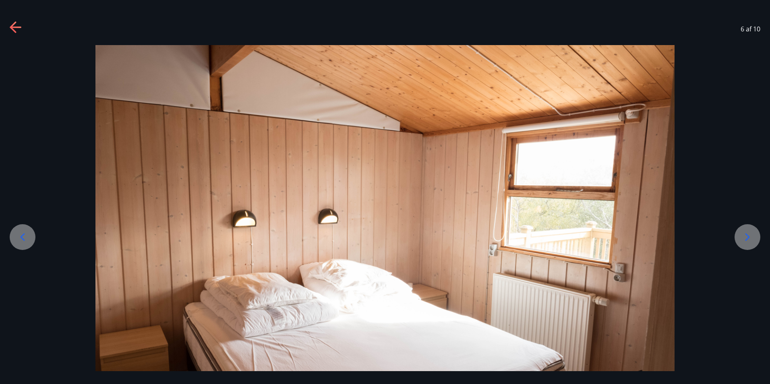
click at [749, 239] on icon at bounding box center [747, 237] width 13 height 13
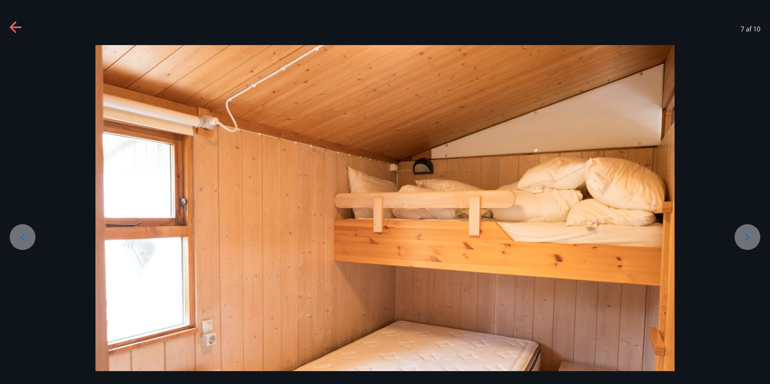
click at [749, 239] on icon at bounding box center [747, 237] width 13 height 13
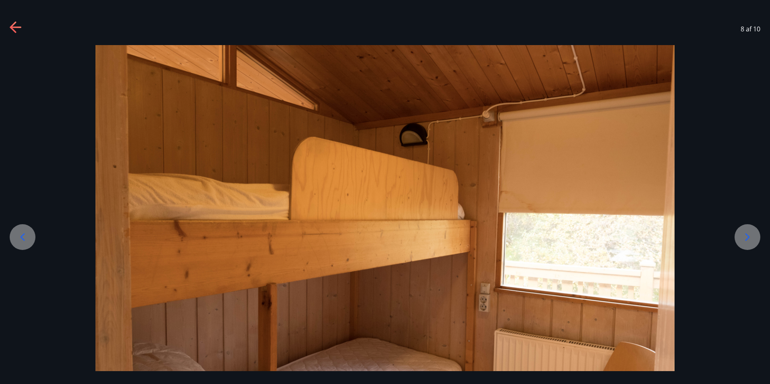
click at [749, 239] on icon at bounding box center [747, 237] width 13 height 13
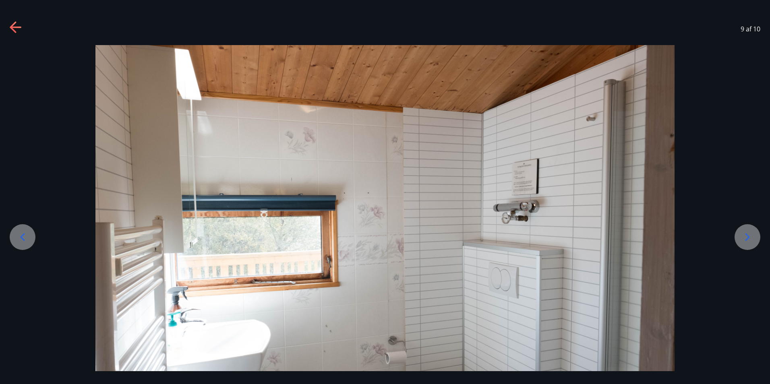
click at [749, 239] on icon at bounding box center [747, 237] width 13 height 13
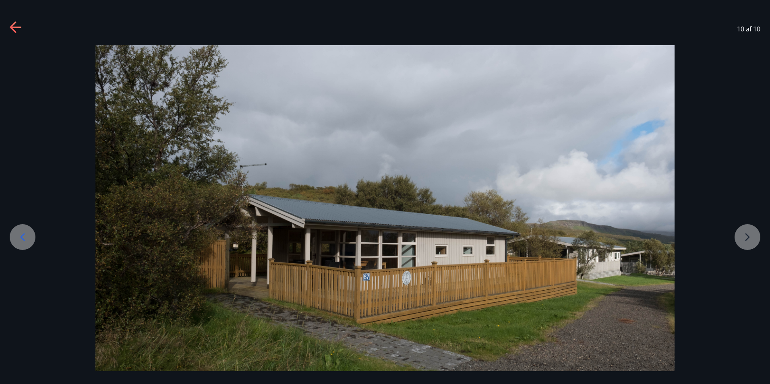
click at [749, 239] on div at bounding box center [385, 238] width 770 height 386
click at [14, 25] on icon at bounding box center [16, 27] width 13 height 13
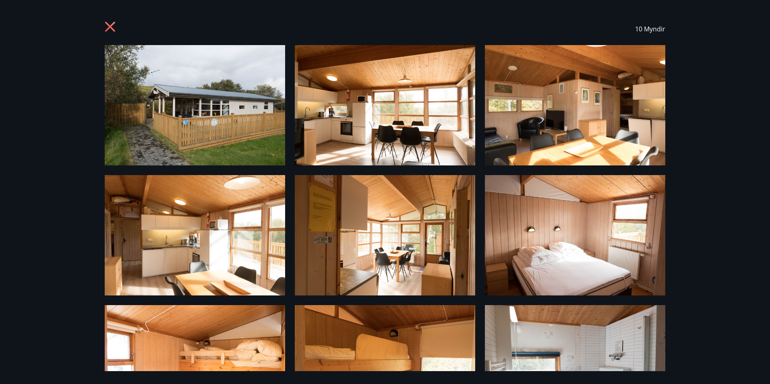
click at [112, 27] on icon at bounding box center [111, 27] width 13 height 13
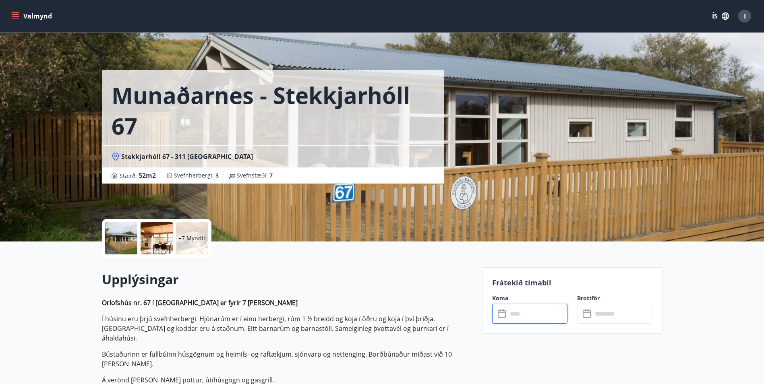
click at [523, 309] on input "text" at bounding box center [537, 314] width 60 height 20
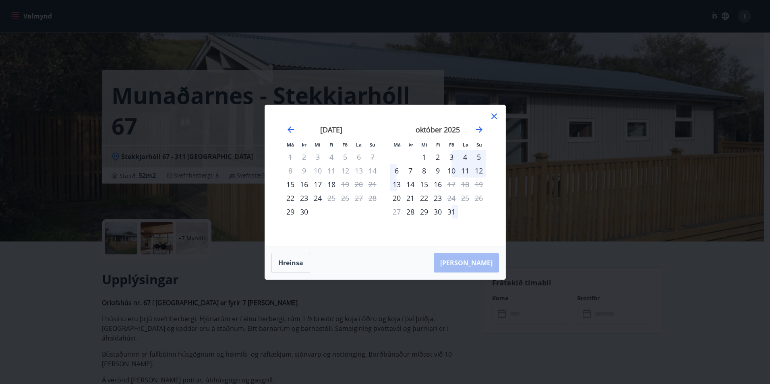
drag, startPoint x: 497, startPoint y: 115, endPoint x: 488, endPoint y: 113, distance: 8.8
click at [496, 115] on icon at bounding box center [494, 117] width 10 height 10
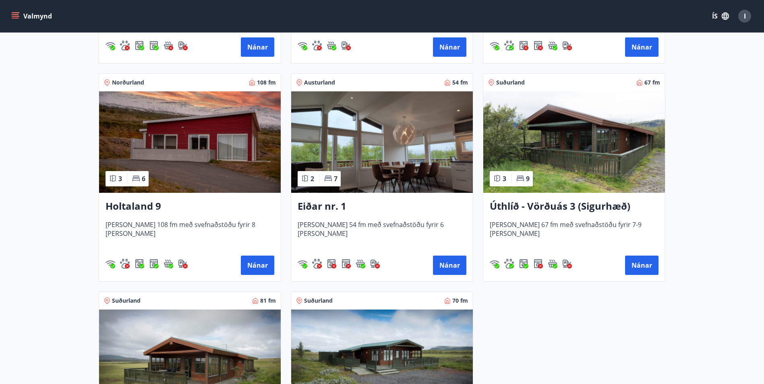
scroll to position [805, 0]
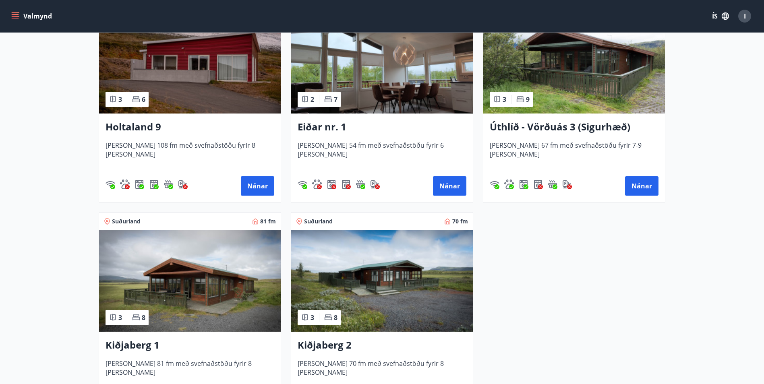
click at [583, 82] on img at bounding box center [574, 62] width 182 height 101
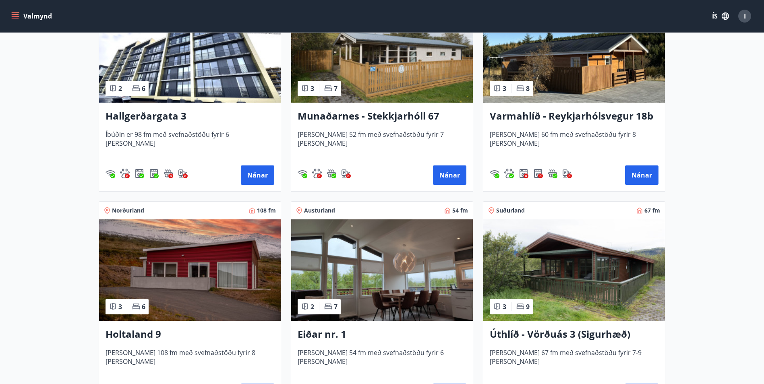
scroll to position [725, 0]
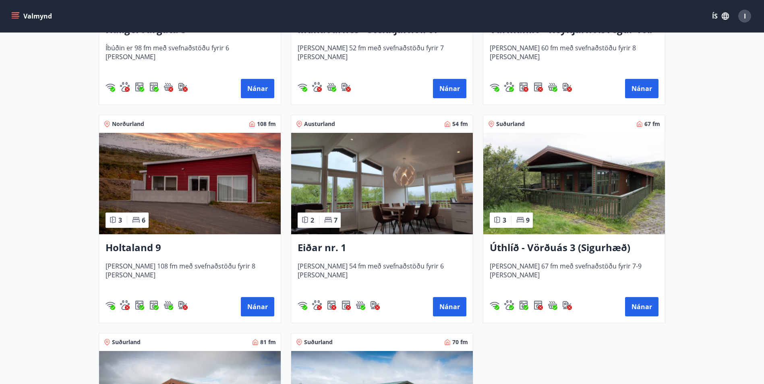
click at [583, 168] on img at bounding box center [574, 183] width 182 height 101
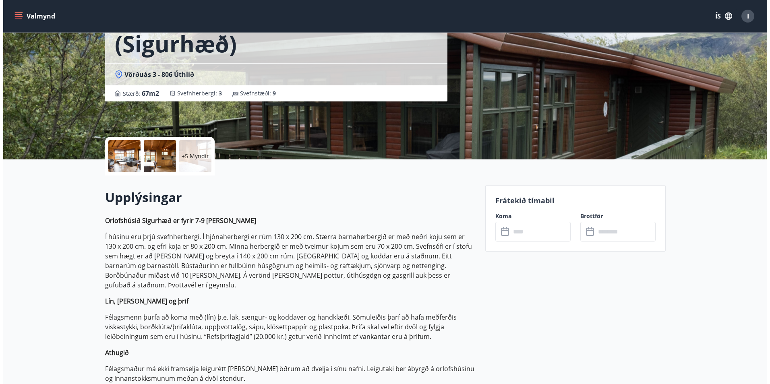
scroll to position [161, 0]
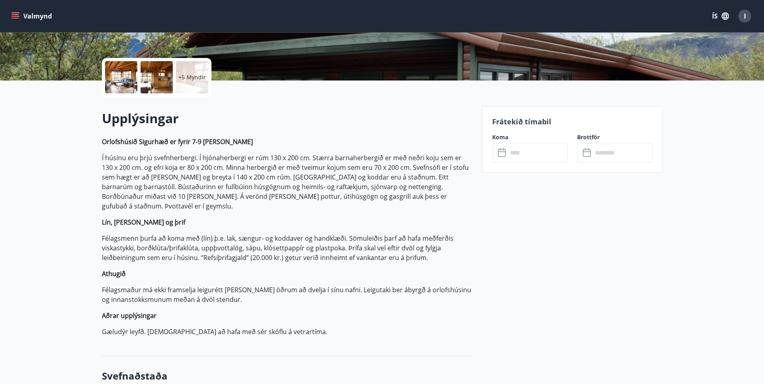
click at [114, 76] on div at bounding box center [121, 77] width 32 height 32
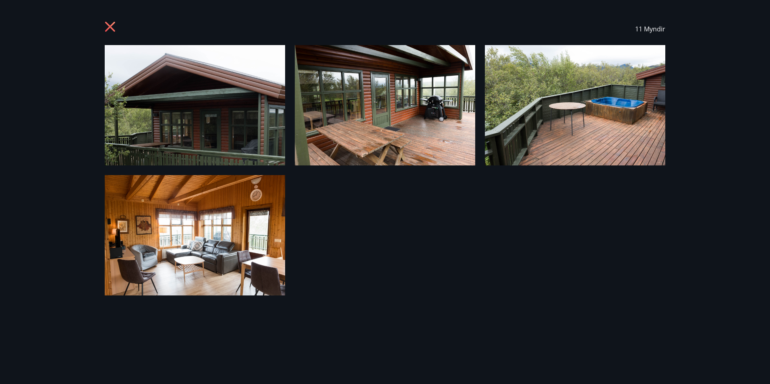
click at [194, 119] on img at bounding box center [195, 105] width 180 height 120
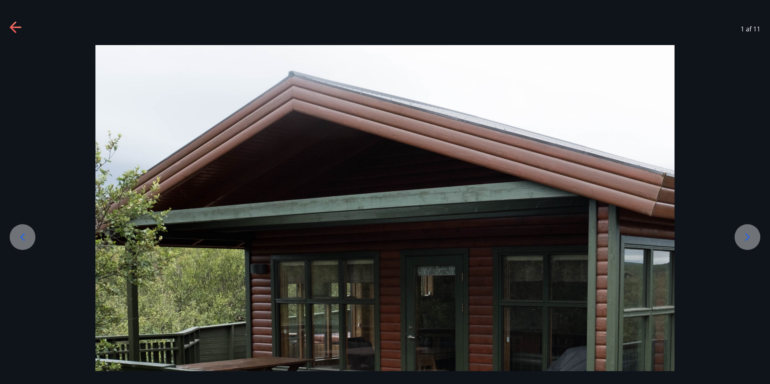
click at [744, 234] on icon at bounding box center [747, 237] width 13 height 13
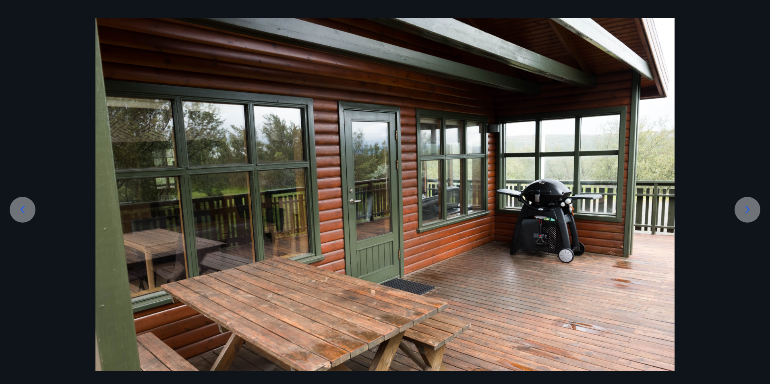
scroll to position [60, 0]
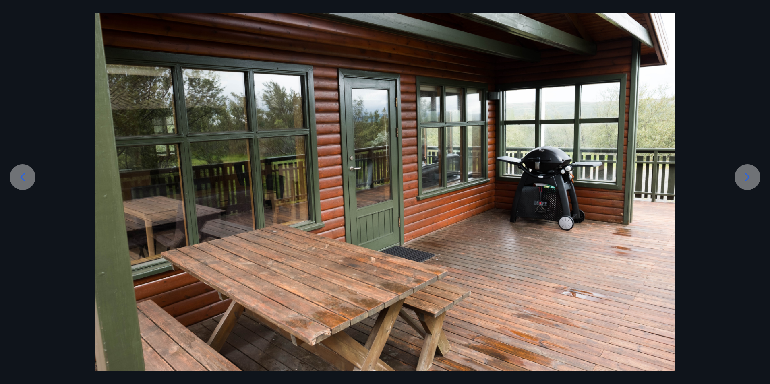
click at [748, 183] on icon at bounding box center [747, 177] width 13 height 13
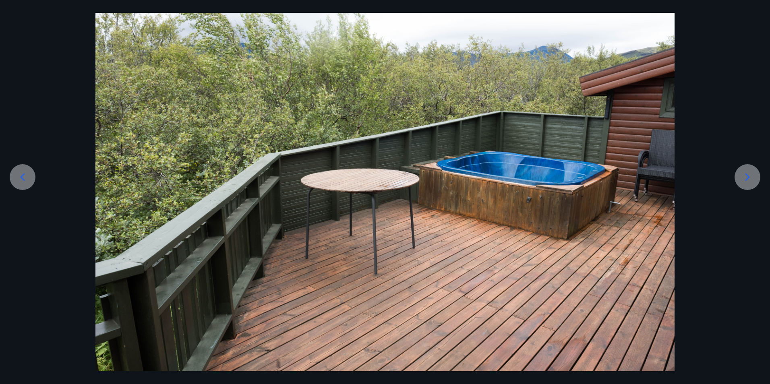
click at [748, 183] on icon at bounding box center [747, 177] width 13 height 13
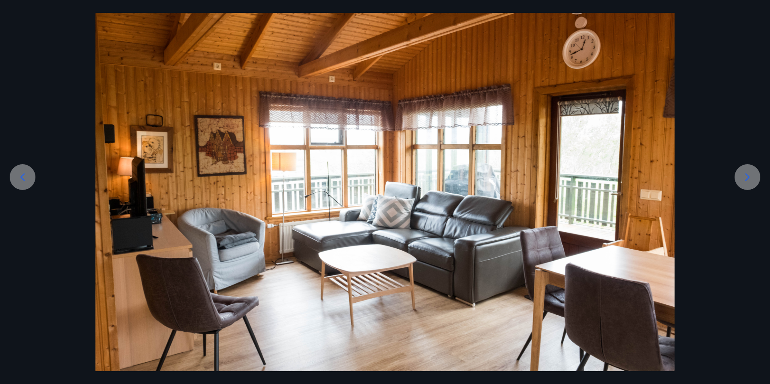
click at [752, 179] on icon at bounding box center [747, 177] width 13 height 13
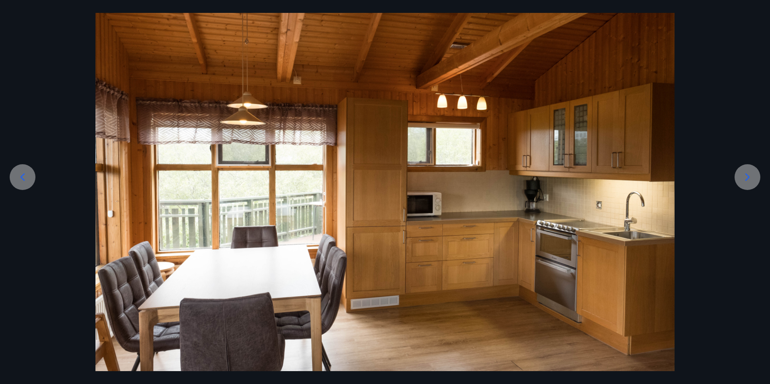
click at [752, 179] on icon at bounding box center [747, 177] width 13 height 13
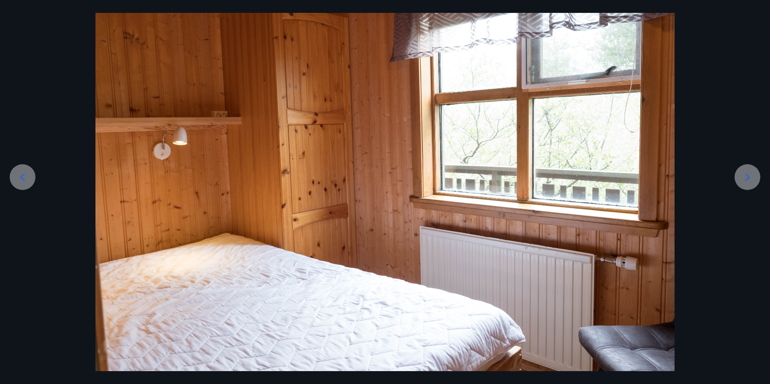
click at [752, 179] on icon at bounding box center [747, 177] width 13 height 13
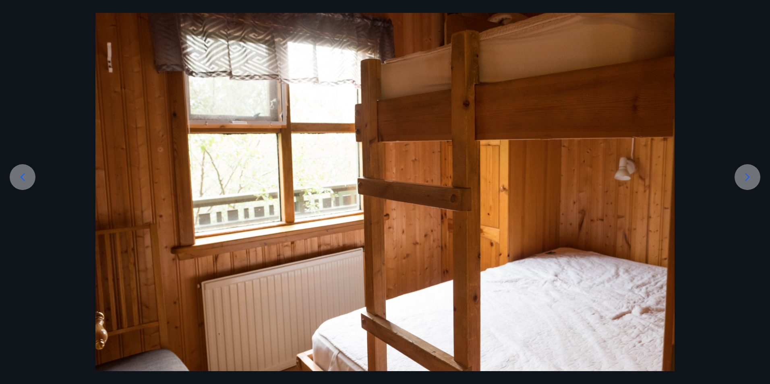
click at [752, 179] on icon at bounding box center [747, 177] width 13 height 13
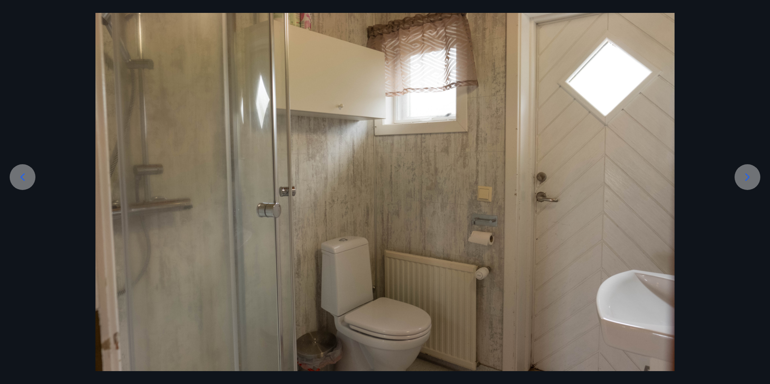
click at [752, 179] on icon at bounding box center [747, 177] width 13 height 13
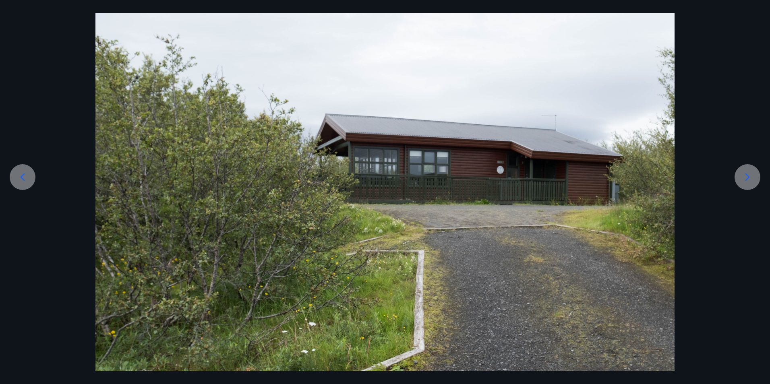
click at [752, 179] on icon at bounding box center [747, 177] width 13 height 13
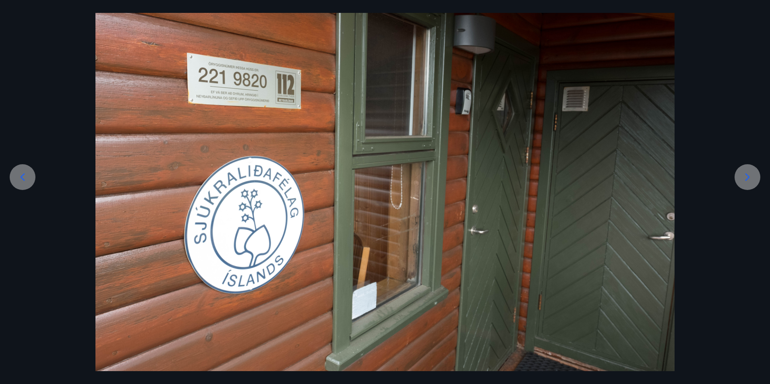
click at [752, 179] on icon at bounding box center [747, 177] width 13 height 13
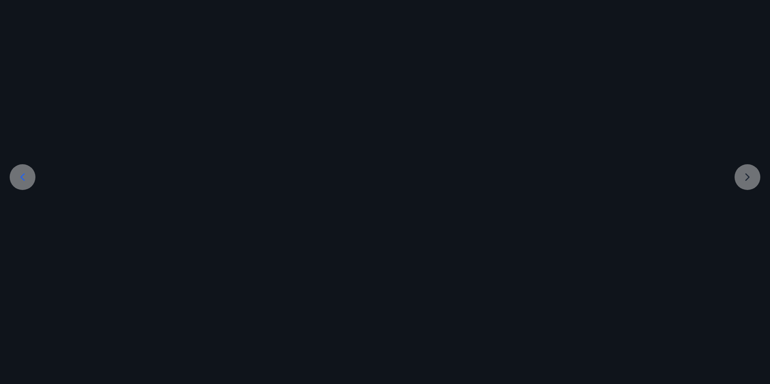
scroll to position [0, 0]
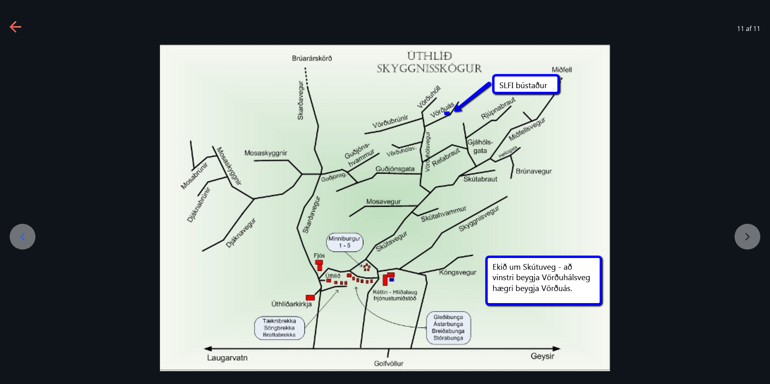
click at [17, 27] on icon at bounding box center [15, 27] width 11 height 2
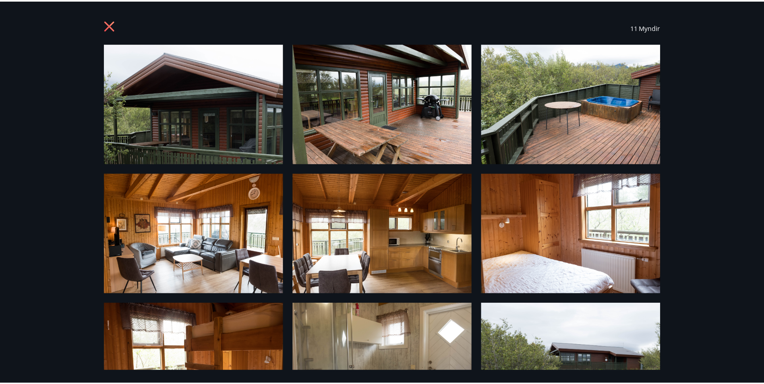
scroll to position [0, 0]
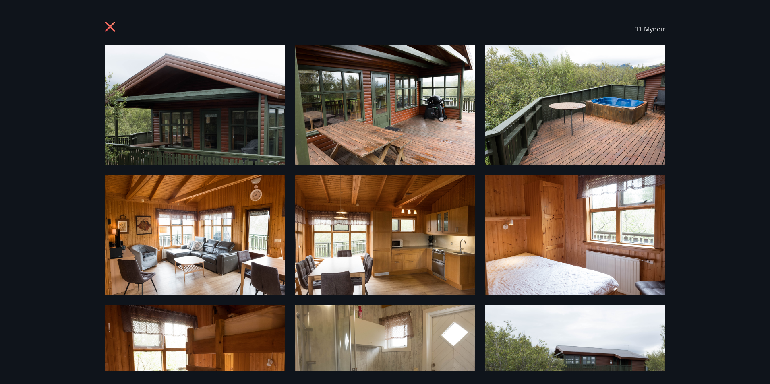
click at [111, 25] on icon at bounding box center [111, 27] width 13 height 13
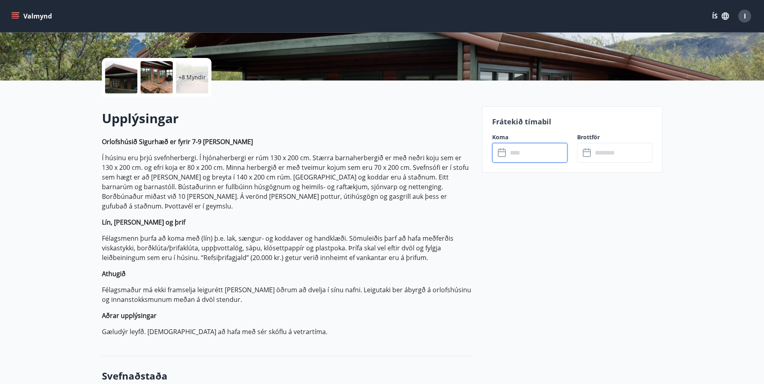
click at [534, 161] on input "text" at bounding box center [537, 153] width 60 height 20
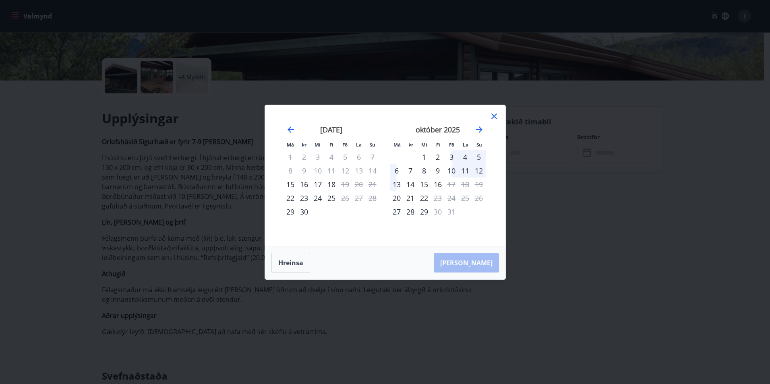
click at [493, 115] on icon at bounding box center [494, 117] width 6 height 6
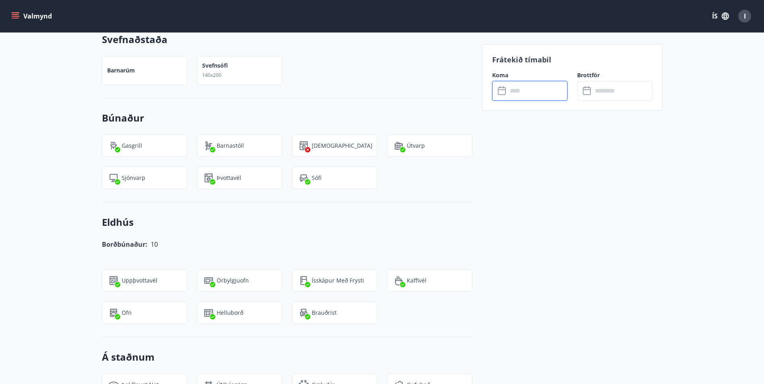
scroll to position [805, 0]
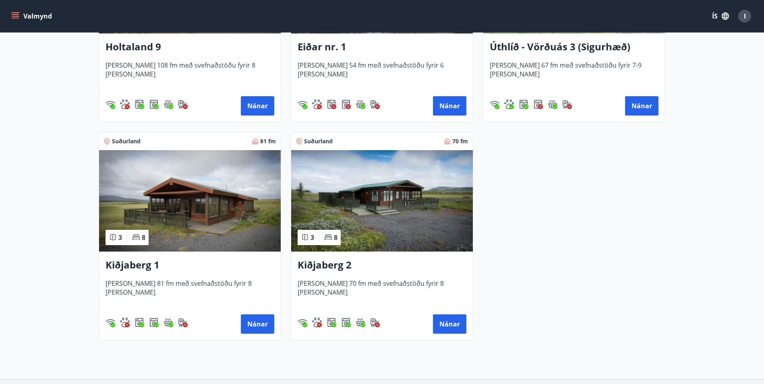
scroll to position [926, 0]
click at [194, 193] on img at bounding box center [190, 200] width 182 height 101
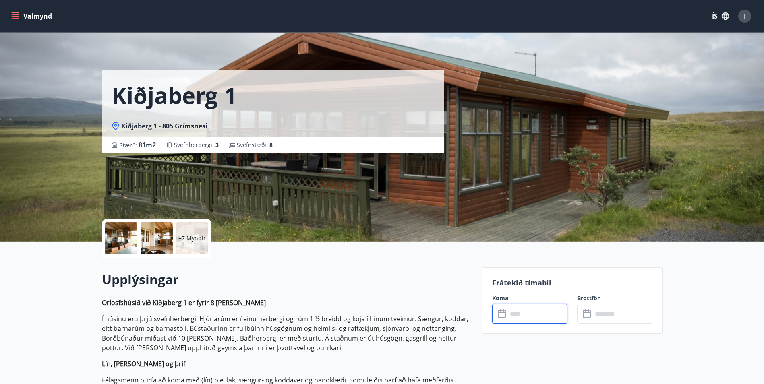
click at [530, 314] on input "text" at bounding box center [537, 314] width 60 height 20
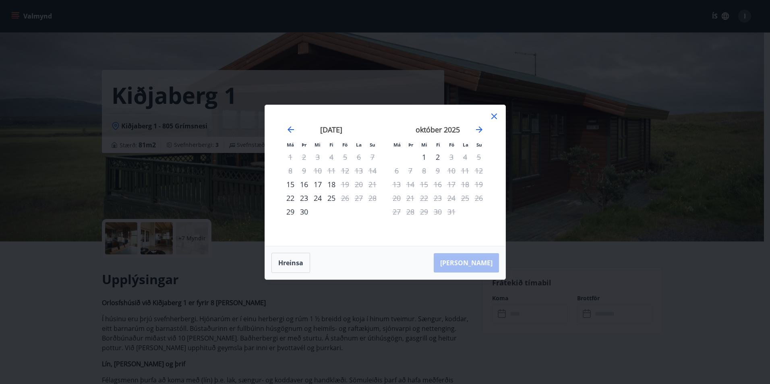
click at [497, 118] on icon at bounding box center [494, 117] width 10 height 10
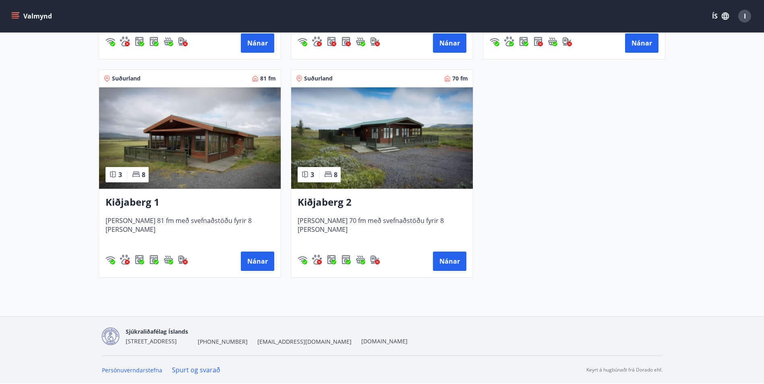
click at [374, 126] on img at bounding box center [382, 137] width 182 height 101
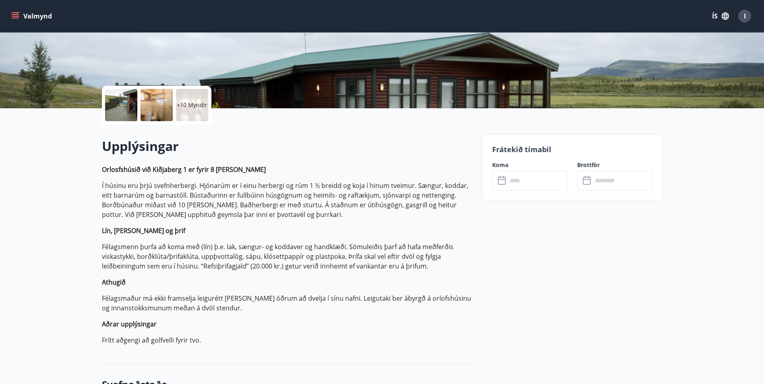
scroll to position [282, 0]
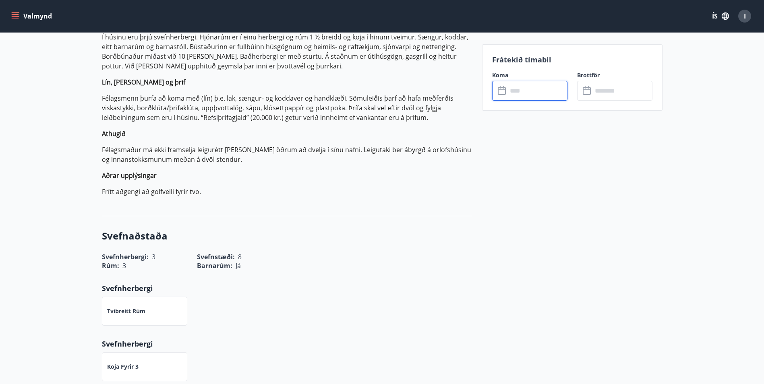
click at [523, 97] on input "text" at bounding box center [537, 91] width 60 height 20
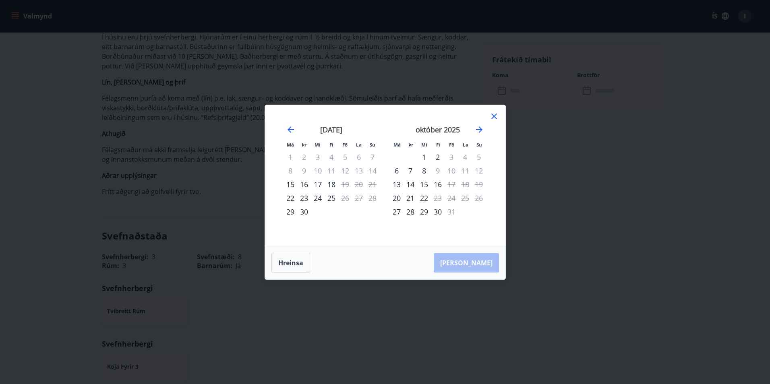
click at [508, 115] on div "Má Þr Mi Fi Fö La Su Má Þr Mi Fi Fö La Su [DATE] 1 2 3 4 5 6 7 8 9 10 11 12 13 …" at bounding box center [385, 192] width 770 height 384
